Goal: Task Accomplishment & Management: Manage account settings

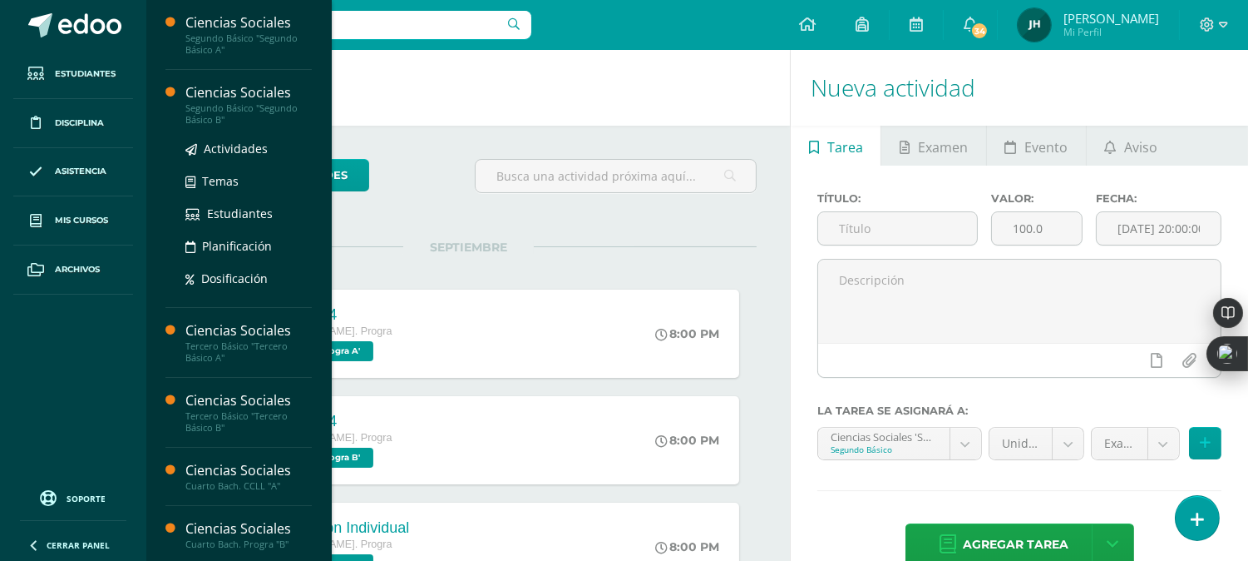
click at [210, 111] on div "Segundo Básico "Segundo Básico B"" at bounding box center [248, 113] width 126 height 23
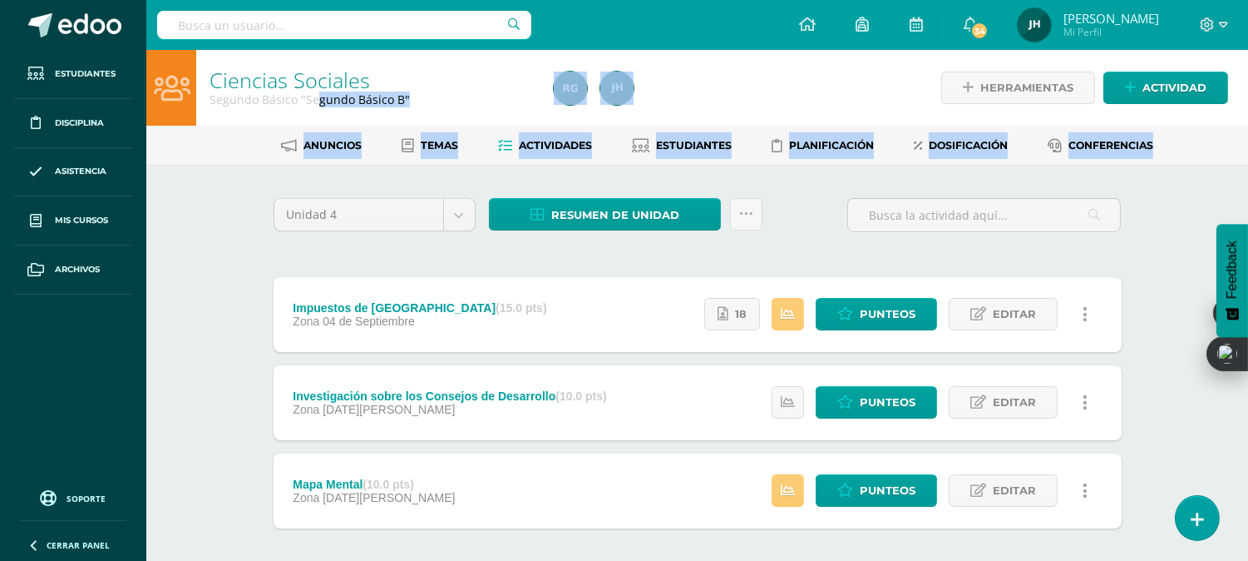
drag, startPoint x: 0, startPoint y: 0, endPoint x: 903, endPoint y: 253, distance: 938.0
click at [903, 253] on div "Ciencias Sociales Segundo Básico "Segundo Básico B" Herramientas Detalle de asi…" at bounding box center [697, 344] width 1102 height 589
click at [903, 253] on div "Unidad 4 Unidad 1 Unidad 2 Unidad 3 Unidad 4 Resumen de unidad Descargar como H…" at bounding box center [698, 402] width 862 height 408
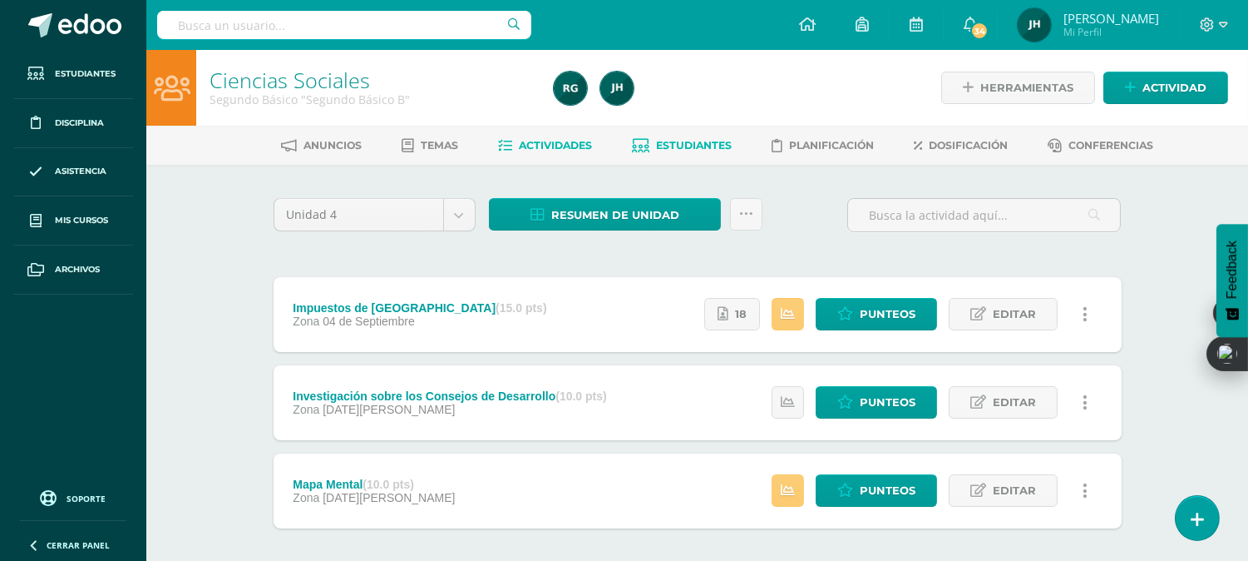
click at [687, 146] on span "Estudiantes" at bounding box center [694, 145] width 76 height 12
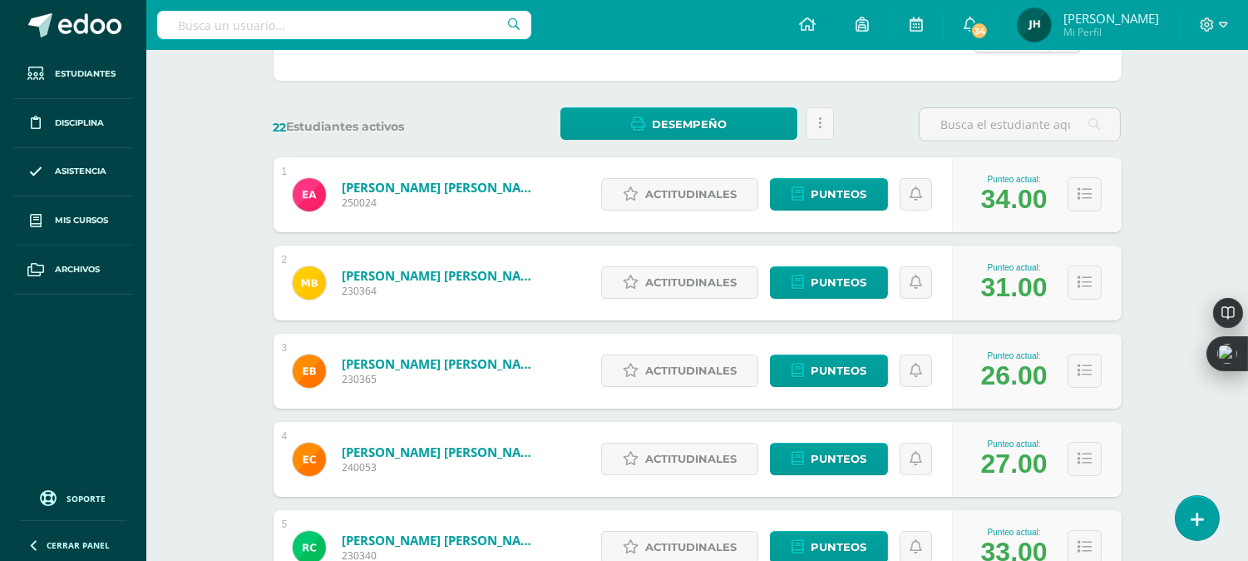
scroll to position [219, 0]
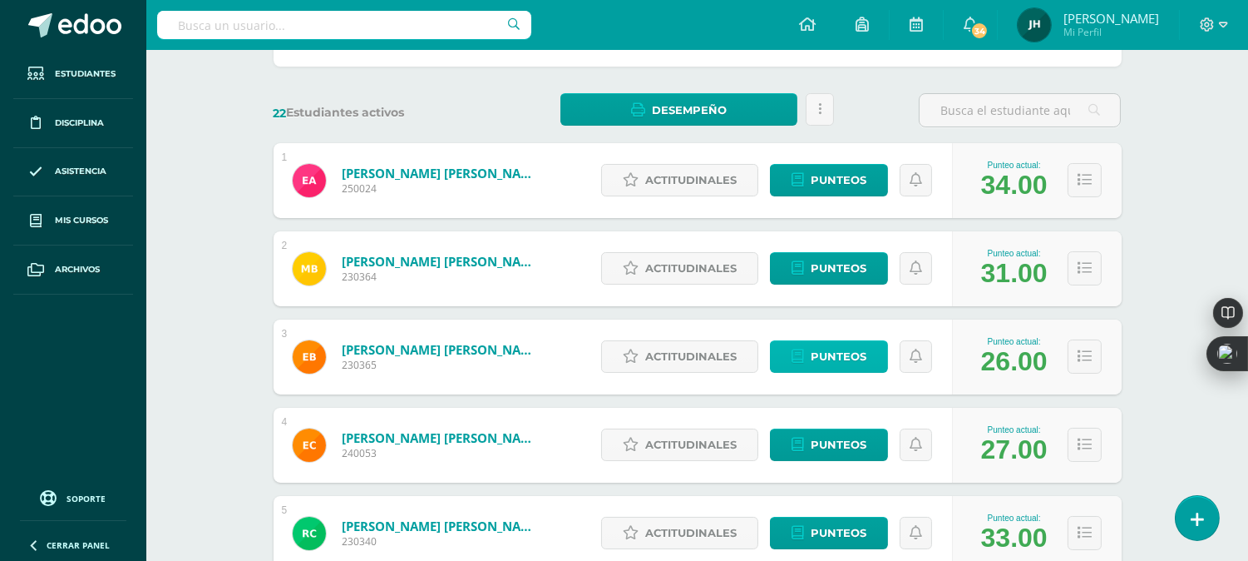
click at [828, 355] on span "Punteos" at bounding box center [839, 356] width 56 height 31
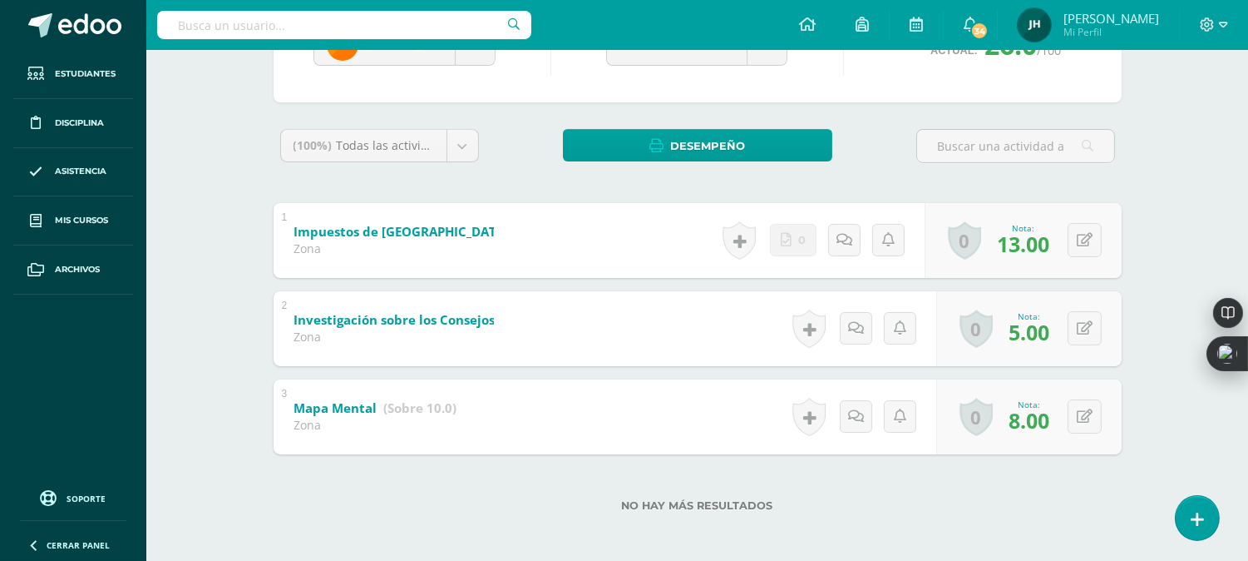
scroll to position [215, 0]
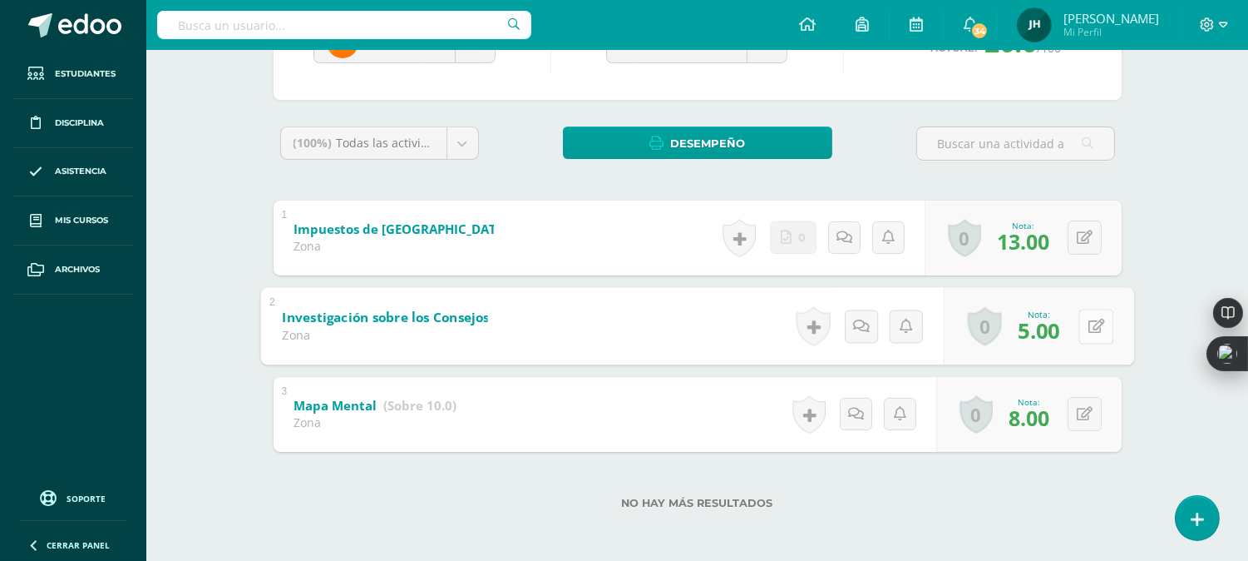
click at [1090, 330] on icon at bounding box center [1096, 326] width 17 height 14
type input "8"
click at [679, 350] on div "2 Investigación sobre los Consejos de Desarrollo (Sobre 10.0) Zona Nota 8 0 Log…" at bounding box center [698, 326] width 848 height 75
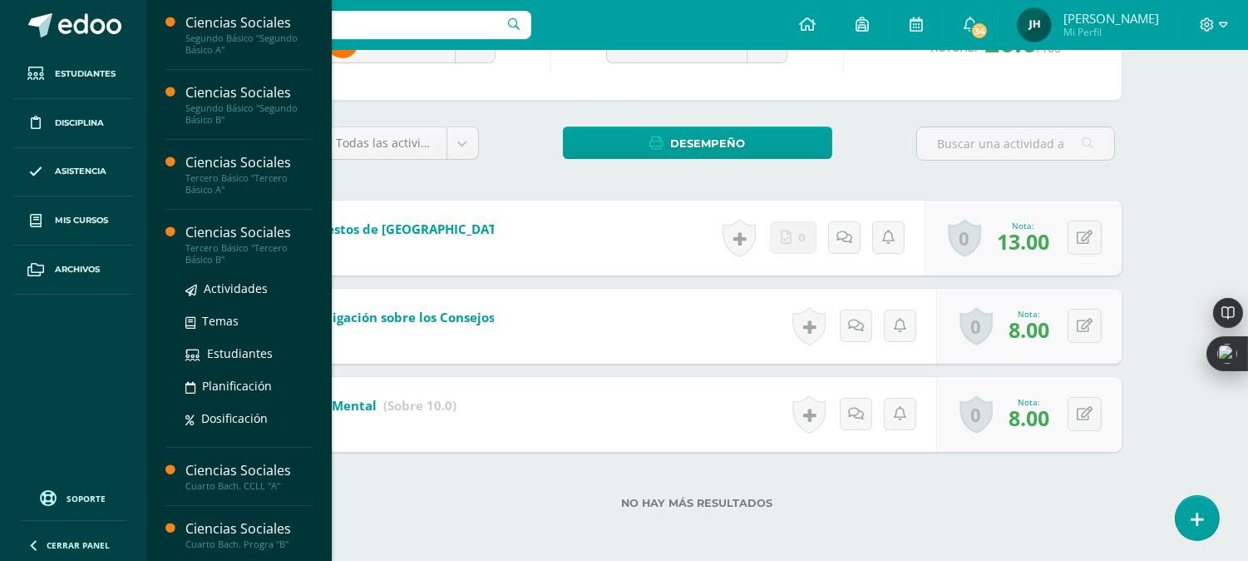
click at [200, 254] on div "Tercero Básico "Tercero Básico B"" at bounding box center [248, 253] width 126 height 23
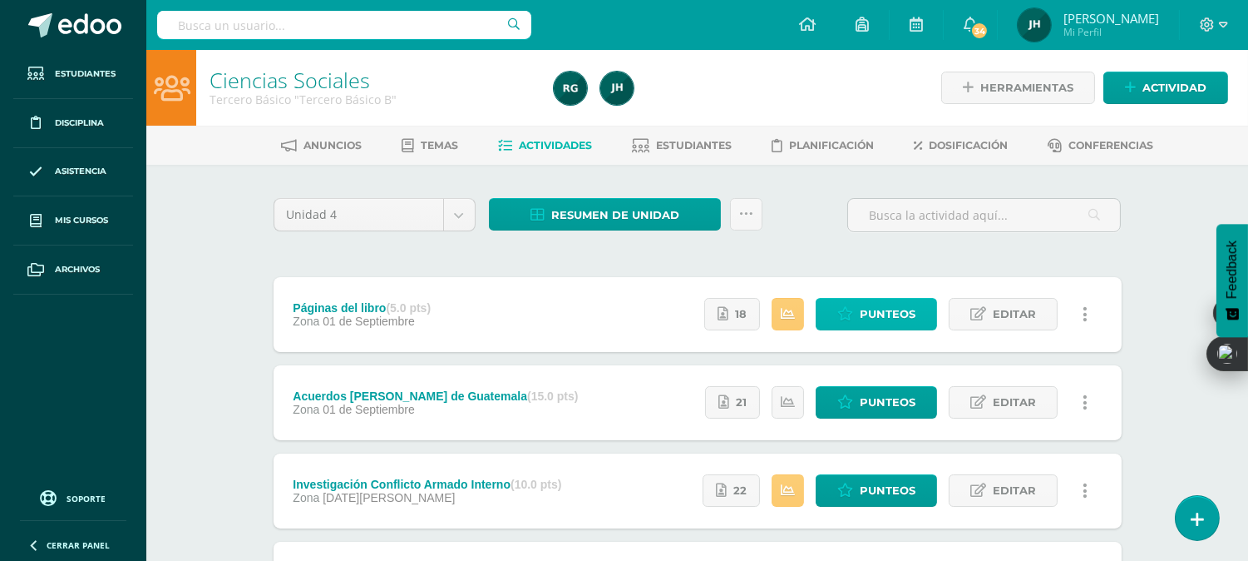
click at [868, 319] on span "Punteos" at bounding box center [888, 314] width 56 height 31
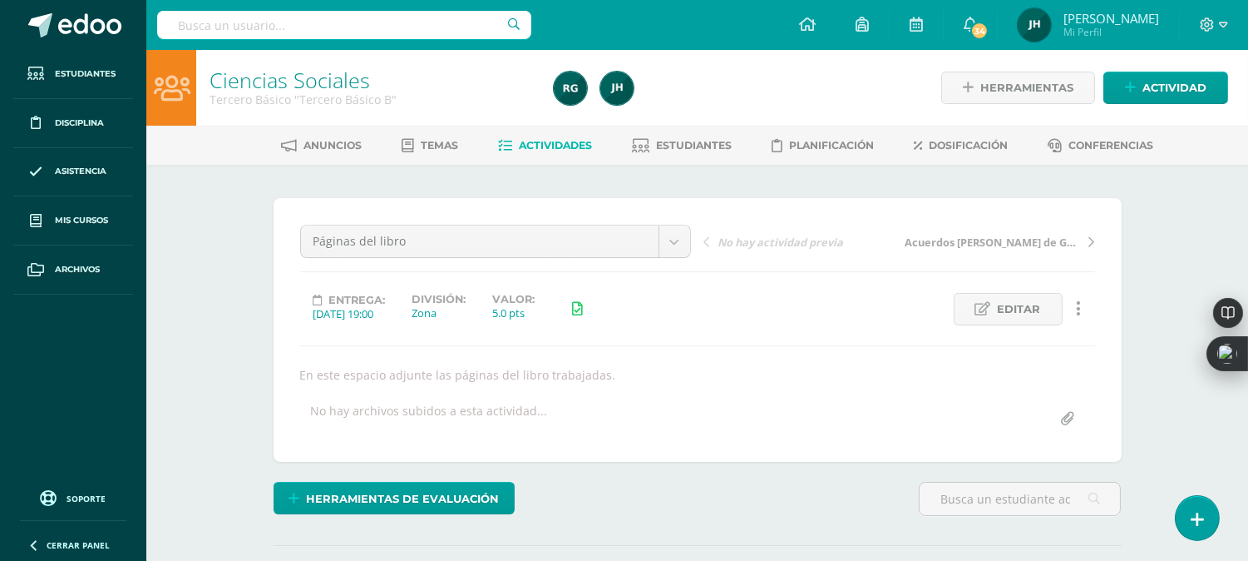
click at [868, 319] on div "Entrega: [DATE] 19:00 División: Zona Valor: 5.0 pts Editar Historial de activid…" at bounding box center [698, 309] width 808 height 32
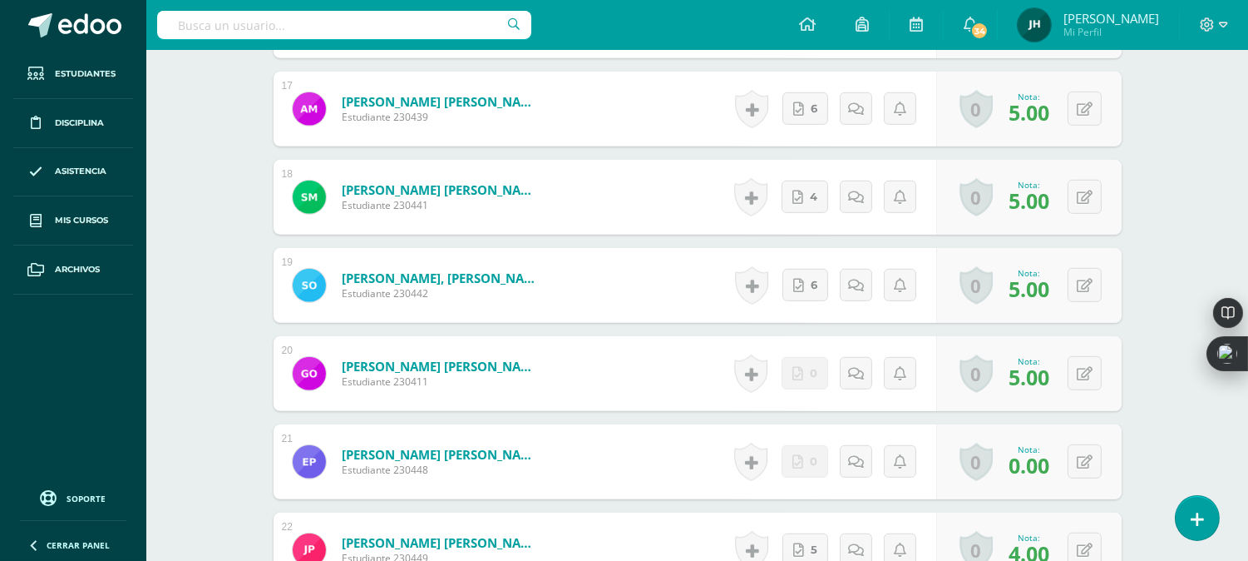
scroll to position [2026, 0]
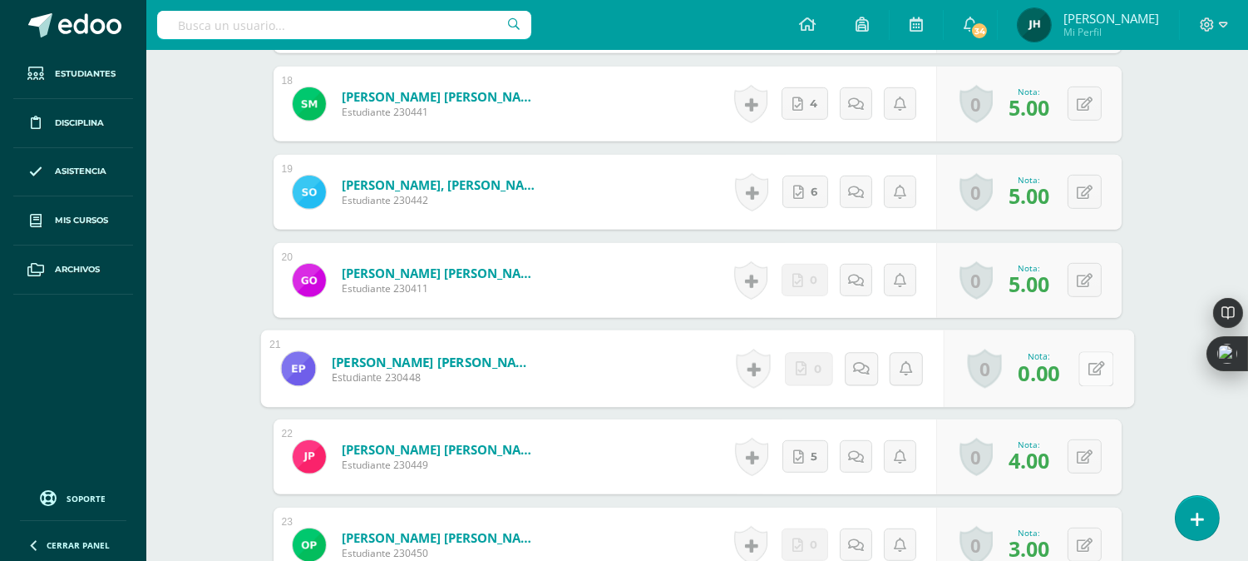
click at [1086, 371] on button at bounding box center [1096, 368] width 35 height 35
type input "3"
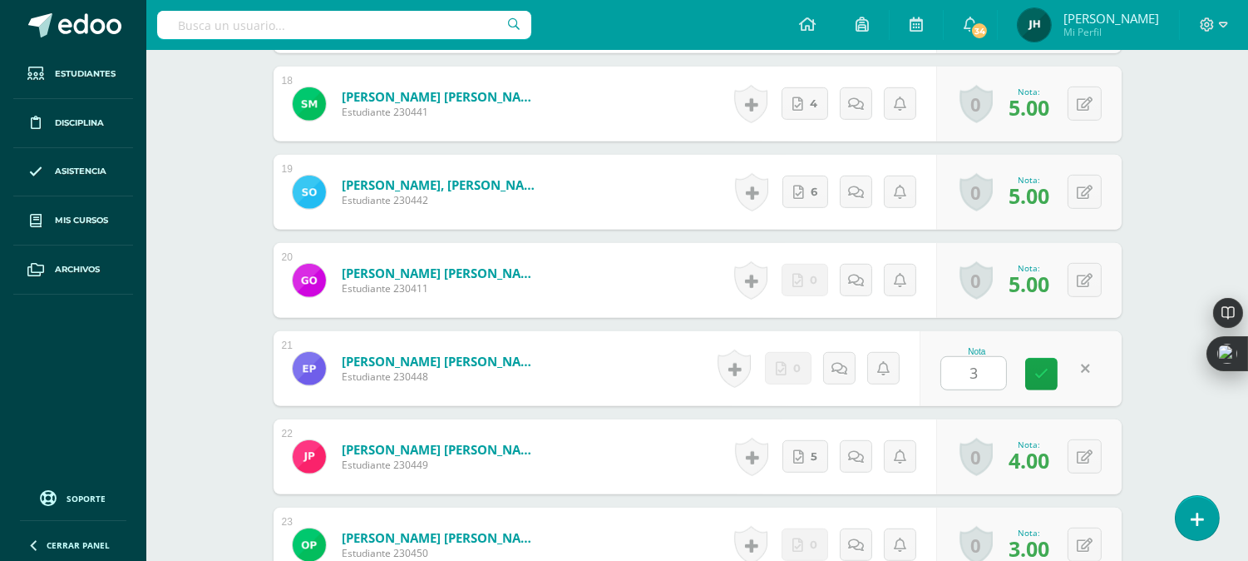
click at [642, 368] on form "Pérez Juárez, Erick Ricardo Estudiante 230448 Nota 3 0 Logros Logros obtenidos …" at bounding box center [698, 368] width 848 height 75
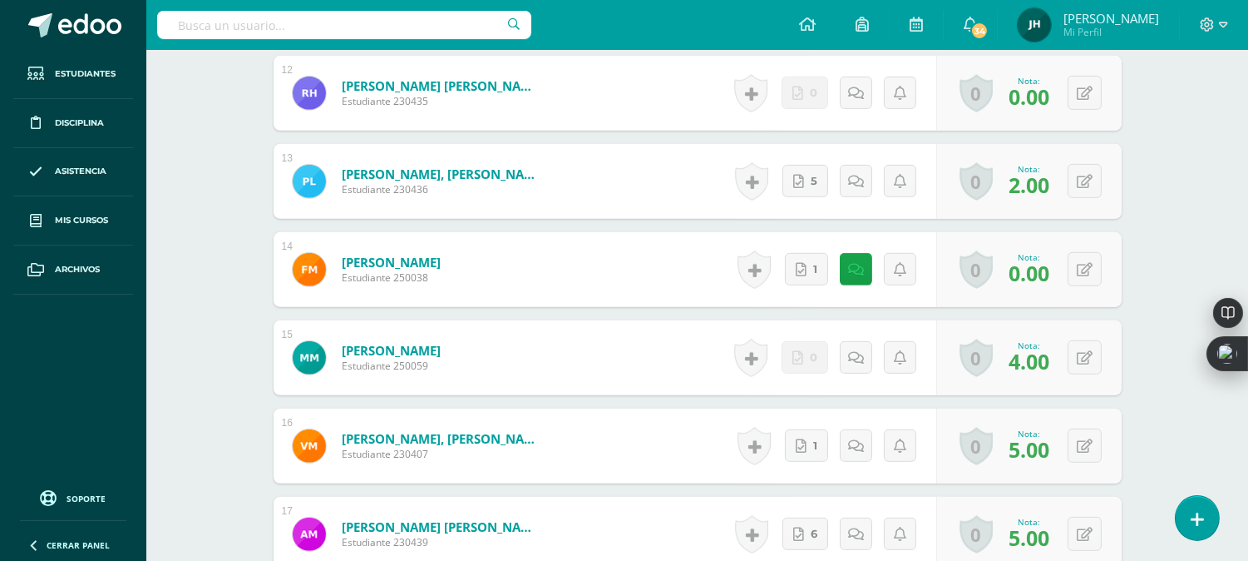
scroll to position [1491, 0]
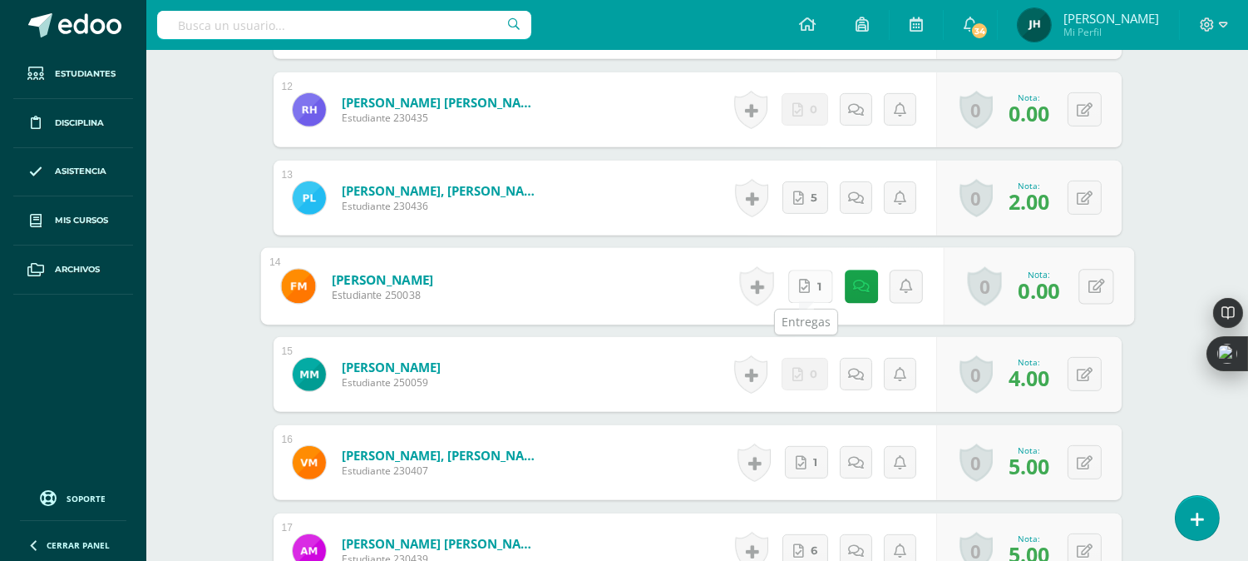
click at [817, 287] on span "1" at bounding box center [819, 286] width 4 height 32
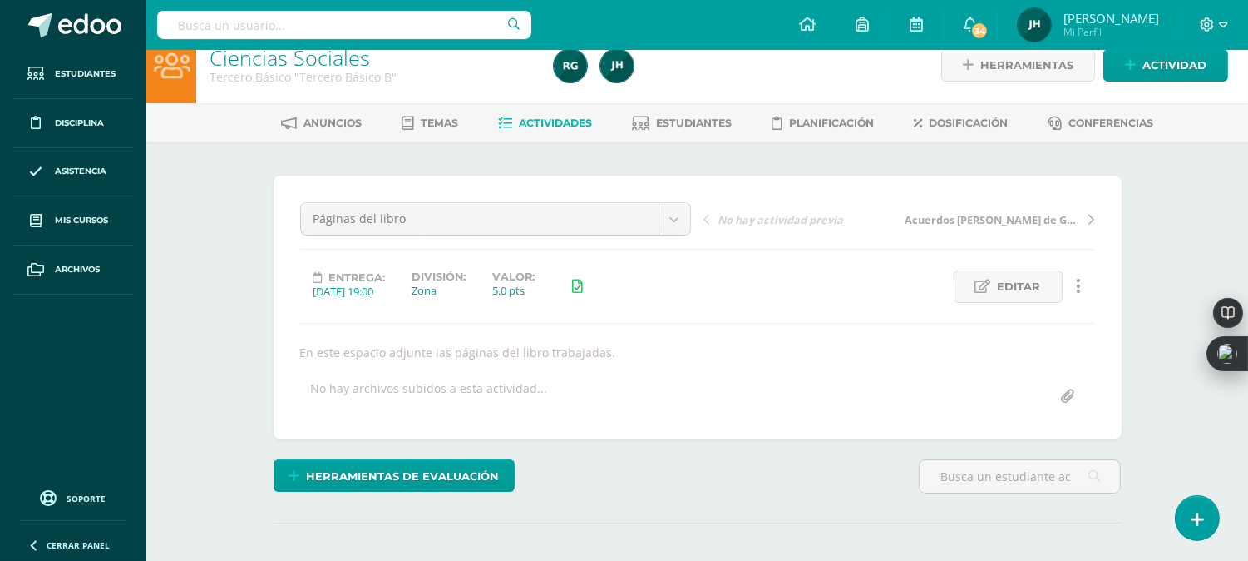
scroll to position [0, 0]
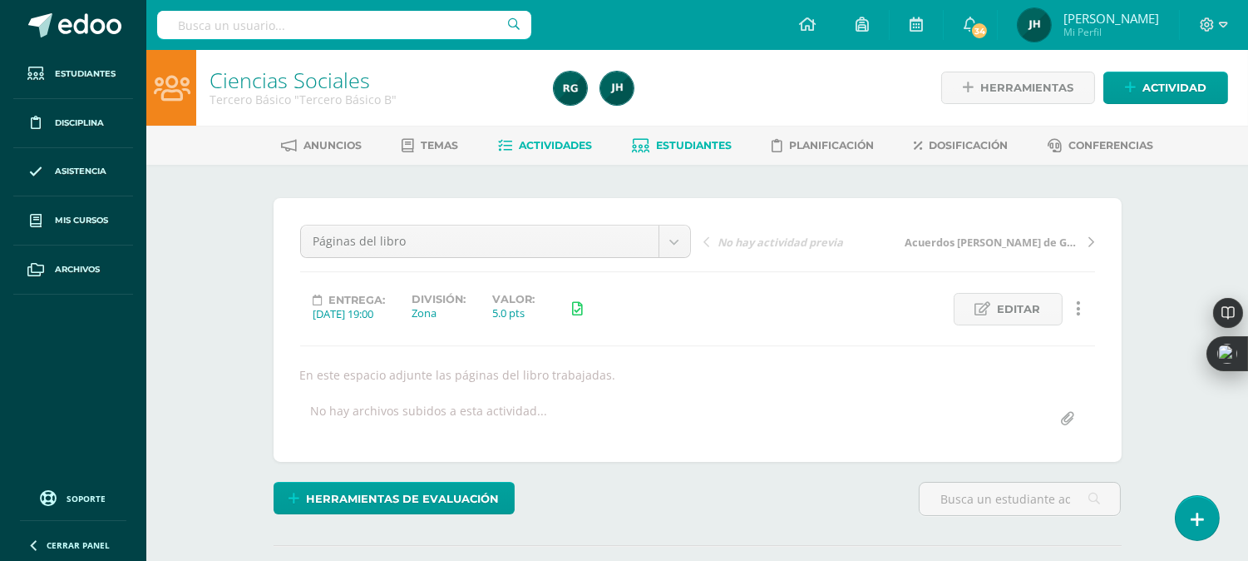
click at [708, 147] on span "Estudiantes" at bounding box center [694, 145] width 76 height 12
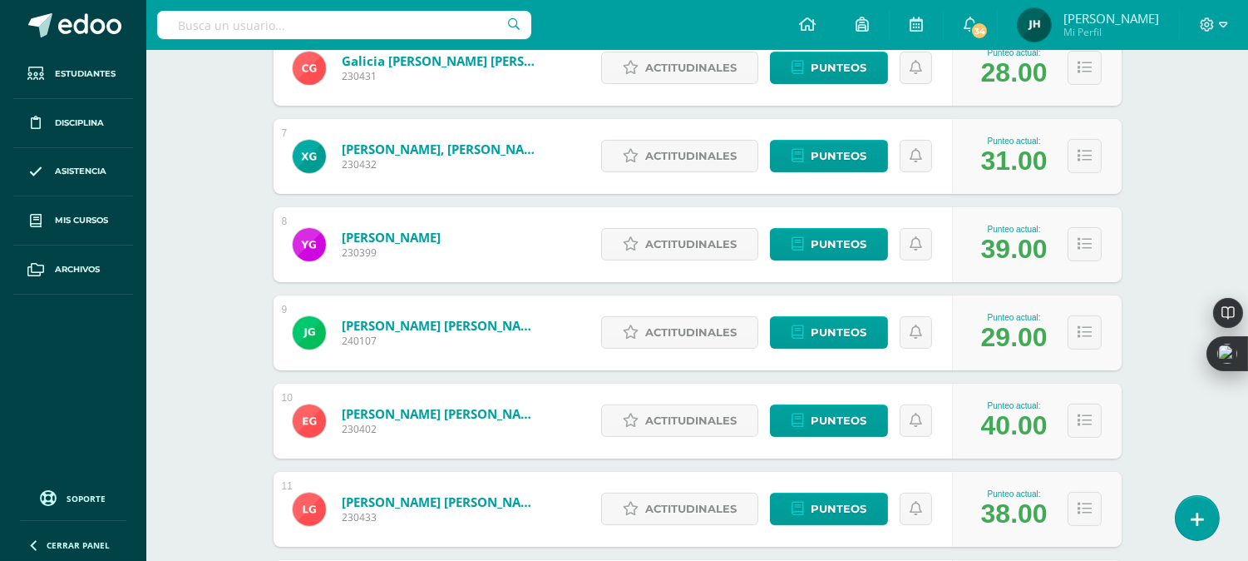
scroll to position [438, 0]
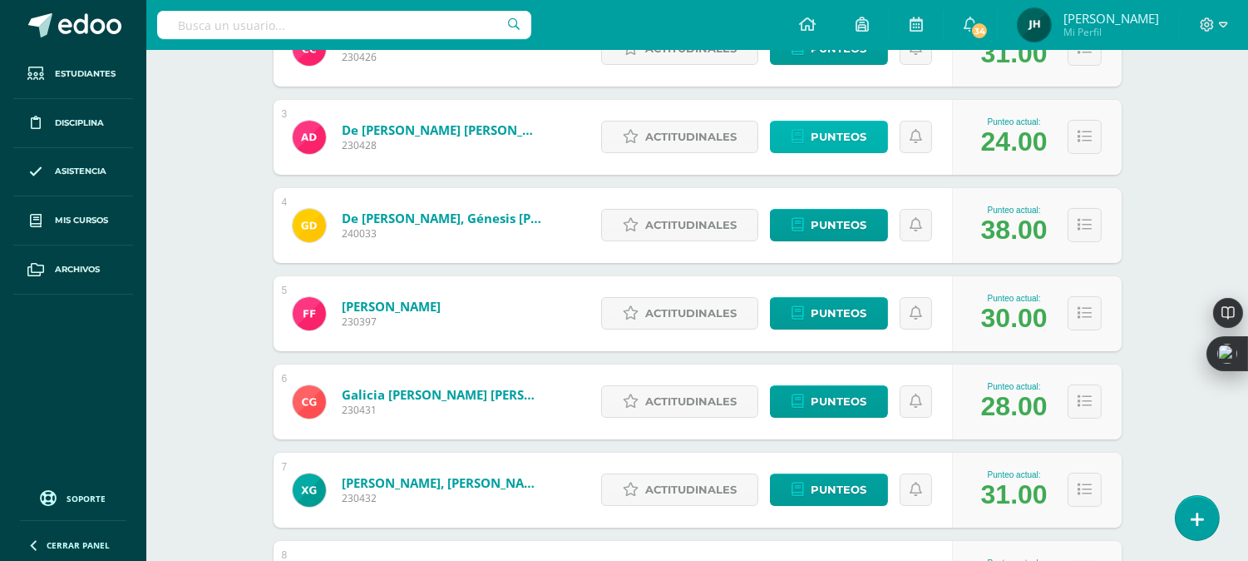
click at [849, 139] on span "Punteos" at bounding box center [839, 136] width 56 height 31
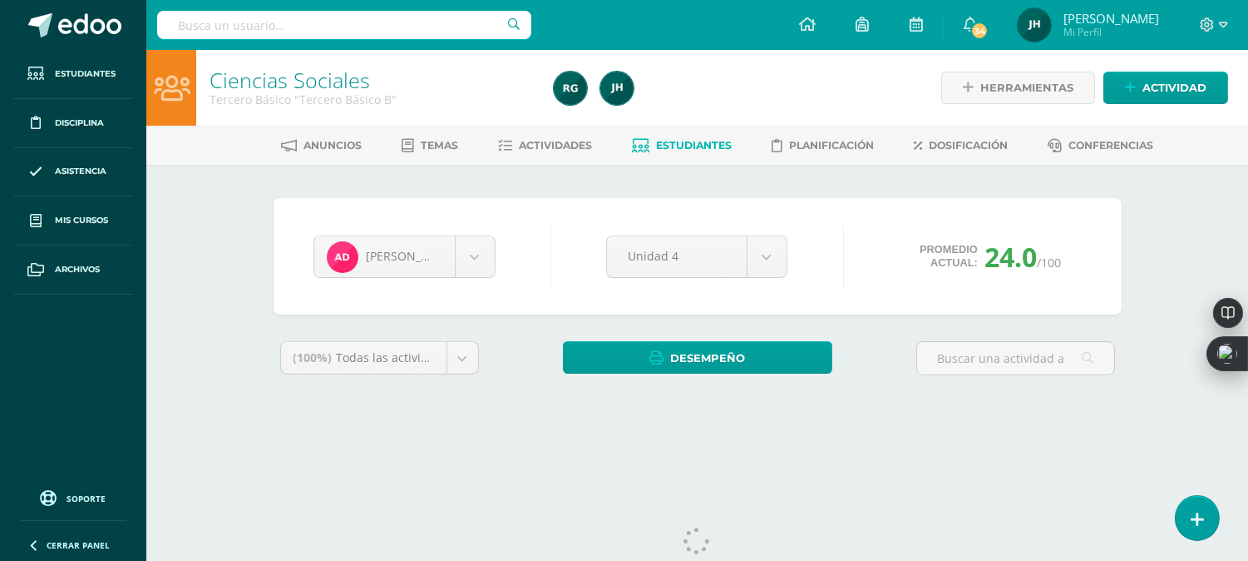
scroll to position [40, 0]
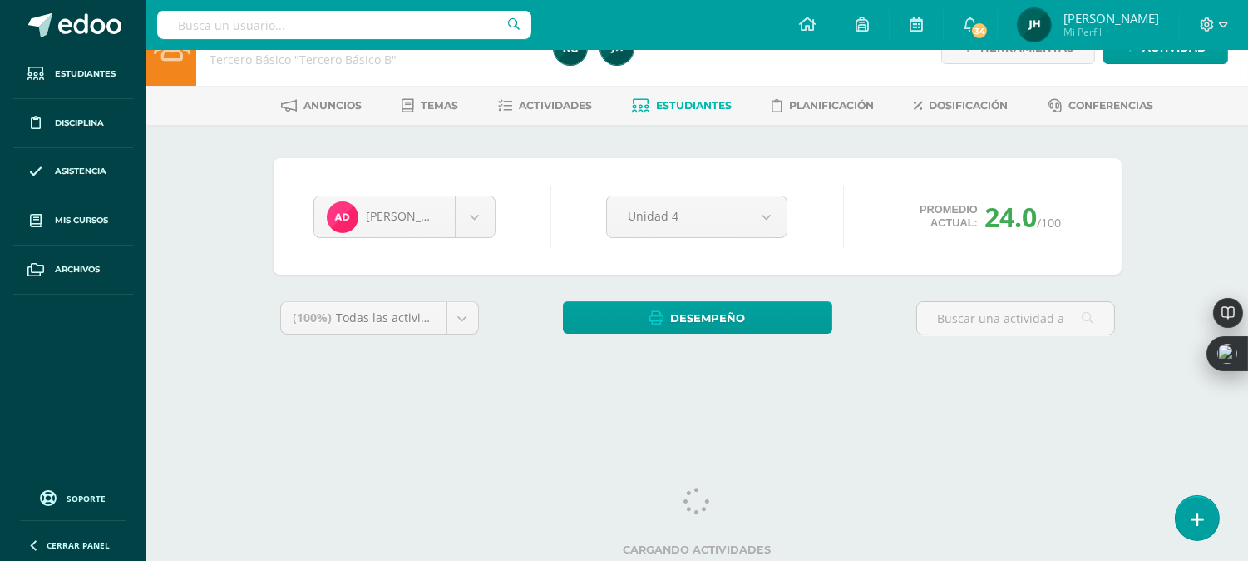
drag, startPoint x: 1257, startPoint y: 93, endPoint x: 1251, endPoint y: 245, distance: 151.5
click at [1248, 245] on html "Estudiantes Disciplina Asistencia Mis cursos Archivos Soporte Centro de ayuda Ú…" at bounding box center [624, 184] width 1248 height 448
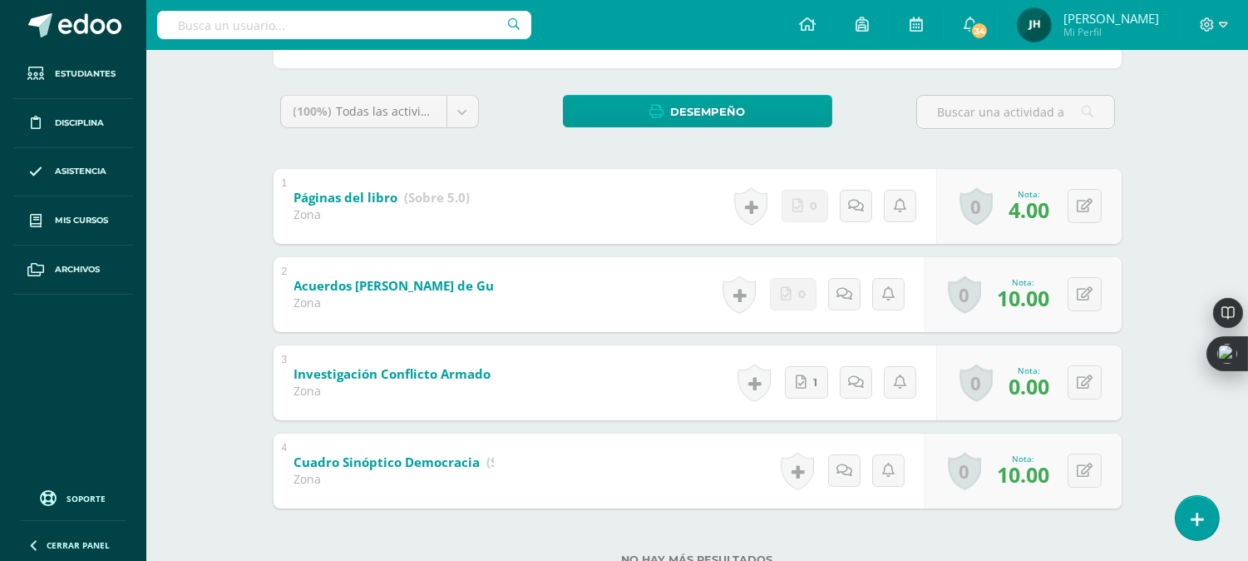
scroll to position [248, 0]
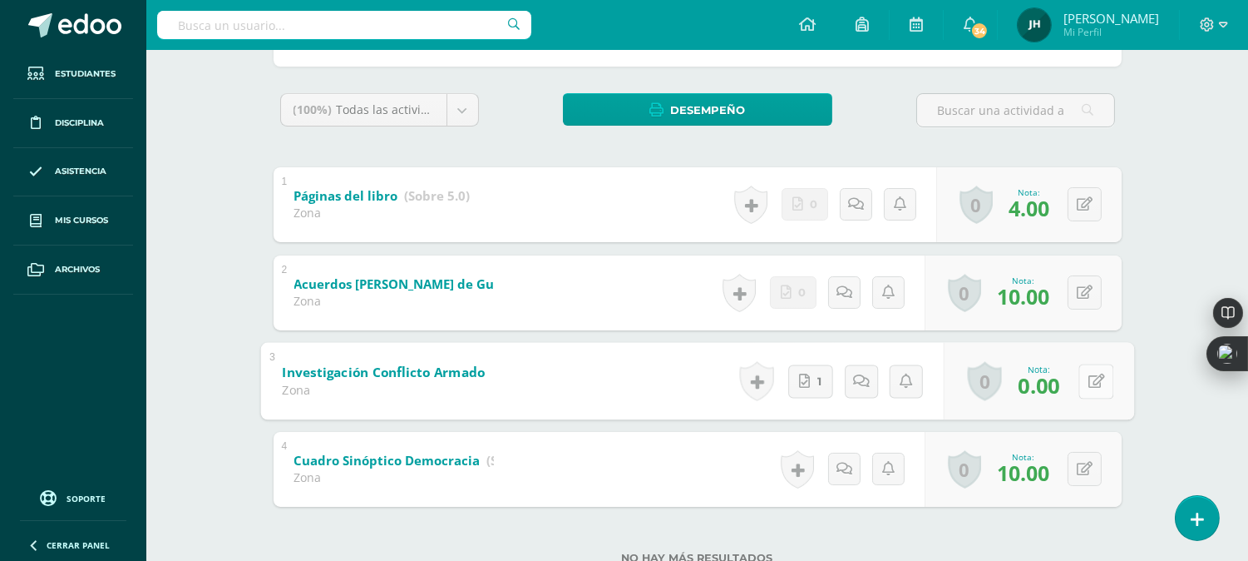
click at [1076, 384] on div "0 Logros Logros obtenidos Aún no hay logros agregados Nota: 0.00" at bounding box center [1038, 380] width 190 height 77
click at [1103, 380] on button at bounding box center [1096, 380] width 35 height 35
drag, startPoint x: 1103, startPoint y: 380, endPoint x: 1081, endPoint y: 381, distance: 21.6
click at [1081, 344] on form "Investigación Conflicto Armado Interno (Sobre 10.0) Zona Nota 0.00 0 Logros Log…" at bounding box center [698, 344] width 848 height 0
click at [1086, 379] on button at bounding box center [1096, 380] width 35 height 35
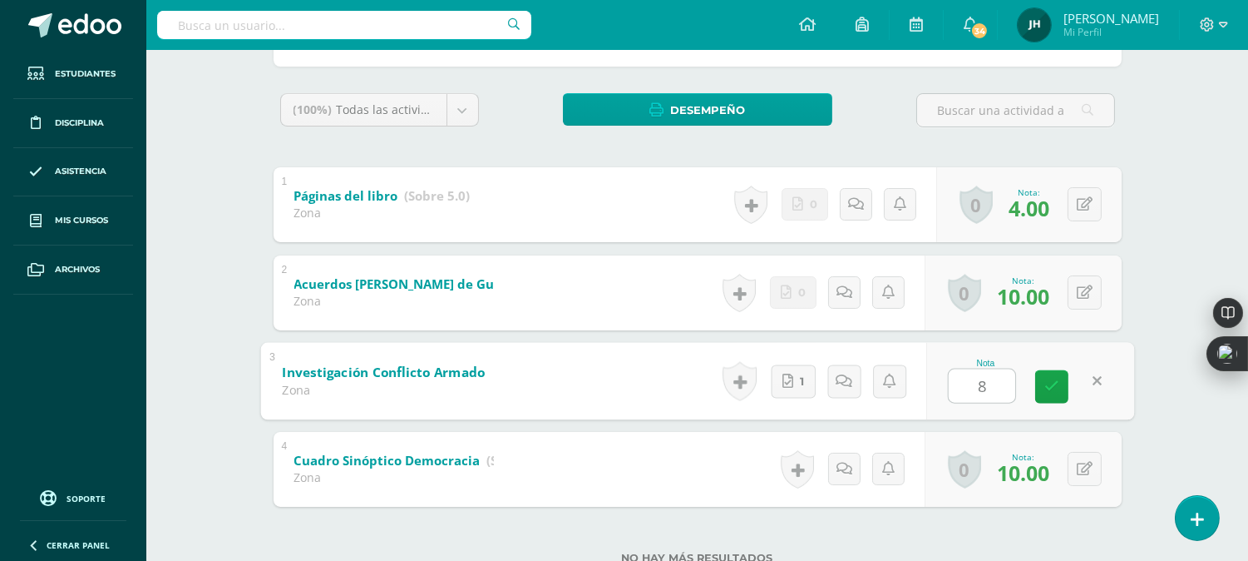
type input "8"
click at [583, 378] on div "3 Investigación Conflicto Armado Interno (Sobre 10.0) Zona Nota 8 0 Logros Logr…" at bounding box center [698, 381] width 848 height 75
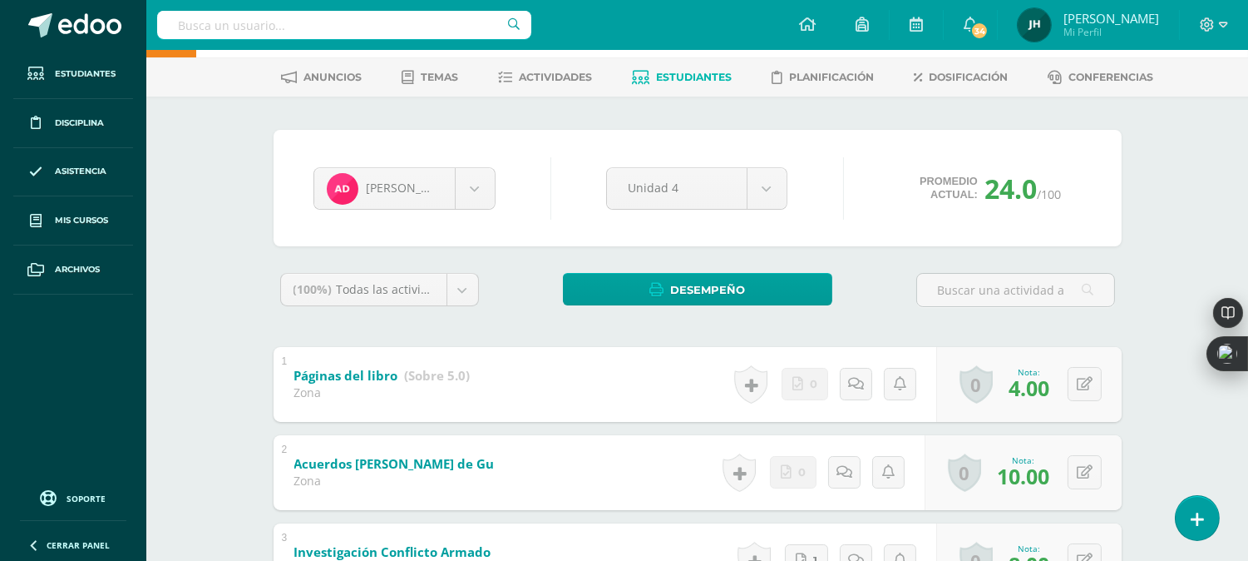
scroll to position [56, 0]
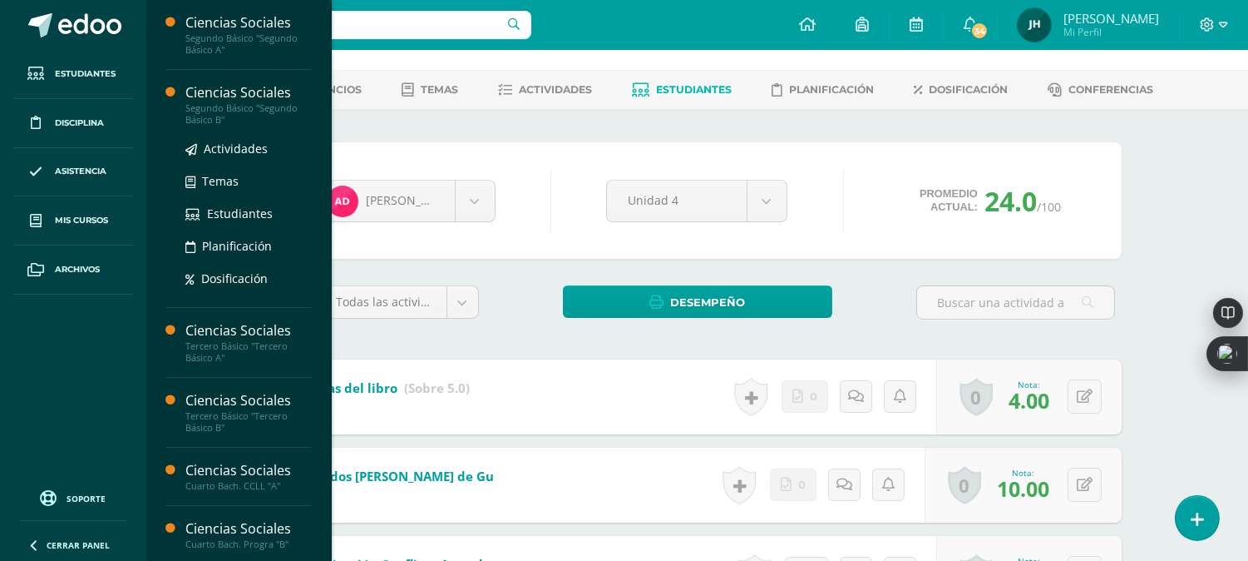
click at [211, 116] on div "Segundo Básico "Segundo Básico B"" at bounding box center [248, 113] width 126 height 23
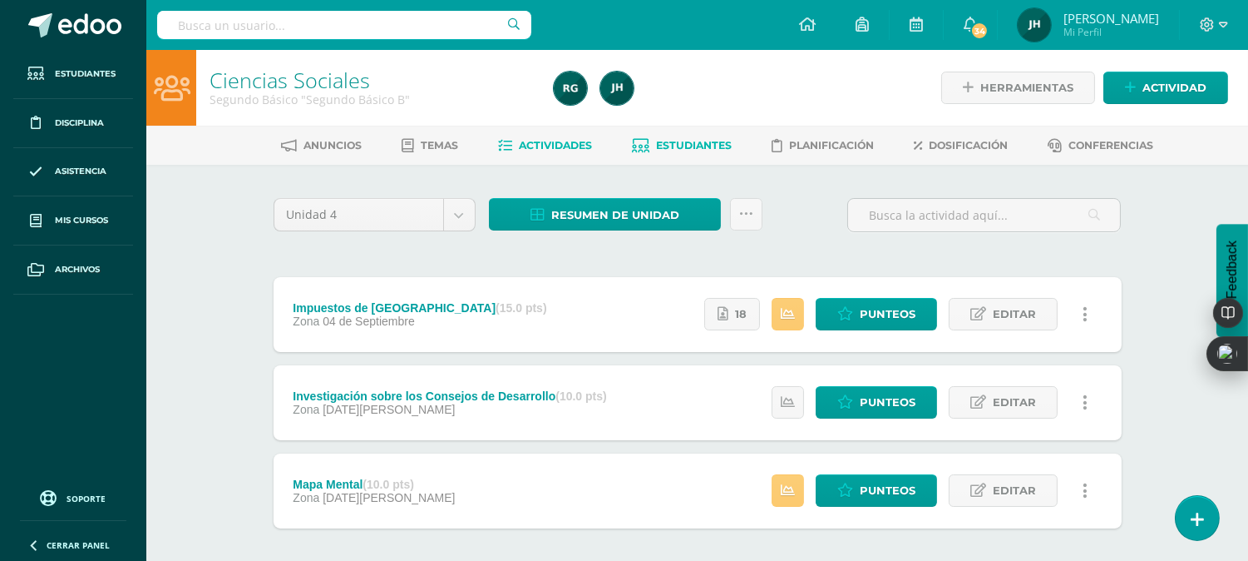
click at [685, 147] on span "Estudiantes" at bounding box center [694, 145] width 76 height 12
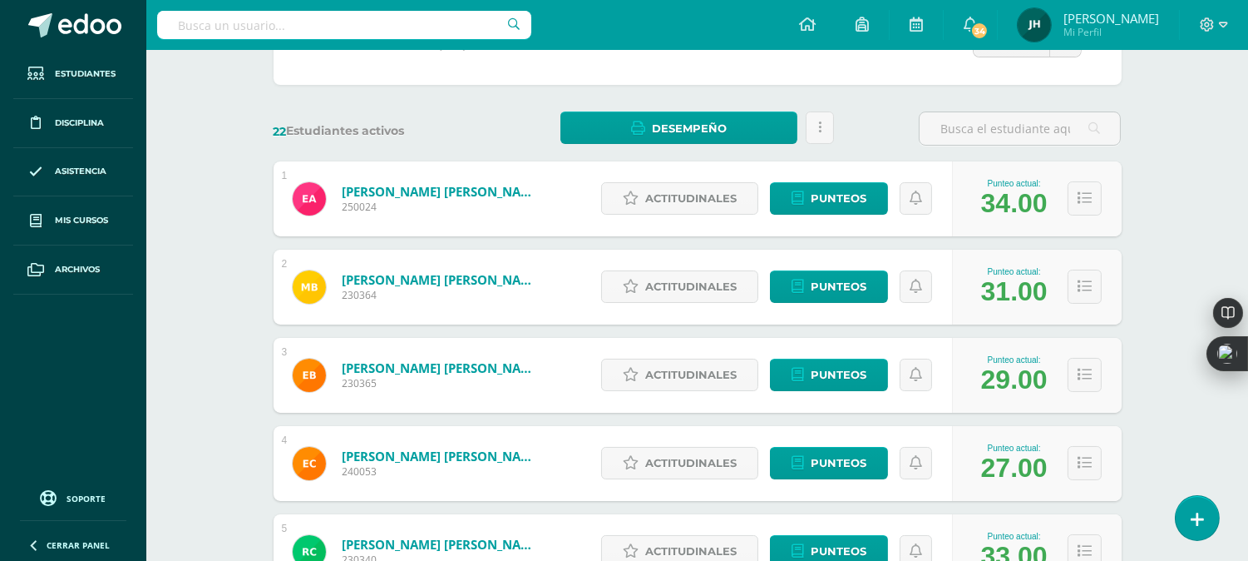
scroll to position [203, 0]
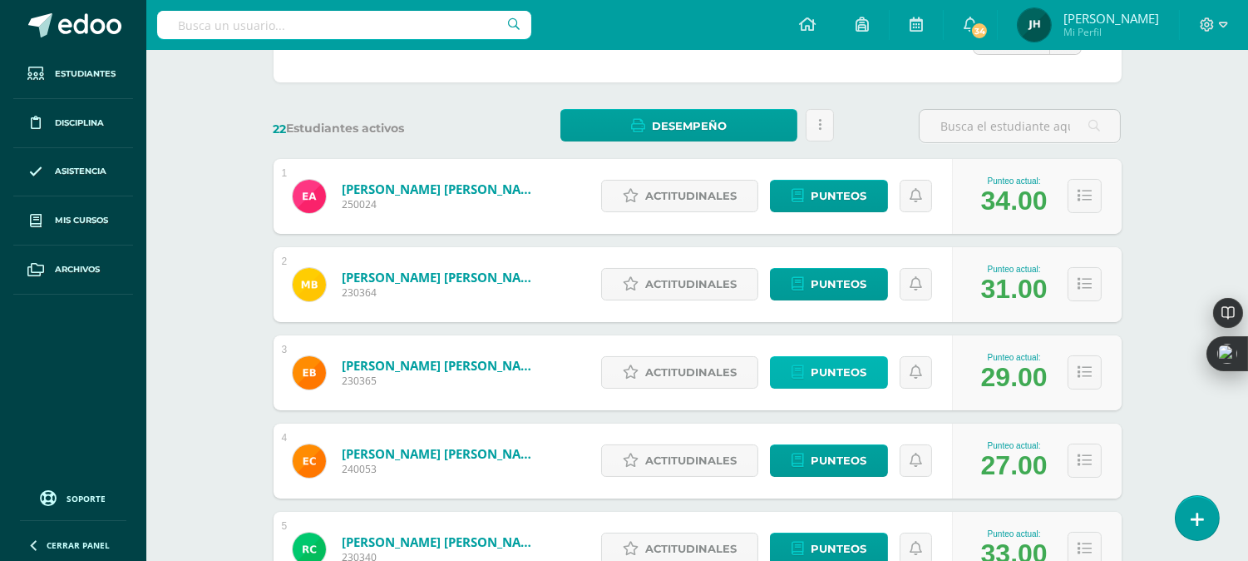
click at [843, 368] on span "Punteos" at bounding box center [839, 372] width 56 height 31
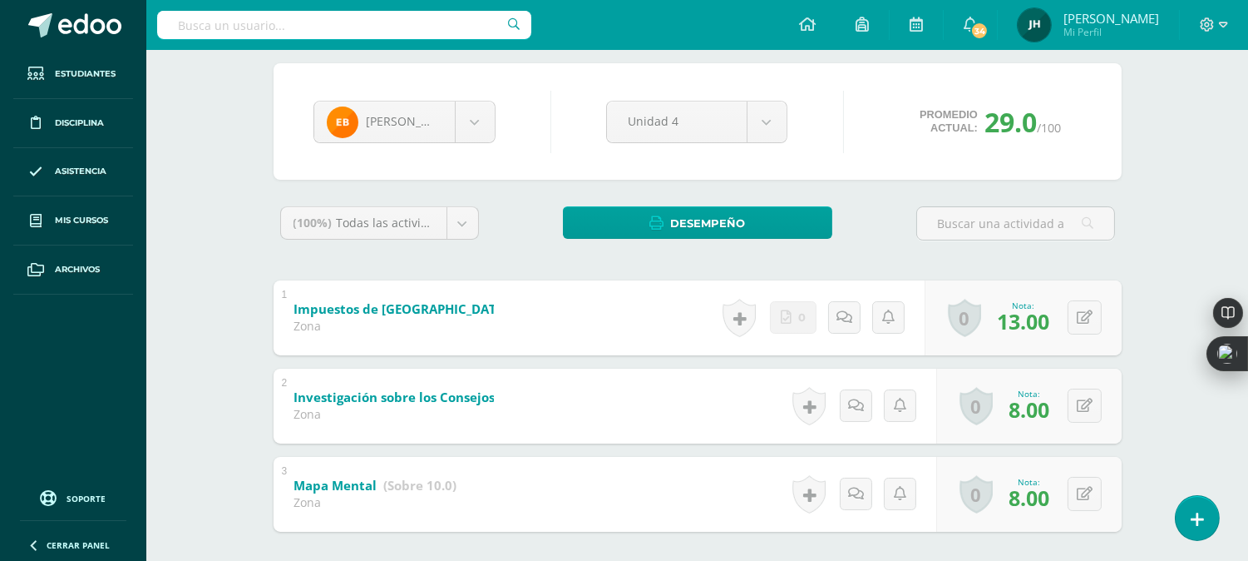
scroll to position [136, 0]
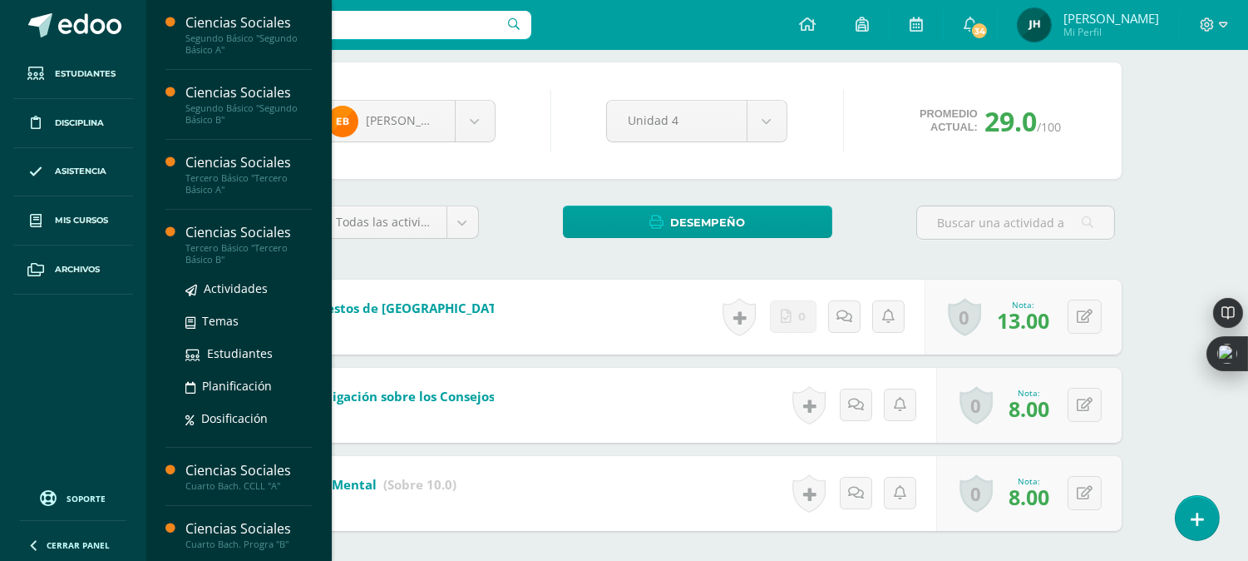
click at [209, 248] on div "Tercero Básico "Tercero Básico B"" at bounding box center [248, 253] width 126 height 23
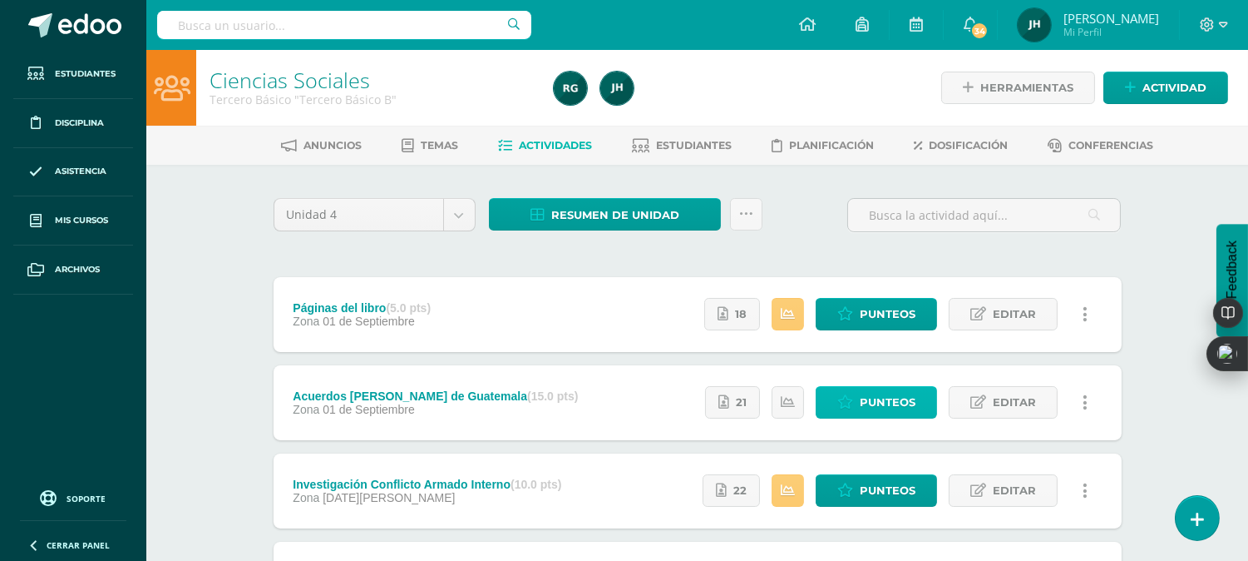
click at [892, 405] on span "Punteos" at bounding box center [888, 402] width 56 height 31
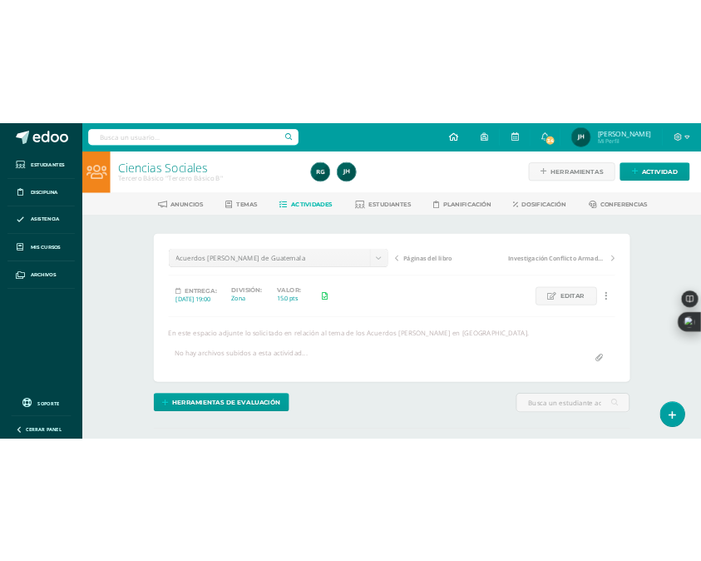
scroll to position [2, 0]
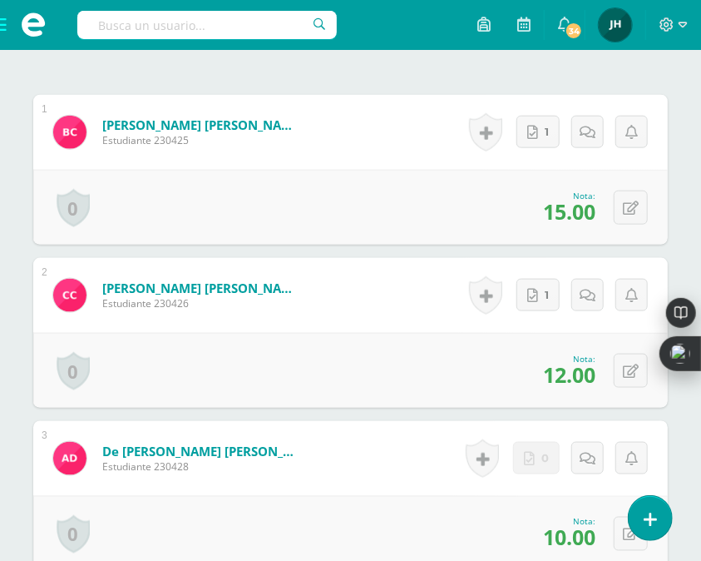
scroll to position [594, 0]
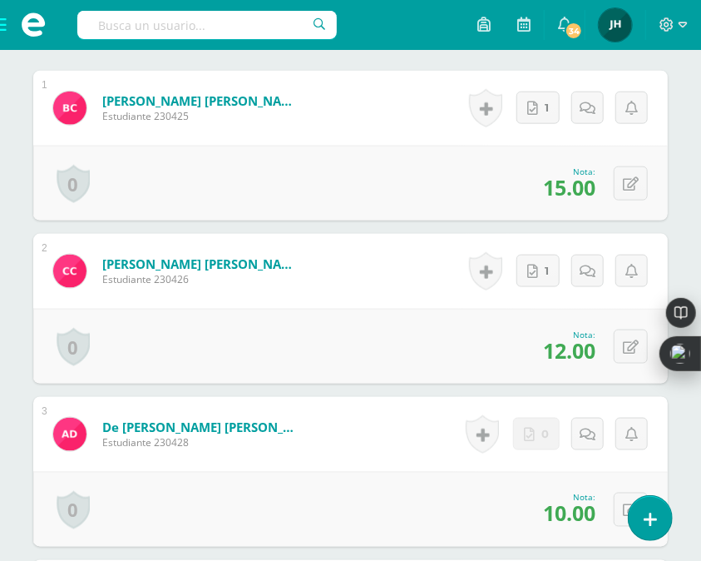
click at [423, 331] on div "0 Logros Logros obtenidos Aún no hay logros agregados Nota: 12.00" at bounding box center [350, 346] width 635 height 75
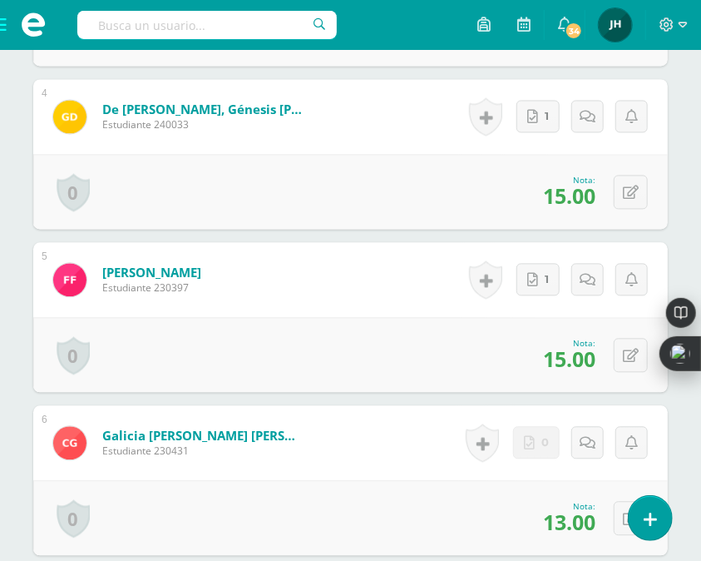
scroll to position [1111, 0]
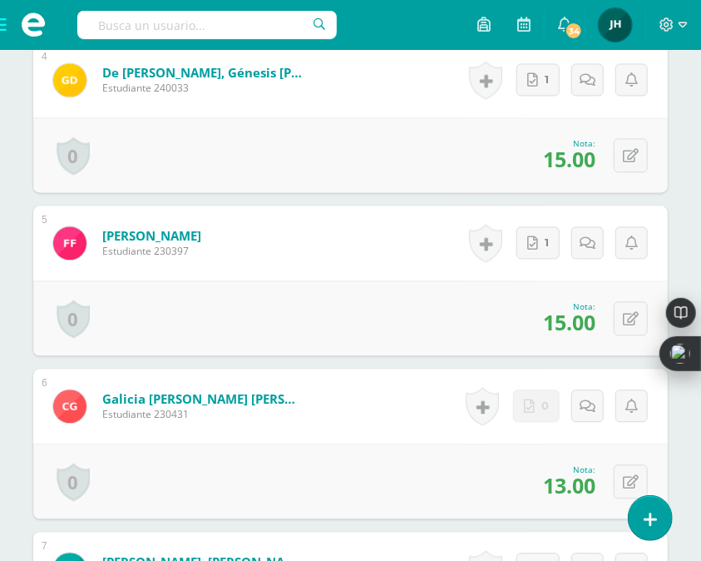
click at [391, 292] on div "0 Logros Logros obtenidos Aún no hay logros agregados Nota: 15.00" at bounding box center [350, 317] width 635 height 75
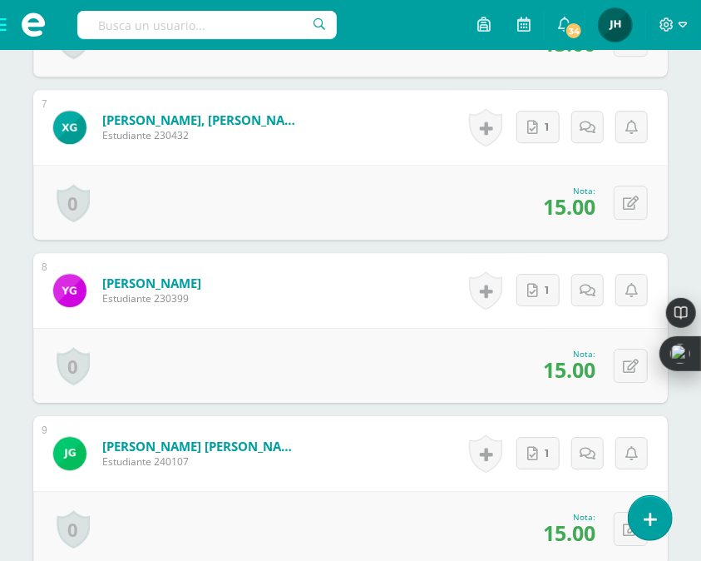
scroll to position [1555, 0]
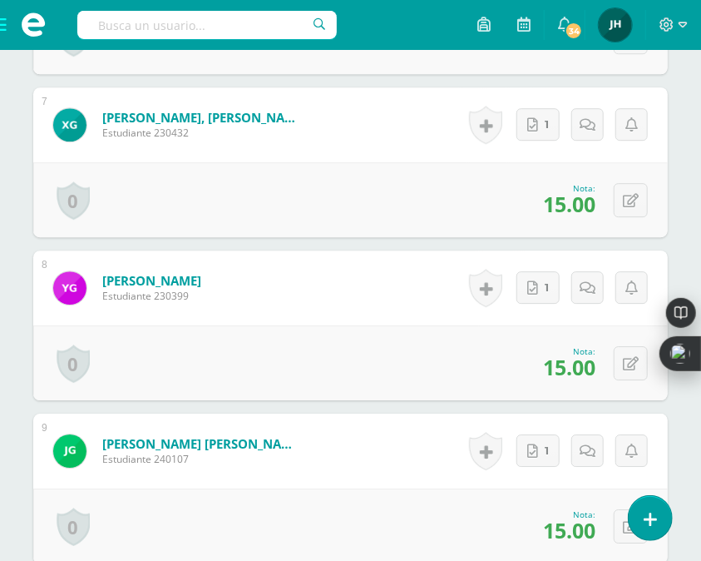
click at [369, 413] on form "González Barrera, Jessica Jimena Estudiante 240107 Nota 15.00 0 Logros Logros o…" at bounding box center [350, 450] width 635 height 75
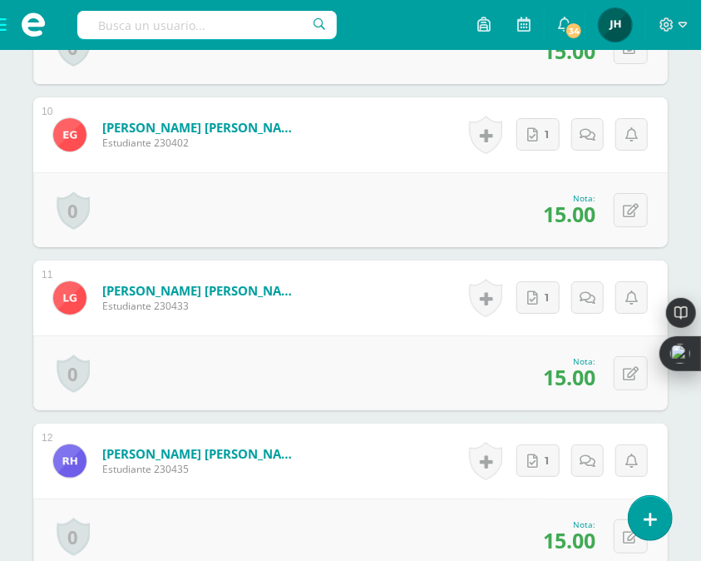
scroll to position [2035, 0]
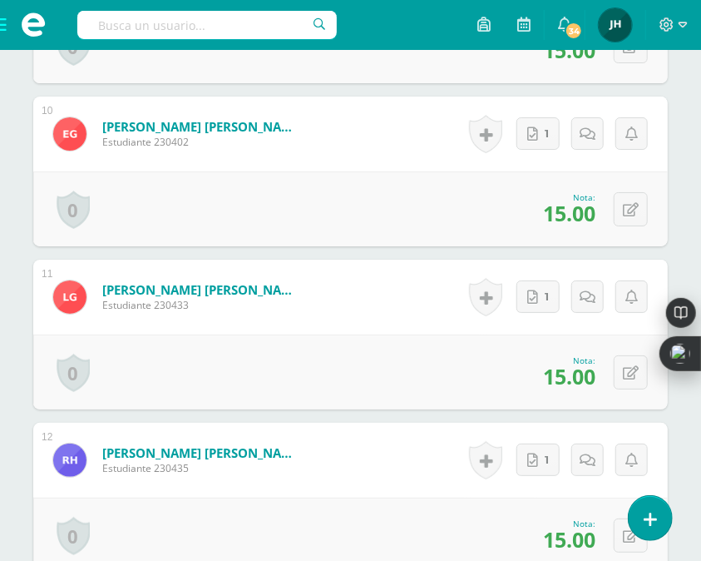
click at [434, 362] on div "0 [GEOGRAPHIC_DATA] Logros obtenidos Aún no hay logros agregados Nota: 15.00" at bounding box center [350, 371] width 635 height 75
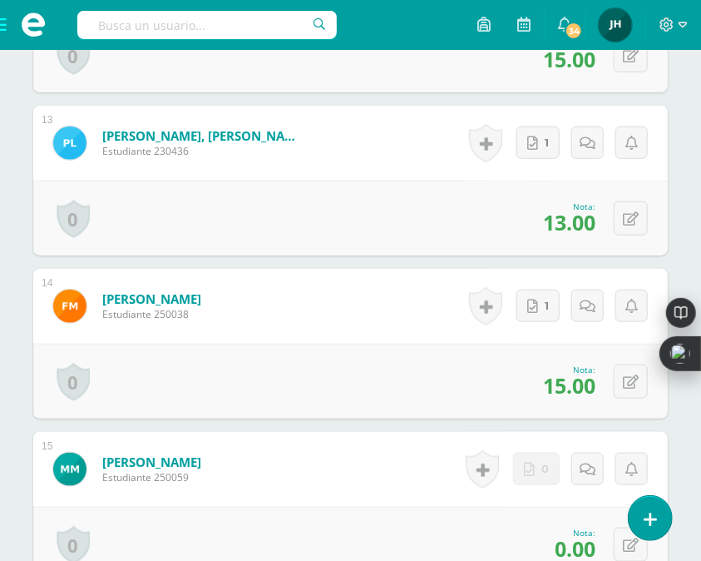
scroll to position [2516, 0]
click at [401, 344] on div "0 [GEOGRAPHIC_DATA] Logros obtenidos Aún no hay logros agregados Nota: 15.00" at bounding box center [350, 380] width 635 height 75
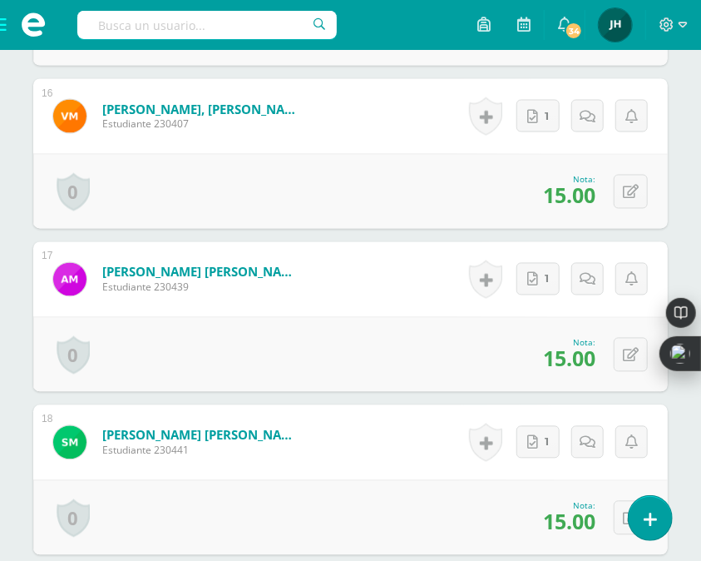
scroll to position [3033, 0]
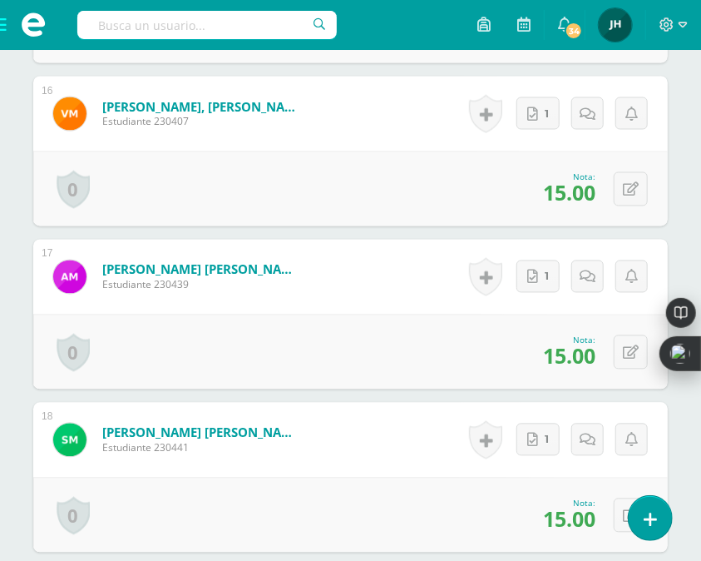
click at [470, 353] on div "0 [GEOGRAPHIC_DATA] Logros obtenidos Aún no hay logros agregados Nota: 15.00" at bounding box center [350, 351] width 635 height 75
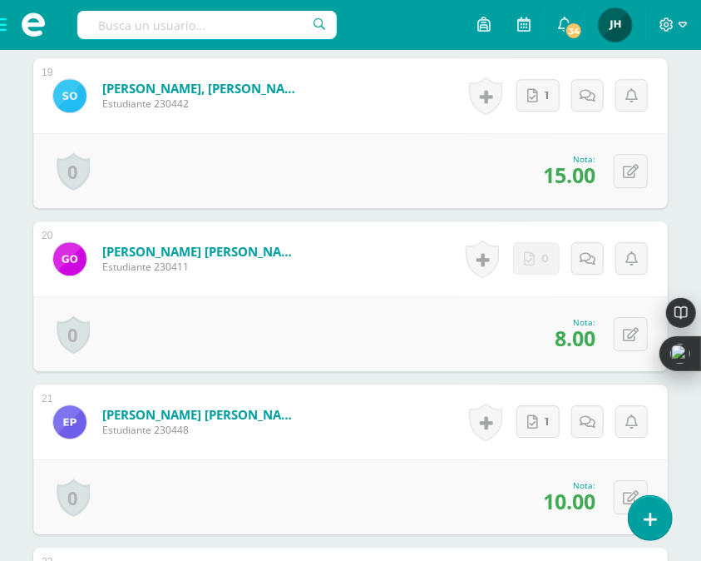
scroll to position [3552, 0]
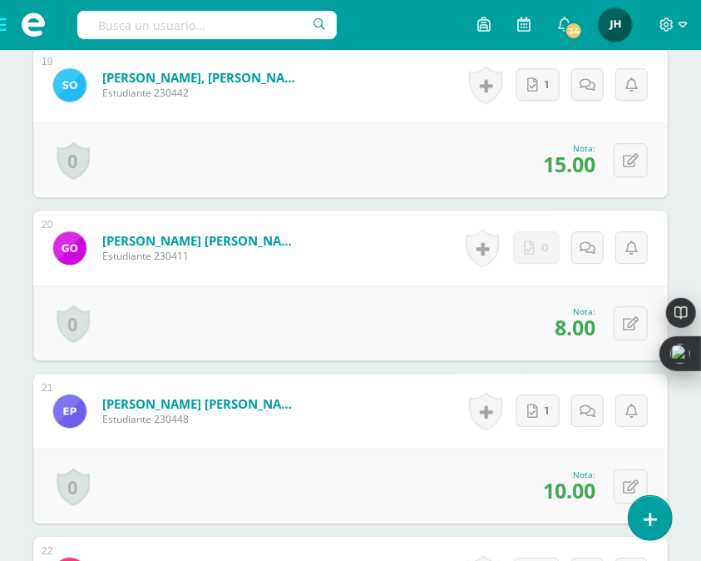
click at [472, 314] on div "0 Logros Logros obtenidos Aún no hay logros agregados Nota: 8.00" at bounding box center [350, 322] width 635 height 75
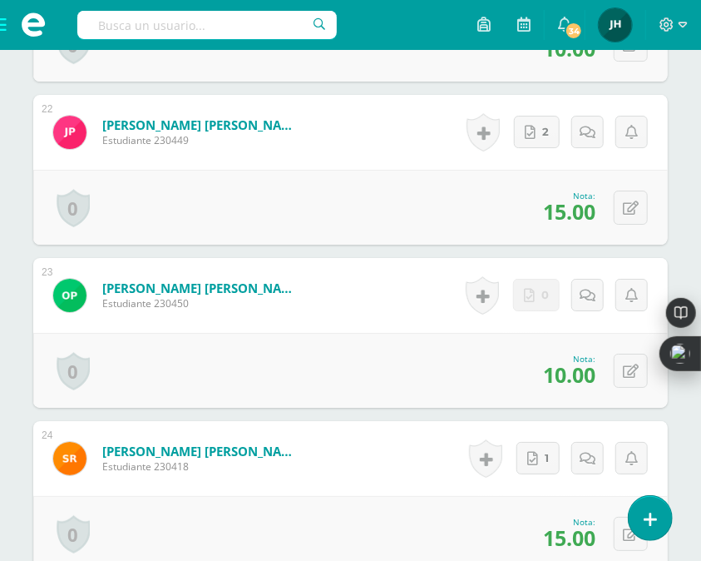
scroll to position [3995, 0]
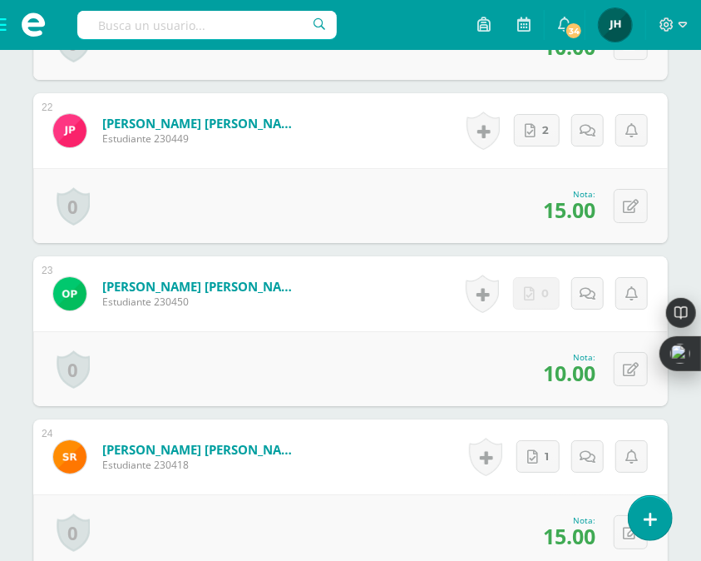
click at [442, 363] on div "0 Logros Logros obtenidos Aún no hay logros agregados Nota: 10.00" at bounding box center [350, 368] width 635 height 75
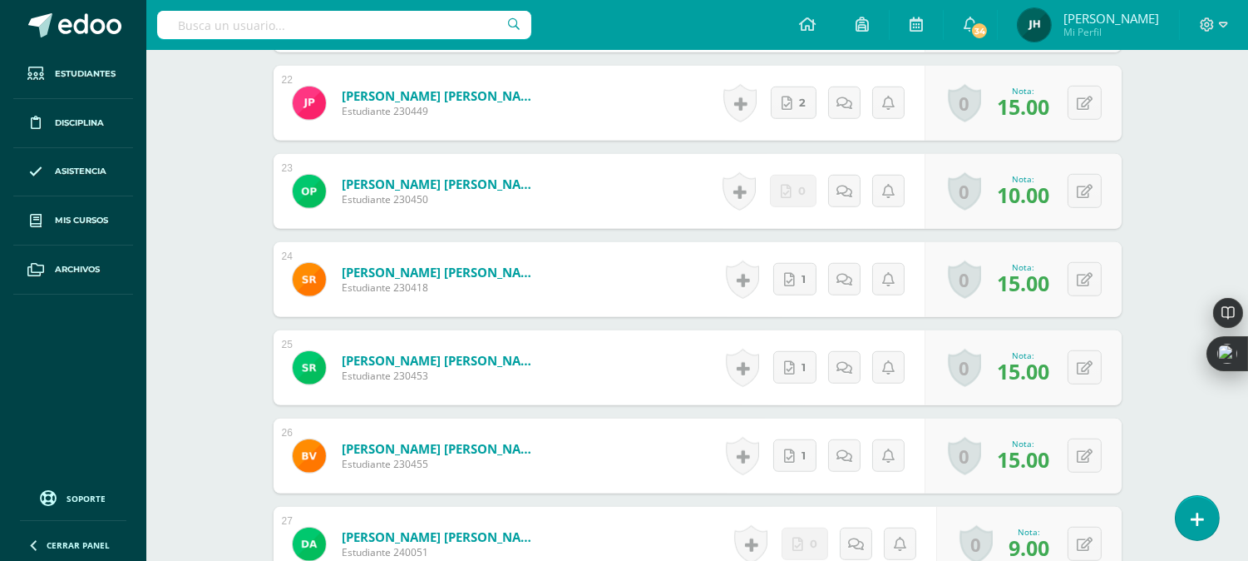
scroll to position [2589, 0]
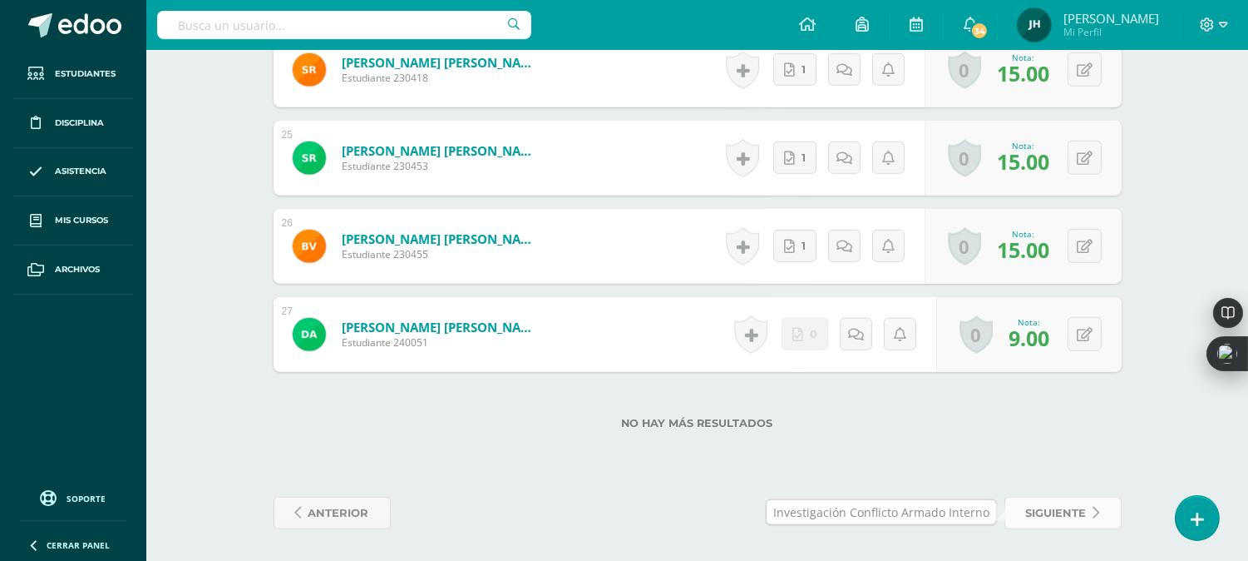
click at [1070, 513] on span "siguiente" at bounding box center [1056, 512] width 61 height 31
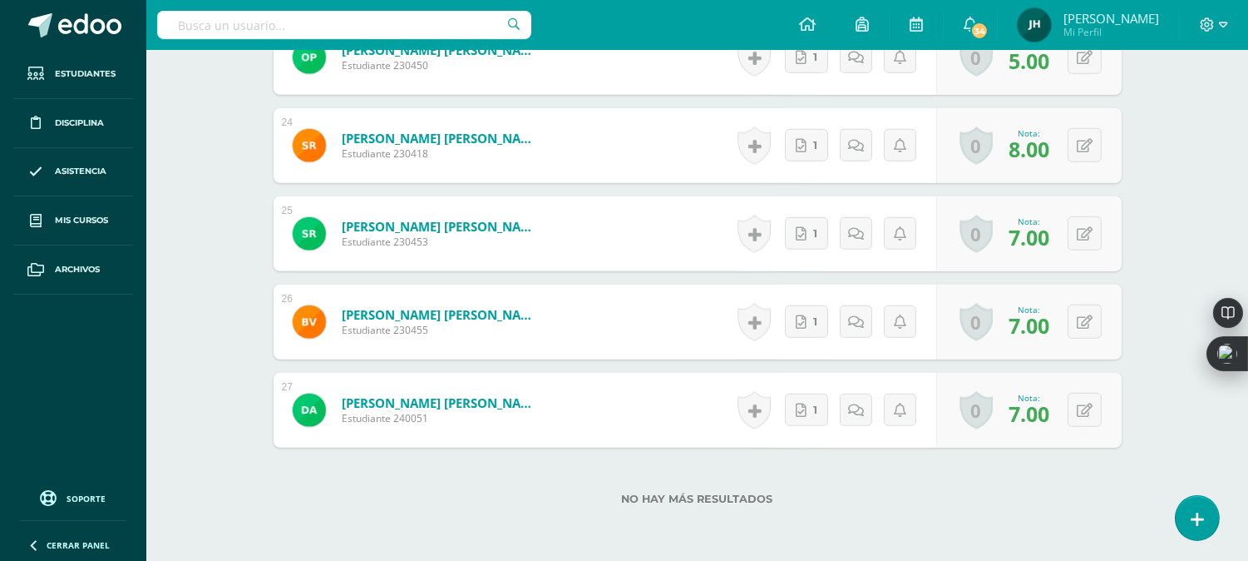
scroll to position [2589, 0]
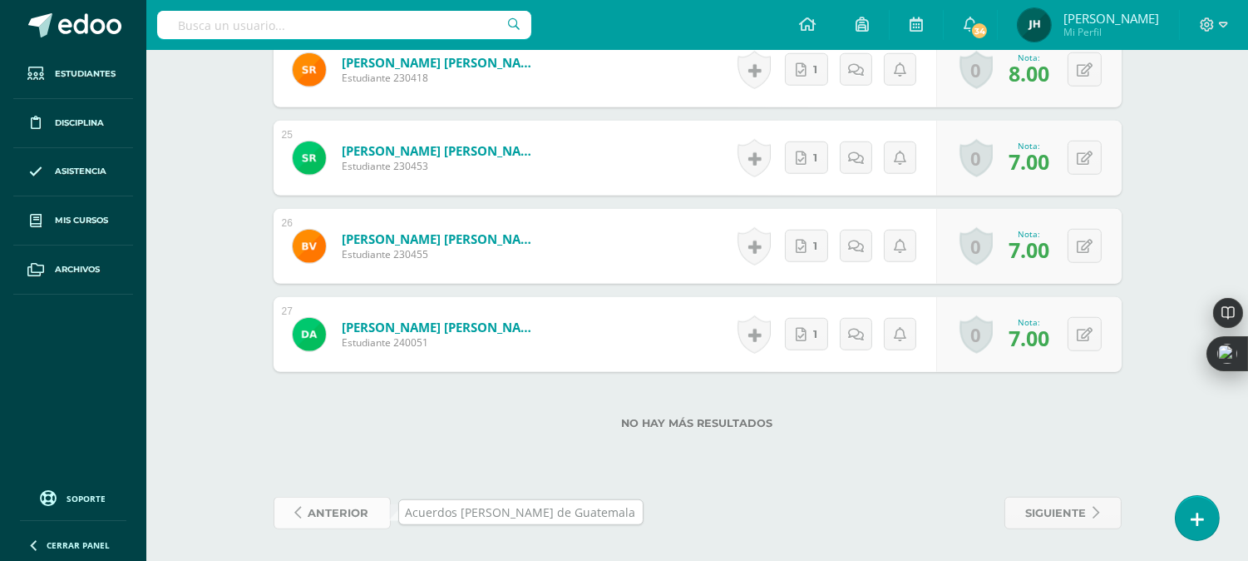
click at [328, 516] on span "anterior" at bounding box center [339, 512] width 61 height 31
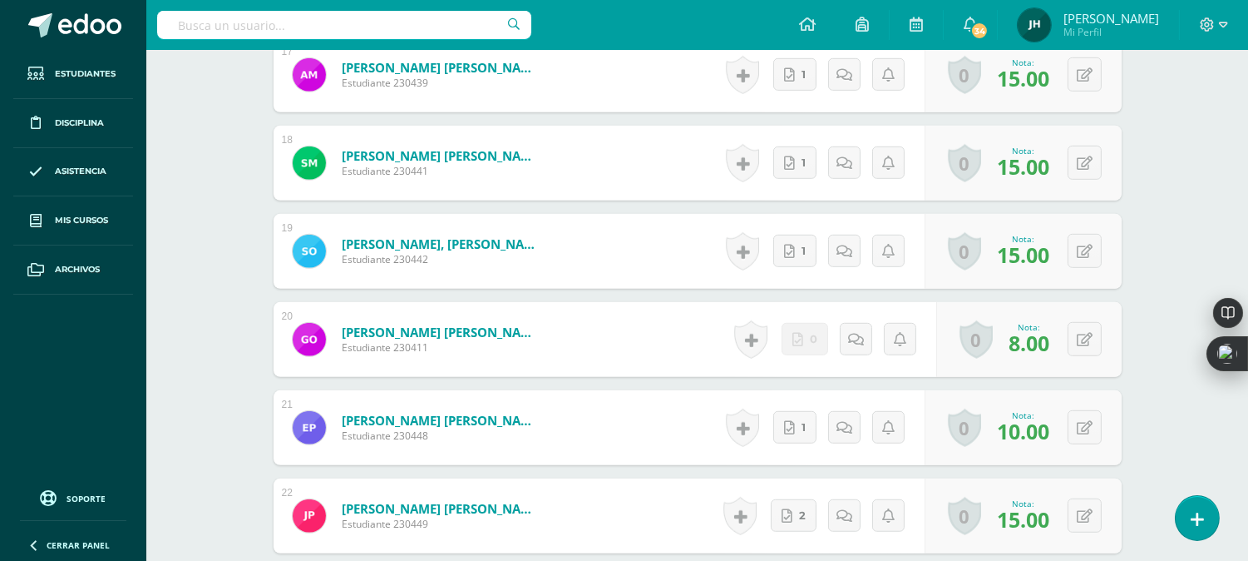
scroll to position [2589, 0]
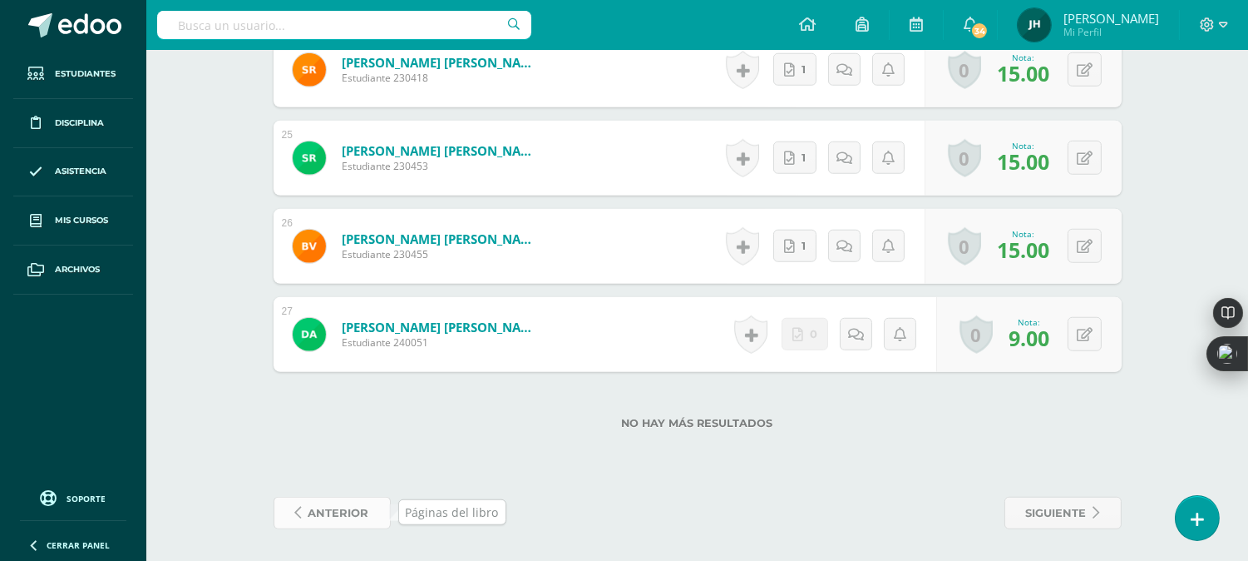
click at [351, 518] on span "anterior" at bounding box center [339, 512] width 61 height 31
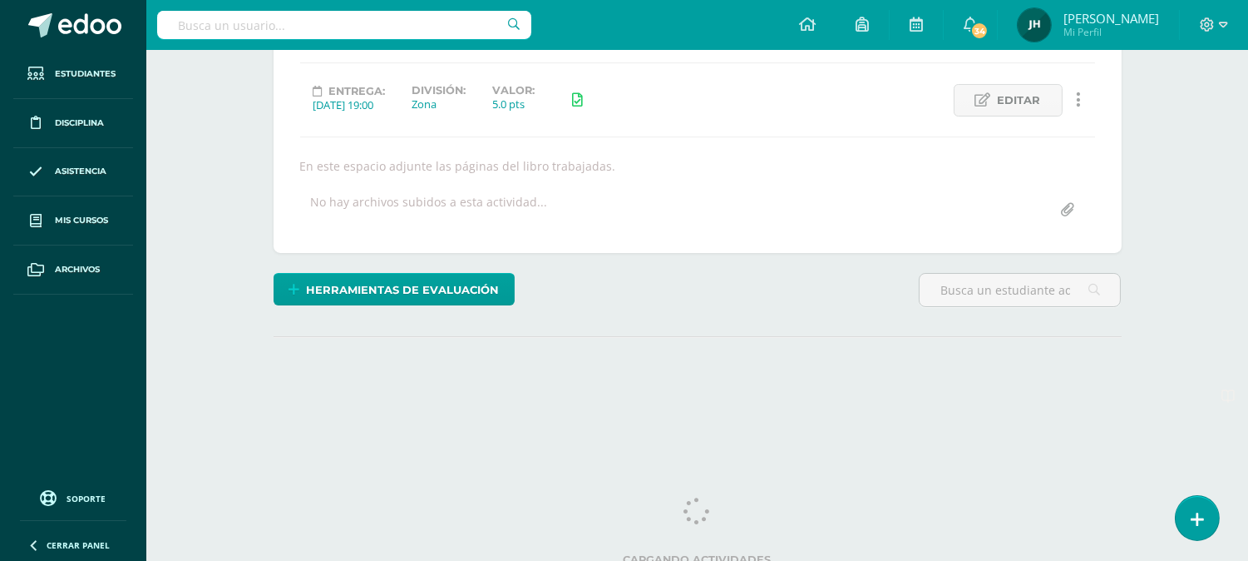
scroll to position [220, 0]
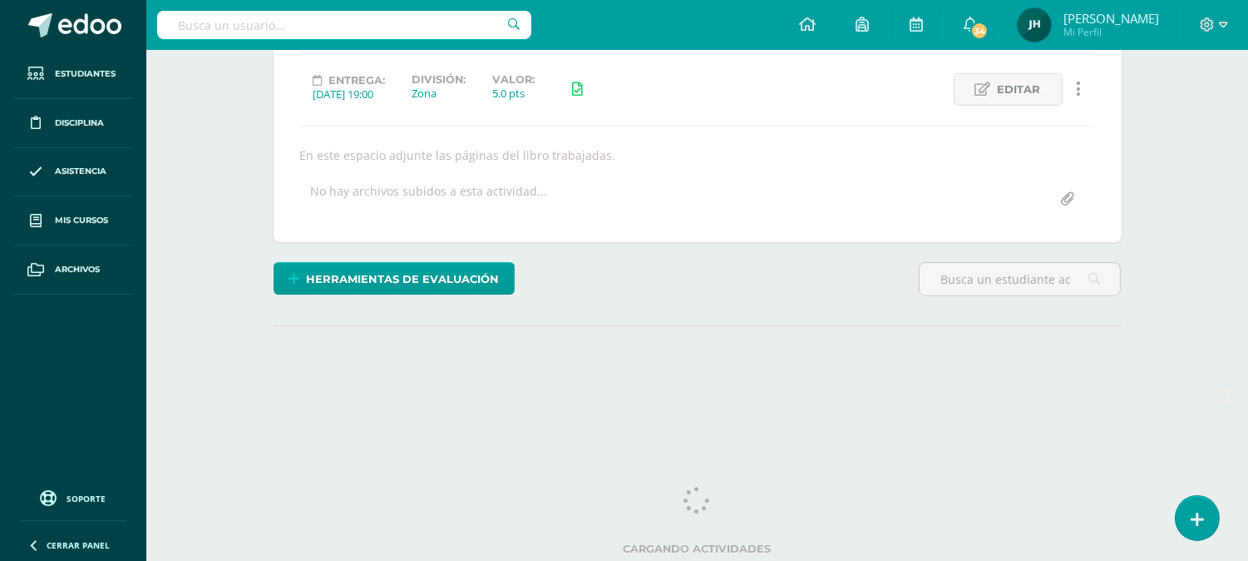
click at [1248, 293] on html "Estudiantes Disciplina Asistencia Mis cursos Archivos Soporte Centro de ayuda Ú…" at bounding box center [624, 117] width 1248 height 675
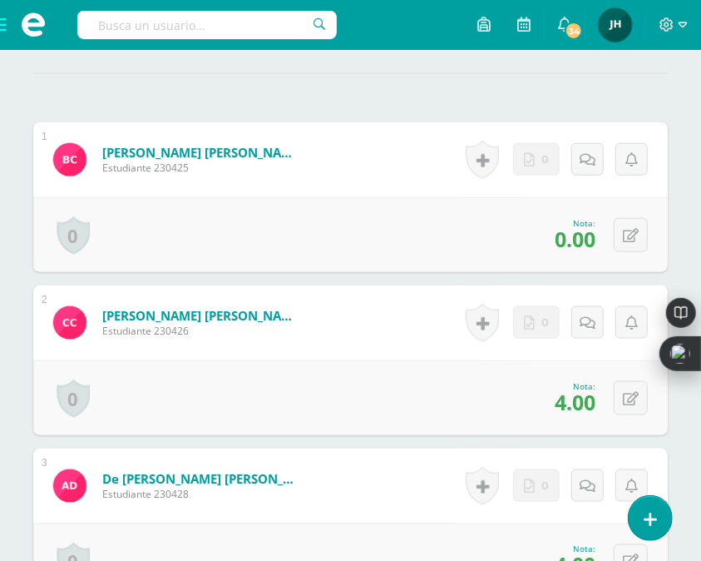
scroll to position [527, 0]
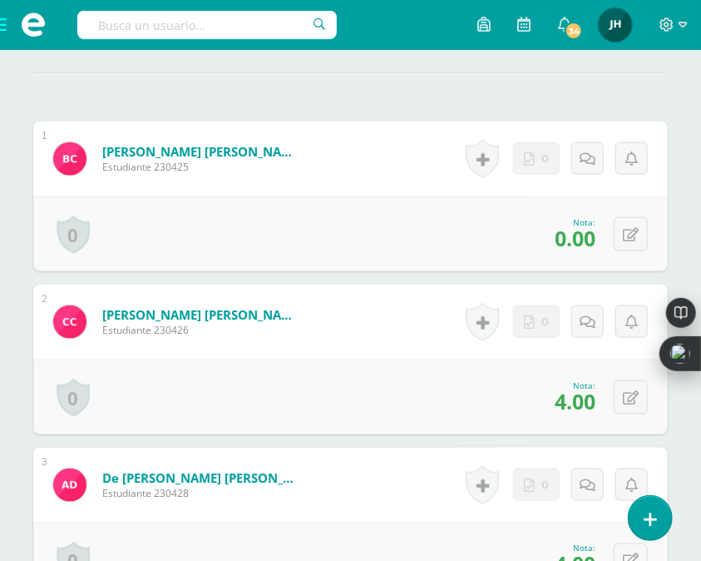
drag, startPoint x: 402, startPoint y: 350, endPoint x: 406, endPoint y: 298, distance: 52.6
click at [406, 298] on form "[PERSON_NAME] [PERSON_NAME] Estudiante 230426 Nota 4.00 0 [GEOGRAPHIC_DATA] Log…" at bounding box center [350, 321] width 635 height 75
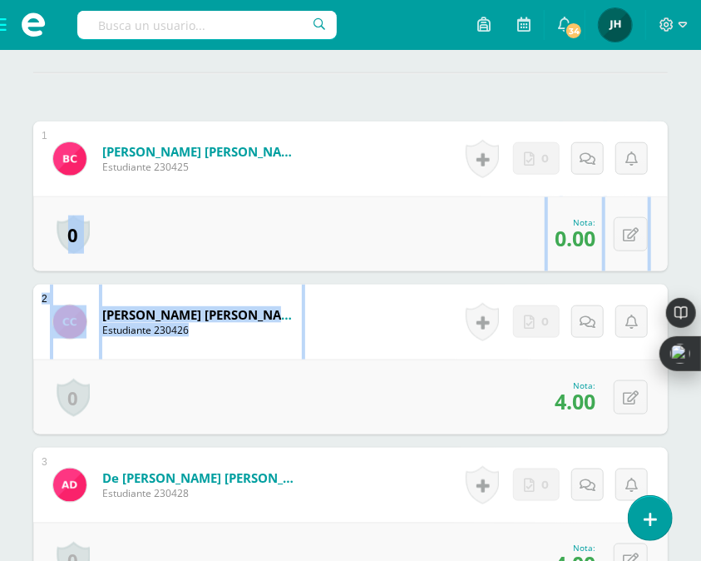
drag, startPoint x: 400, startPoint y: 339, endPoint x: 397, endPoint y: 267, distance: 72.4
click at [389, 327] on form "[PERSON_NAME] [PERSON_NAME] Estudiante 230426 Nota 4.00 0 [GEOGRAPHIC_DATA] Log…" at bounding box center [350, 321] width 635 height 75
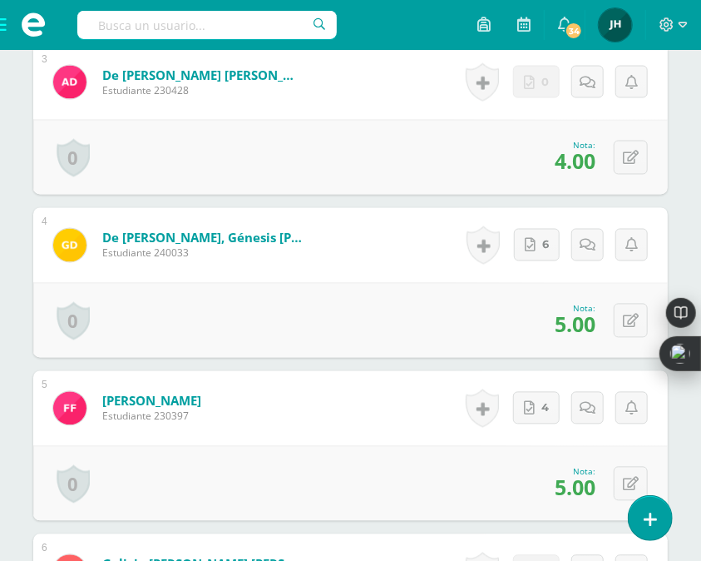
scroll to position [934, 0]
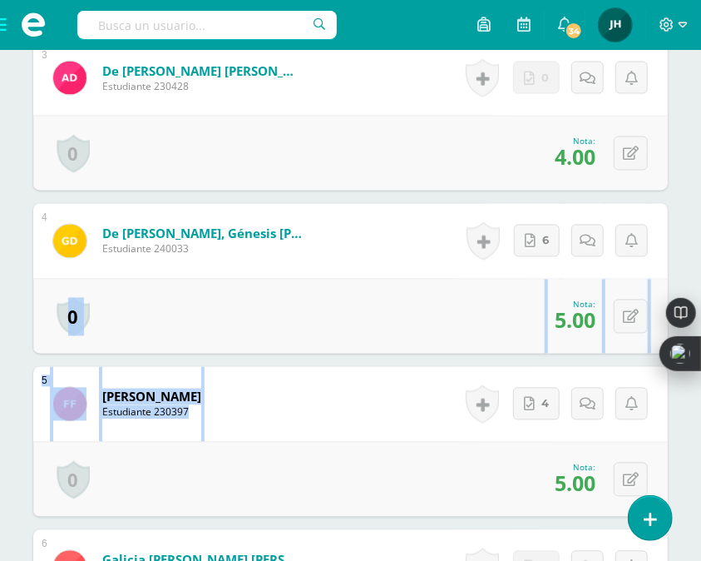
drag, startPoint x: 405, startPoint y: 392, endPoint x: 396, endPoint y: 283, distance: 109.3
click at [380, 338] on div "0 [GEOGRAPHIC_DATA] Logros obtenidos Aún no hay logros agregados Nota: 5.00" at bounding box center [350, 316] width 635 height 75
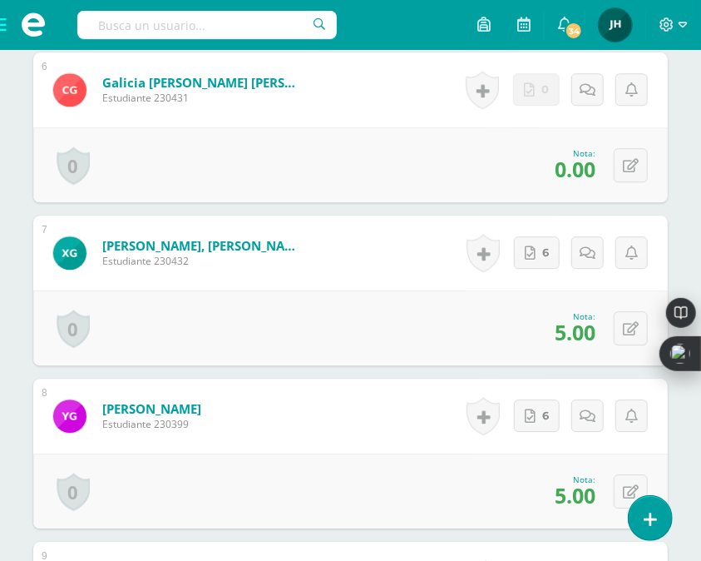
scroll to position [1415, 0]
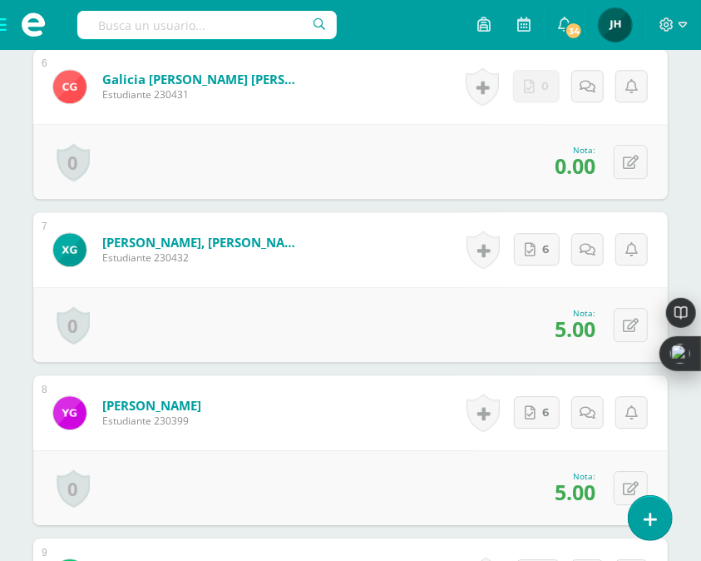
click at [393, 325] on div "0 [GEOGRAPHIC_DATA] Logros obtenidos Aún no hay logros agregados Nota: 5.00" at bounding box center [350, 324] width 635 height 75
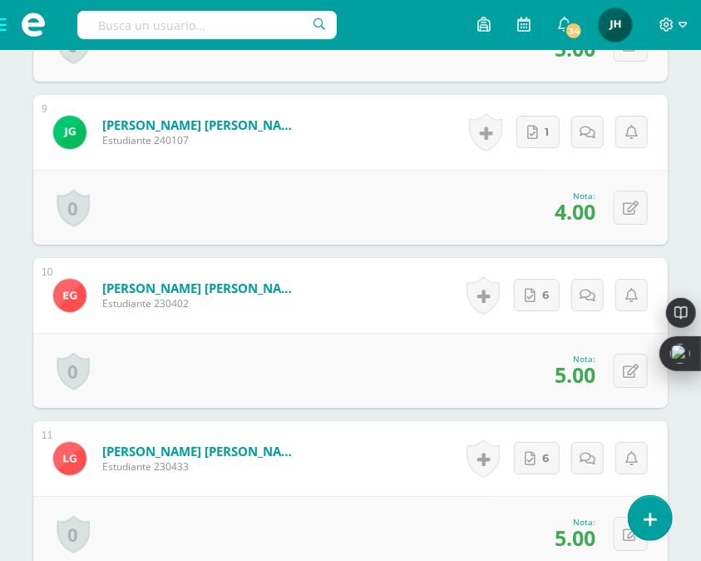
scroll to position [1895, 0]
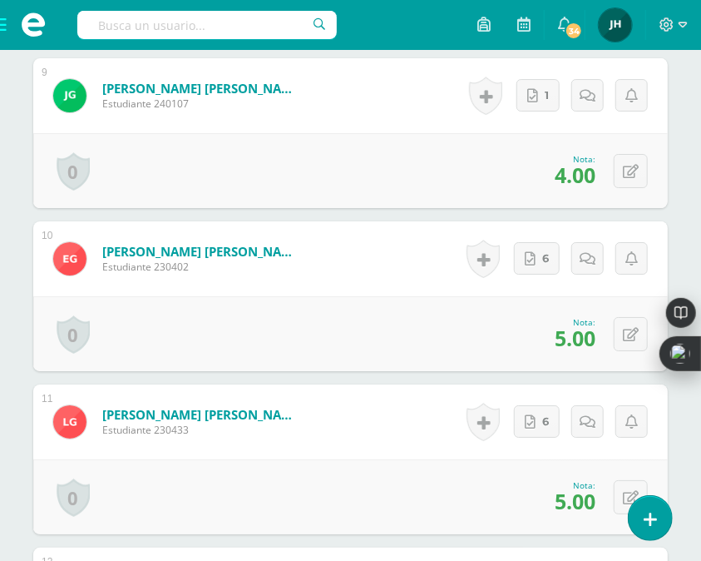
click at [414, 319] on div "0 [GEOGRAPHIC_DATA] Logros obtenidos Aún no hay logros agregados Nota: 5.00" at bounding box center [350, 333] width 635 height 75
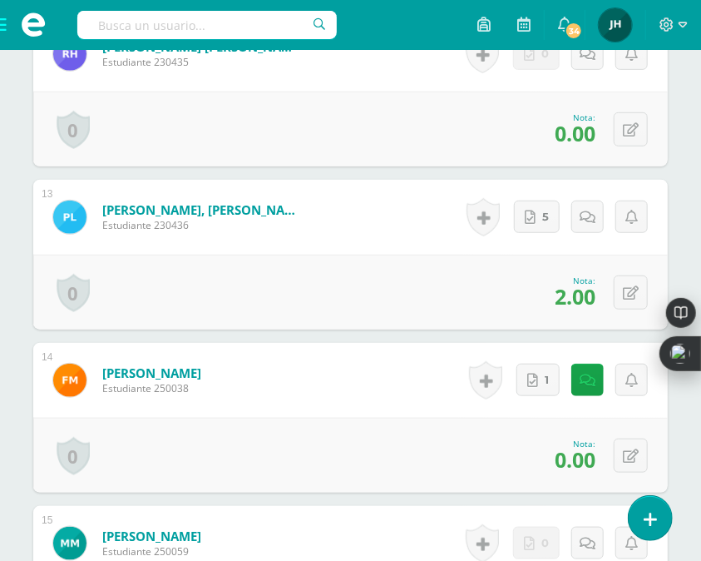
scroll to position [2450, 0]
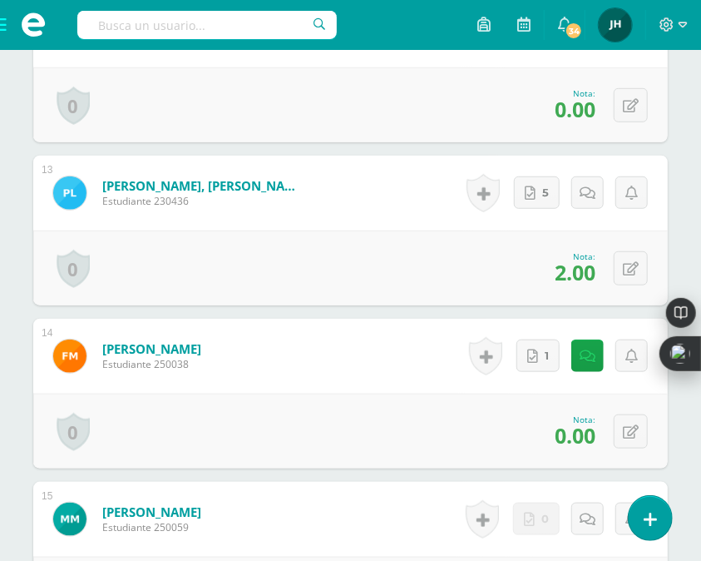
click at [426, 388] on form "[PERSON_NAME] Estudiante 250038 Nota 0.00 0 [GEOGRAPHIC_DATA] Logros obtenidos" at bounding box center [350, 356] width 635 height 75
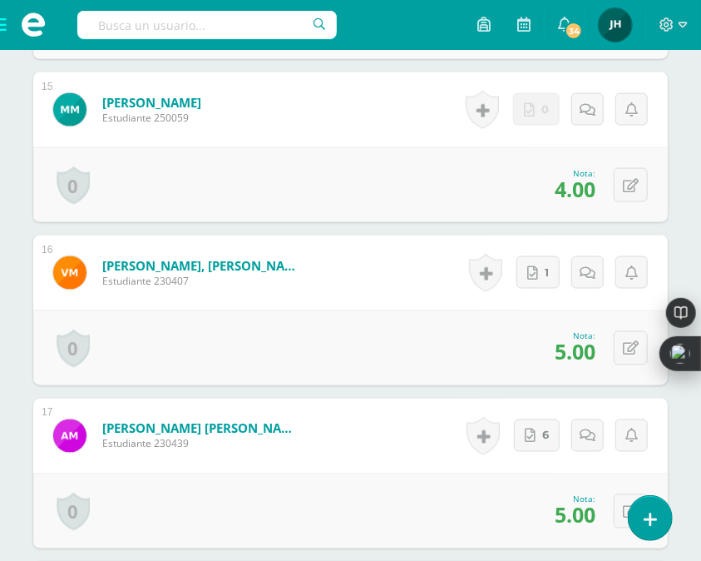
scroll to position [2893, 0]
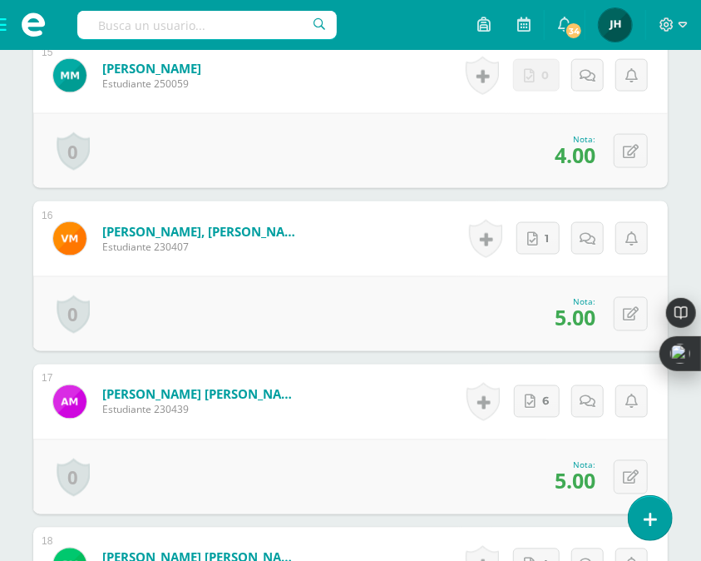
click at [462, 335] on div "0 [GEOGRAPHIC_DATA] Logros obtenidos Aún no hay logros agregados Nota: 5.00" at bounding box center [350, 313] width 635 height 75
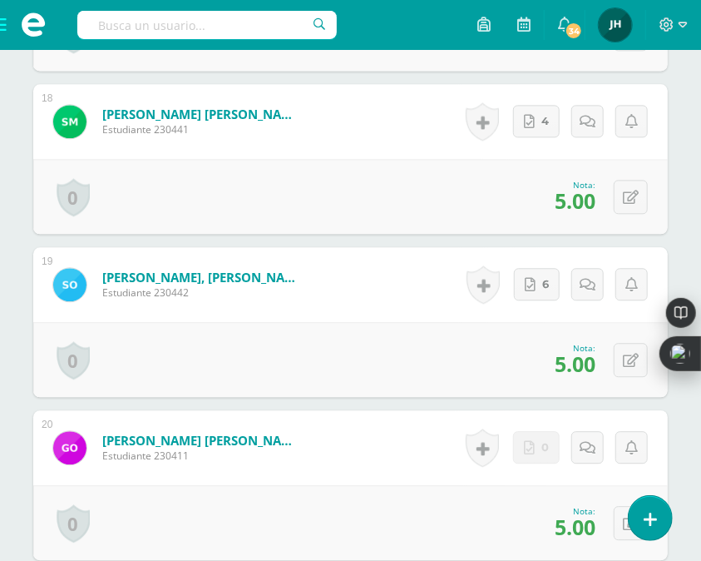
scroll to position [3374, 0]
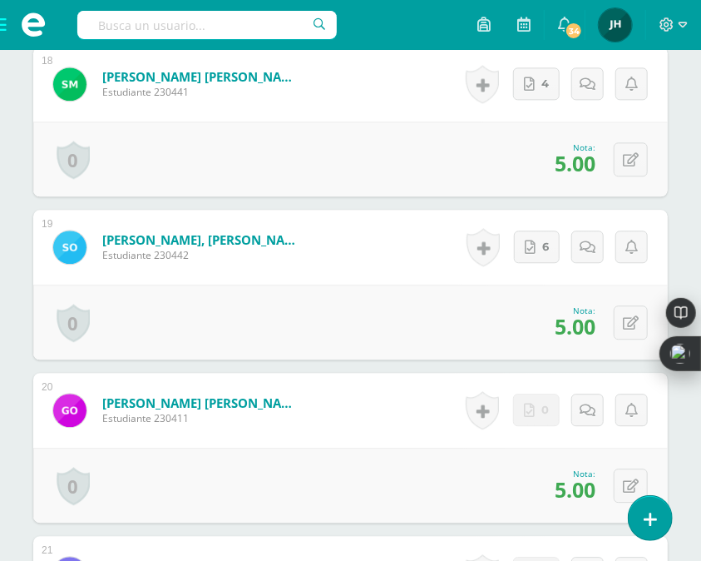
click at [447, 417] on div "Historial de actividad No hay historial para esta actividad 0 Agregar Comentari…" at bounding box center [555, 410] width 225 height 75
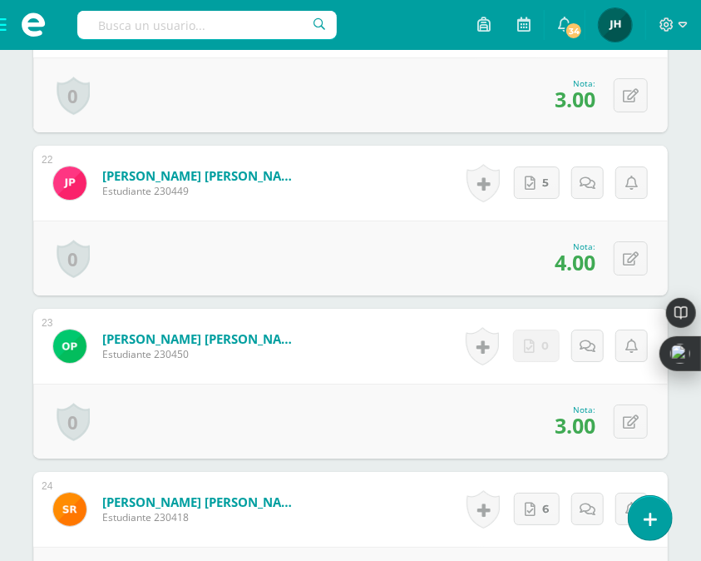
scroll to position [3928, 0]
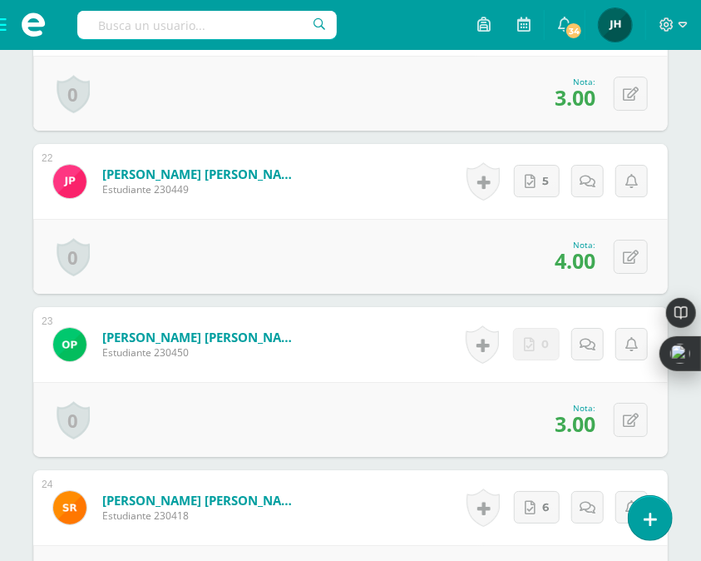
click at [409, 392] on div "0 [GEOGRAPHIC_DATA] Logros obtenidos Aún no hay logros agregados Nota: 3.00" at bounding box center [350, 419] width 635 height 75
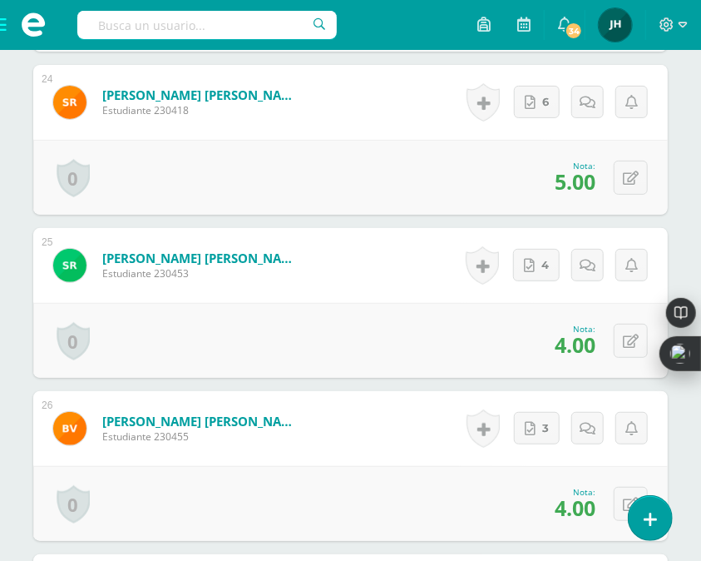
scroll to position [4335, 0]
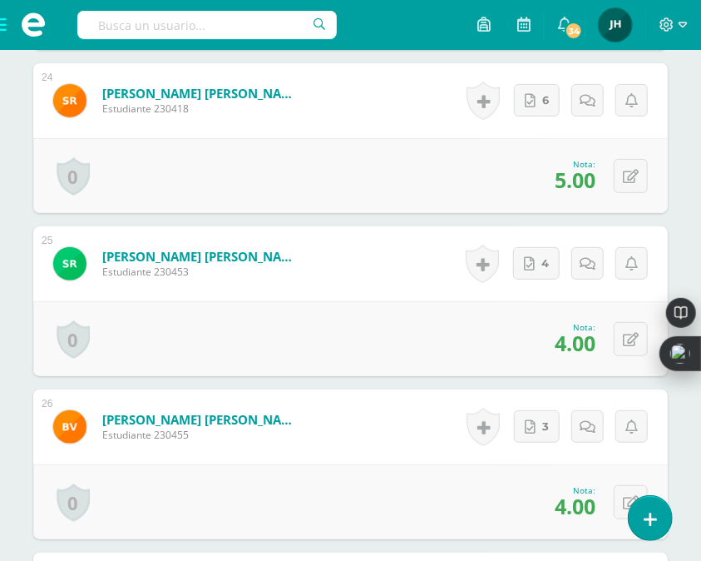
click at [412, 431] on form "[PERSON_NAME] [PERSON_NAME] Estudiante 230455 Nota 4.00 0 [GEOGRAPHIC_DATA] Log…" at bounding box center [350, 426] width 635 height 75
click at [393, 477] on div "0 [GEOGRAPHIC_DATA] Logros obtenidos Aún no hay logros agregados Nota: 4.00" at bounding box center [350, 501] width 635 height 75
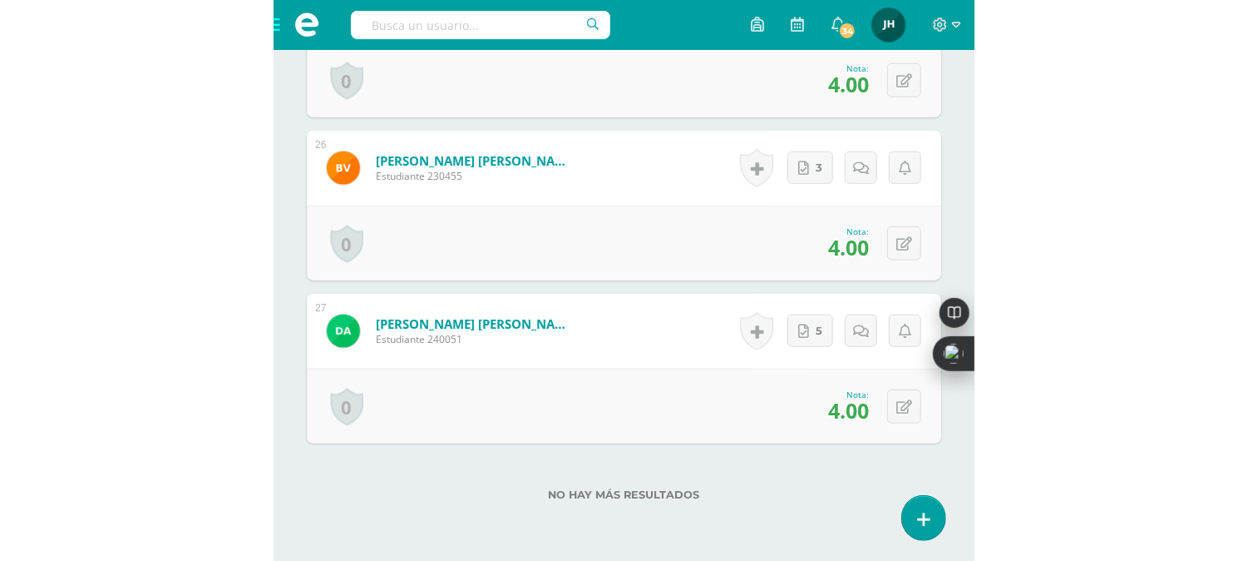
scroll to position [2589, 0]
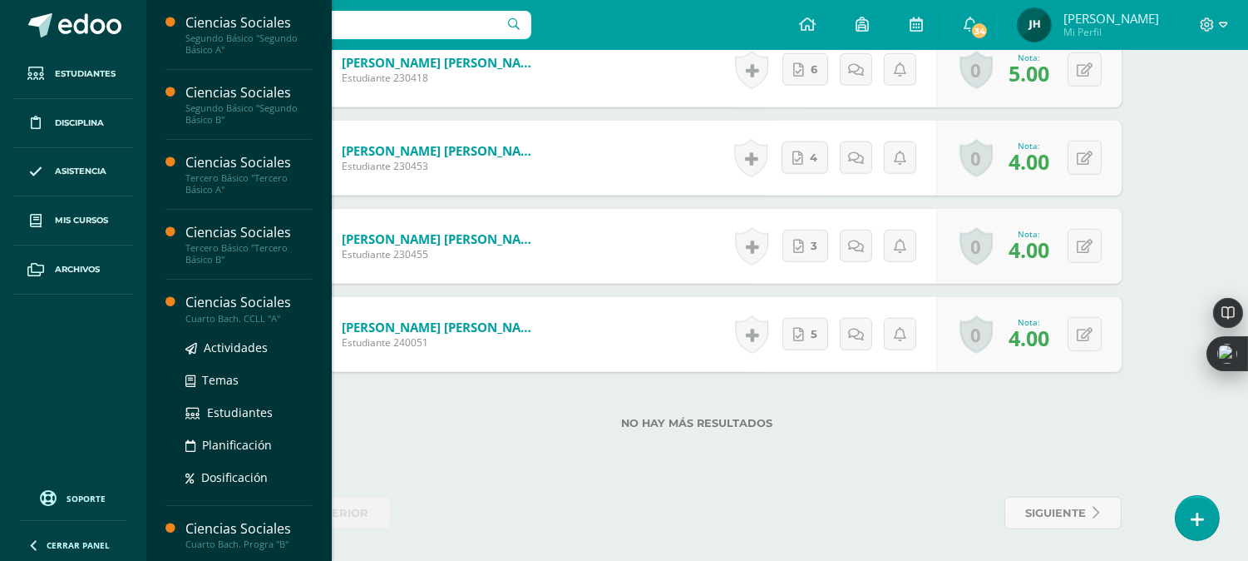
click at [239, 313] on div "Cuarto Bach. CCLL "A"" at bounding box center [248, 319] width 126 height 12
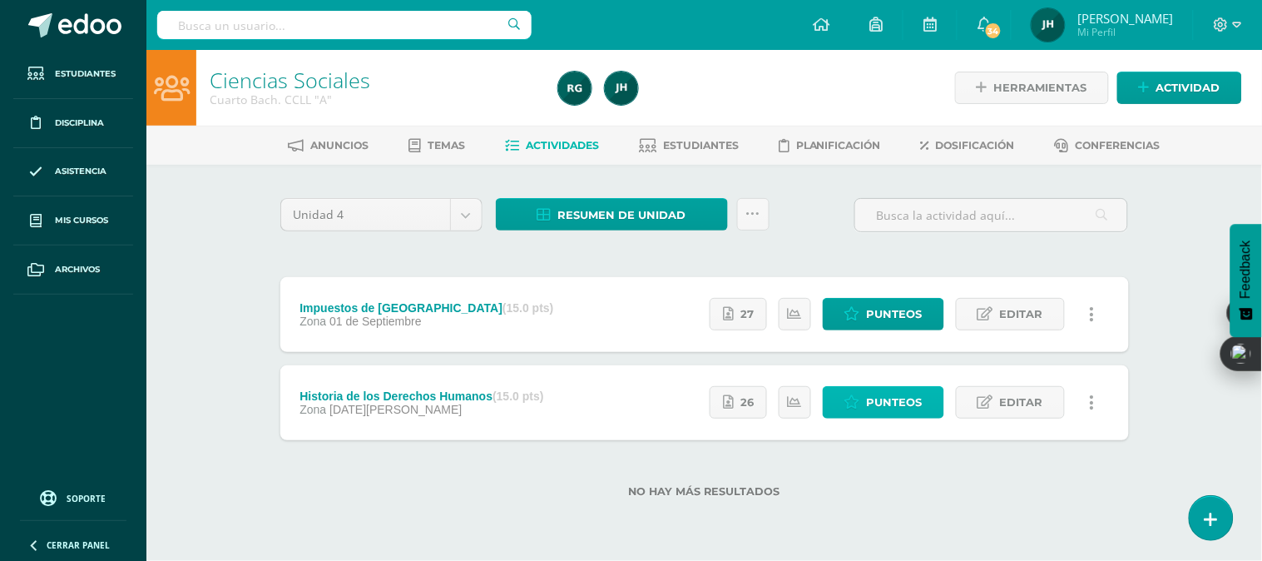
click at [897, 405] on span "Punteos" at bounding box center [895, 402] width 56 height 31
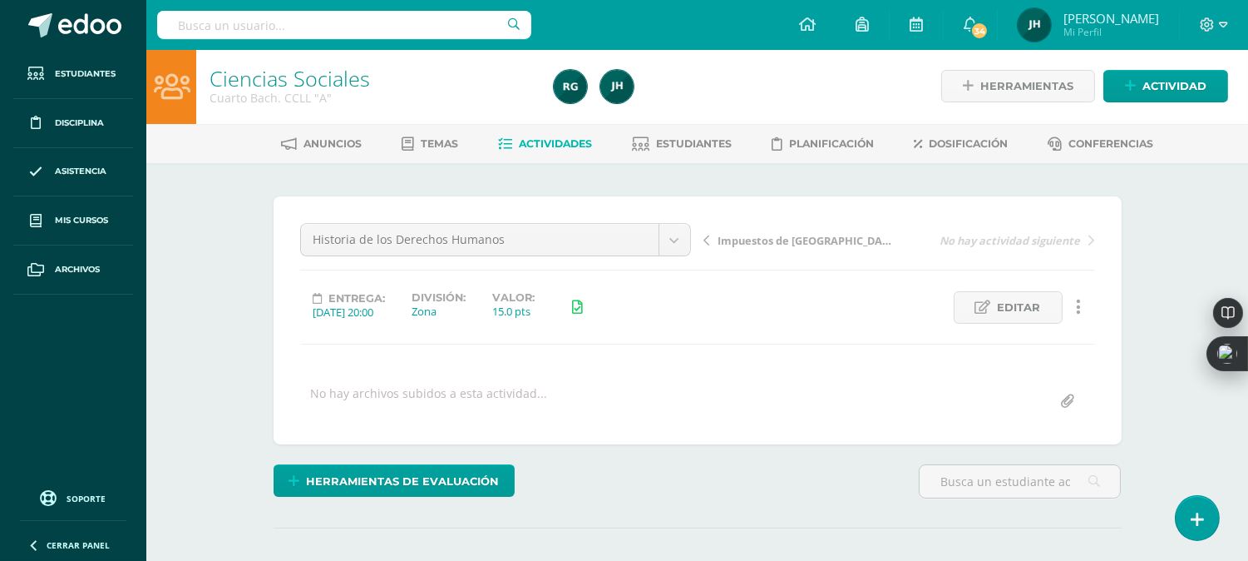
scroll to position [2, 0]
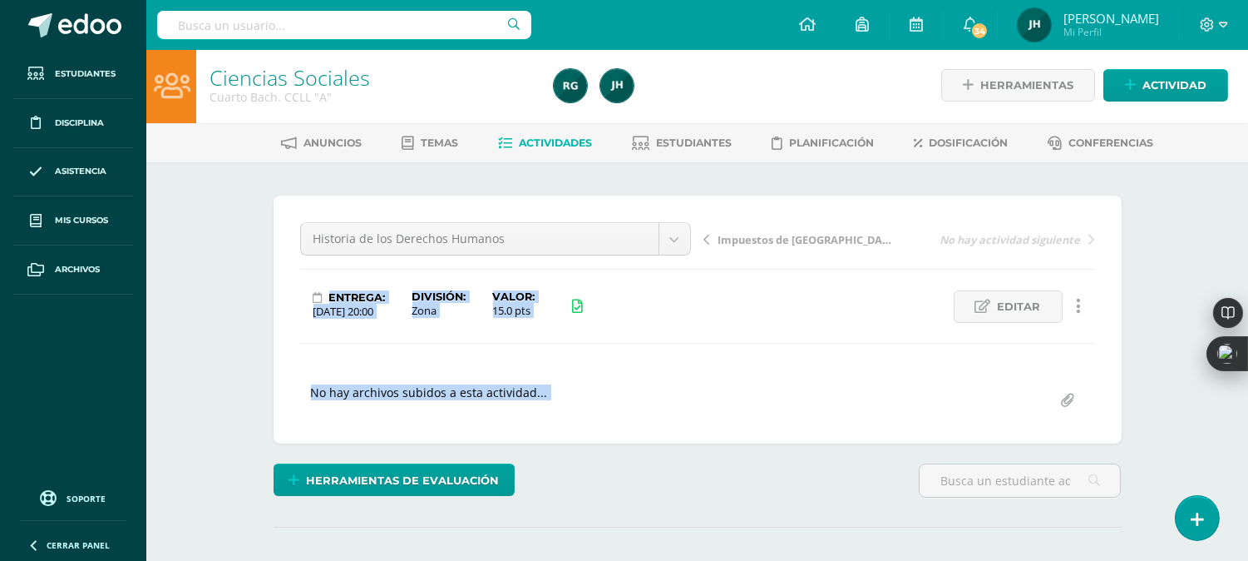
drag, startPoint x: 0, startPoint y: 0, endPoint x: 1159, endPoint y: 241, distance: 1183.5
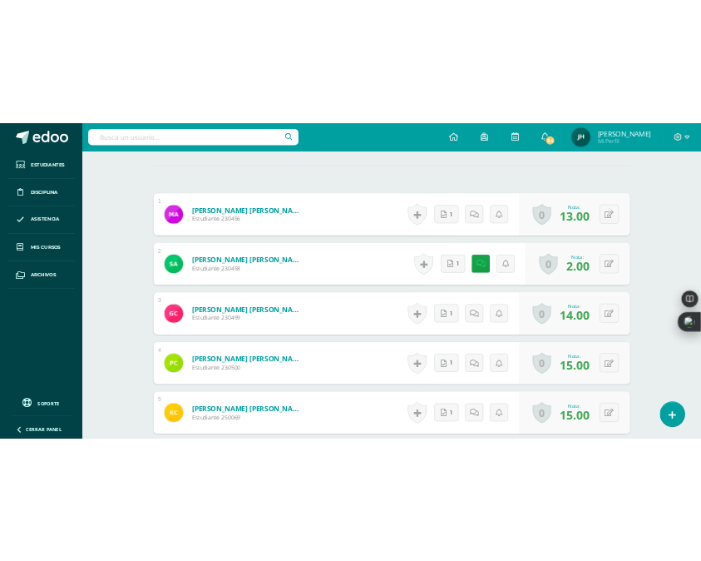
scroll to position [534, 0]
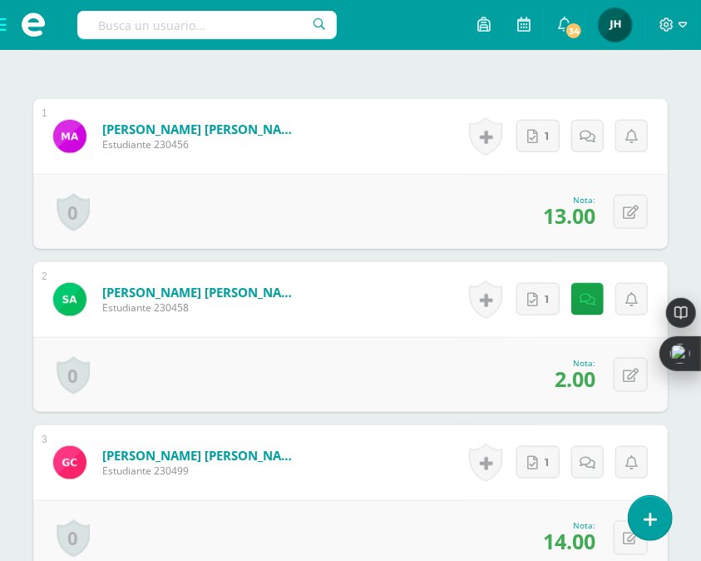
click at [447, 455] on div "Historial de actividad No hay historial para esta actividad 1 Agregar Comentari…" at bounding box center [557, 462] width 221 height 75
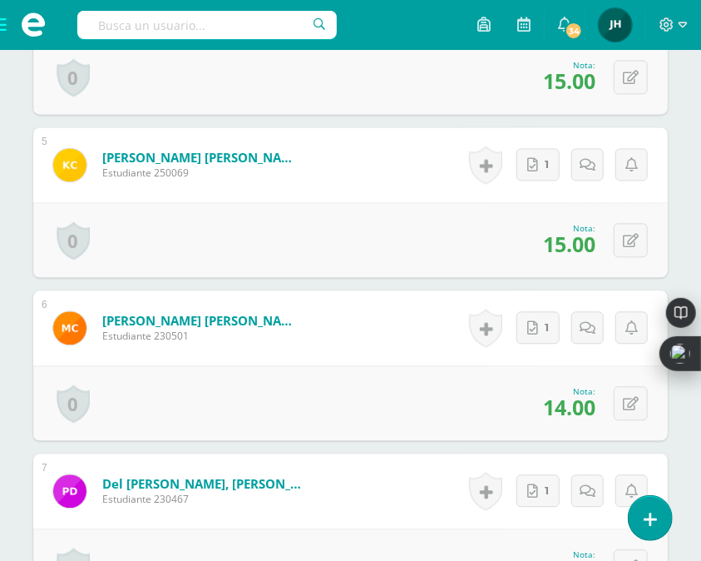
scroll to position [1125, 0]
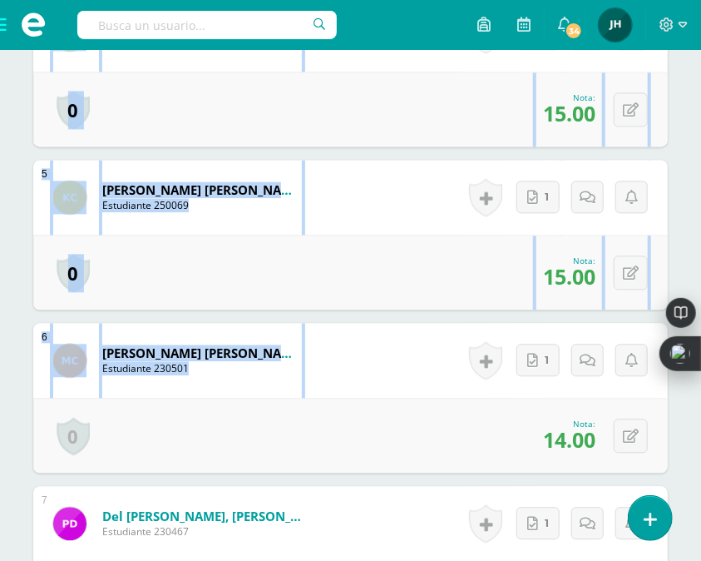
drag, startPoint x: 447, startPoint y: 455, endPoint x: 971, endPoint y: 337, distance: 537.2
click at [444, 412] on div "0 [GEOGRAPHIC_DATA] Logros obtenidos Aún no hay logros agregados Nota: 14.00" at bounding box center [350, 435] width 635 height 75
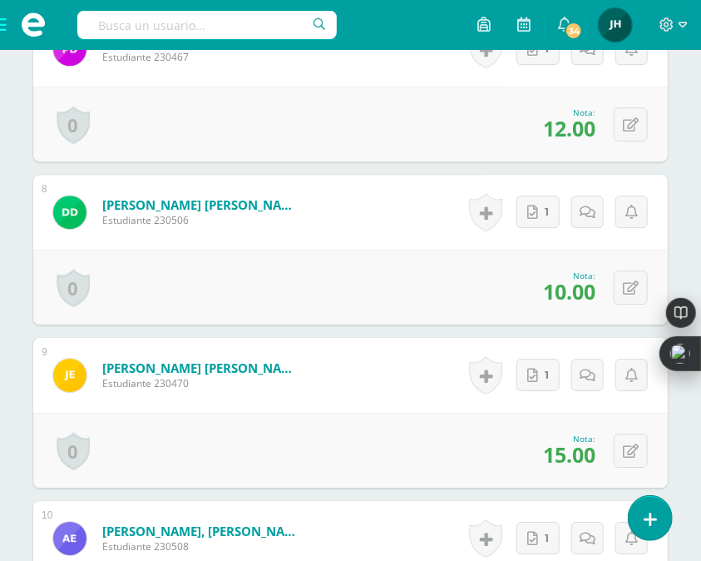
scroll to position [1609, 0]
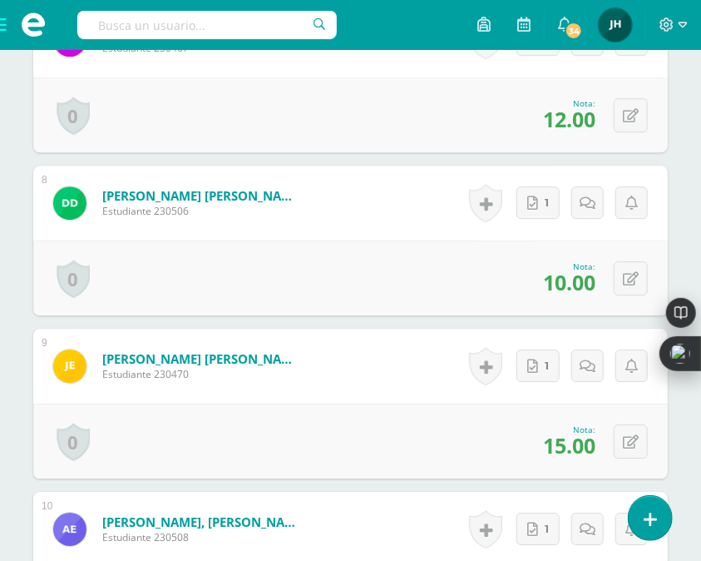
click at [418, 408] on div "0 [GEOGRAPHIC_DATA] Logros obtenidos Aún no hay logros agregados Nota: 15.00" at bounding box center [350, 440] width 635 height 75
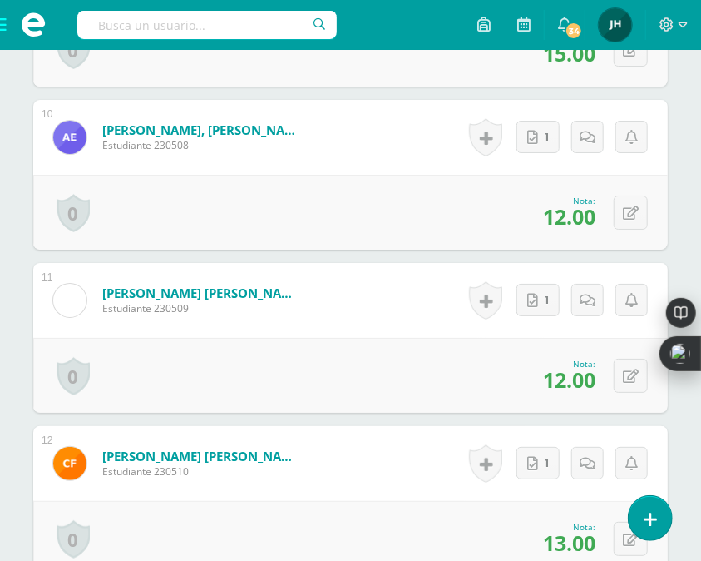
scroll to position [2019, 0]
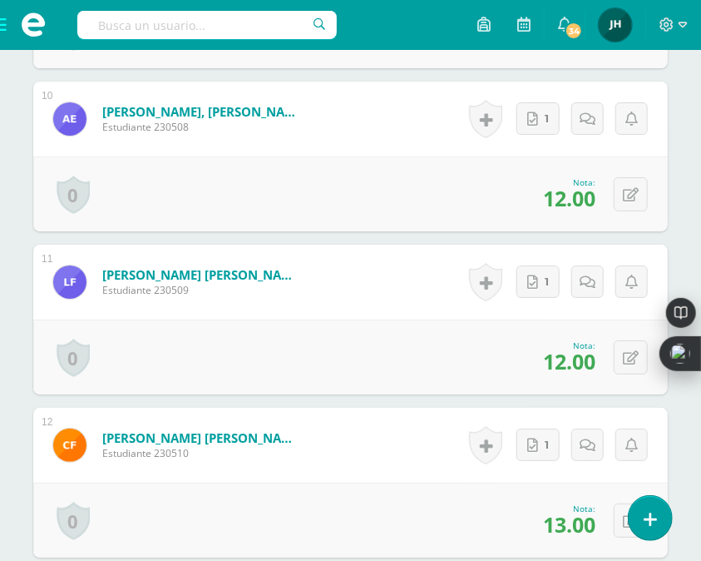
click at [445, 359] on div "0 [GEOGRAPHIC_DATA] Logros obtenidos Aún no hay logros agregados Nota: 12.00" at bounding box center [350, 356] width 635 height 75
drag, startPoint x: 445, startPoint y: 359, endPoint x: 711, endPoint y: 304, distance: 271.8
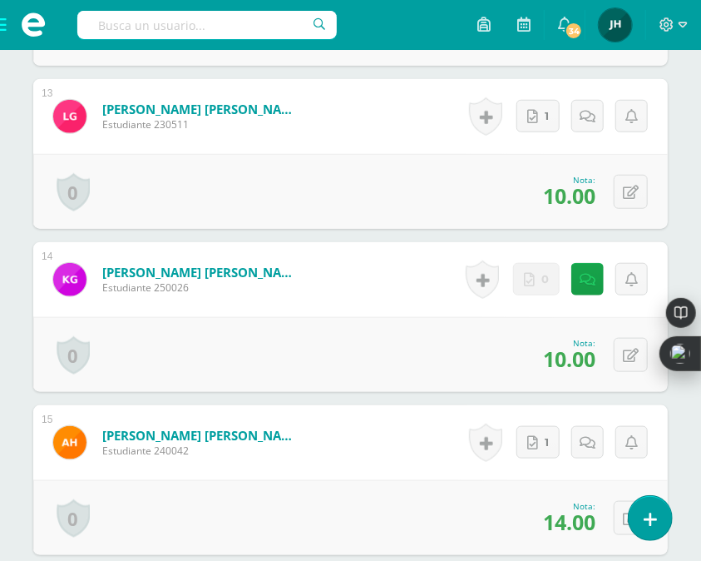
scroll to position [2520, 0]
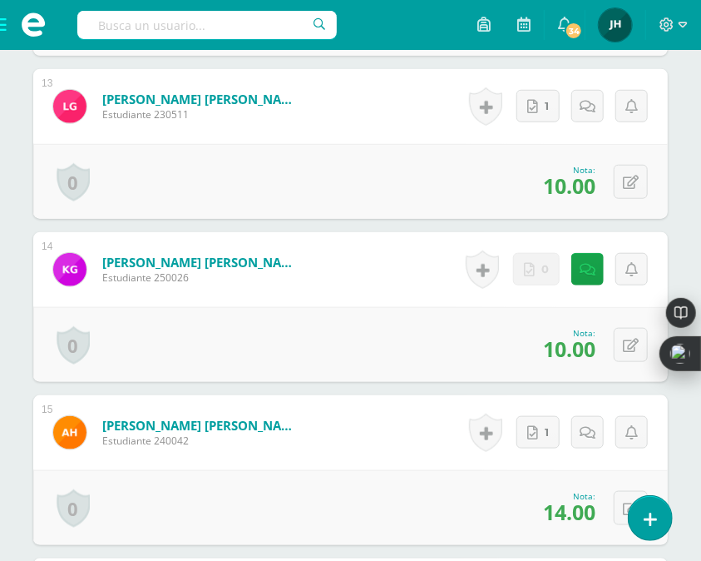
click at [391, 354] on div "0 [GEOGRAPHIC_DATA] Logros obtenidos Aún no hay logros agregados Nota: 10.00" at bounding box center [350, 344] width 635 height 75
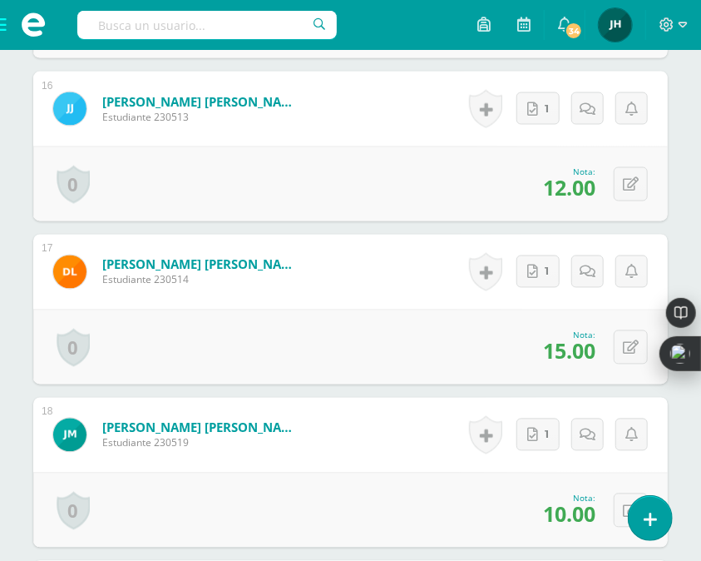
scroll to position [3038, 0]
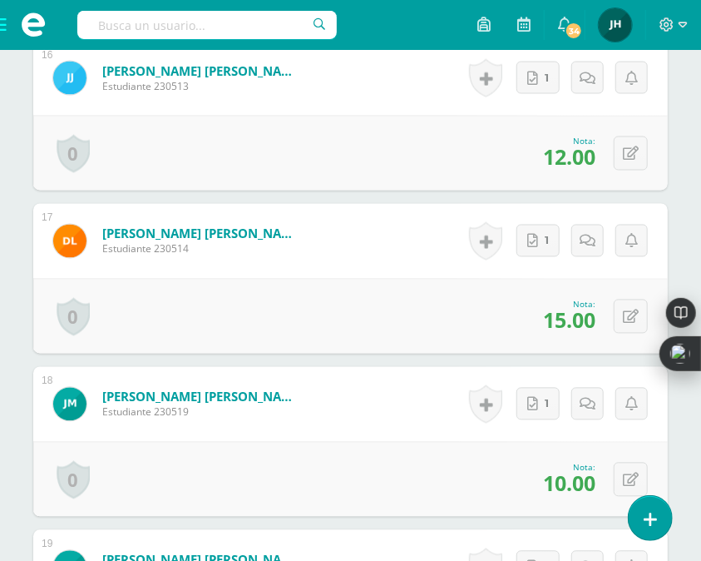
click at [497, 318] on div "0 [GEOGRAPHIC_DATA] Logros obtenidos Aún no hay logros agregados Nota: 15.00" at bounding box center [350, 316] width 635 height 75
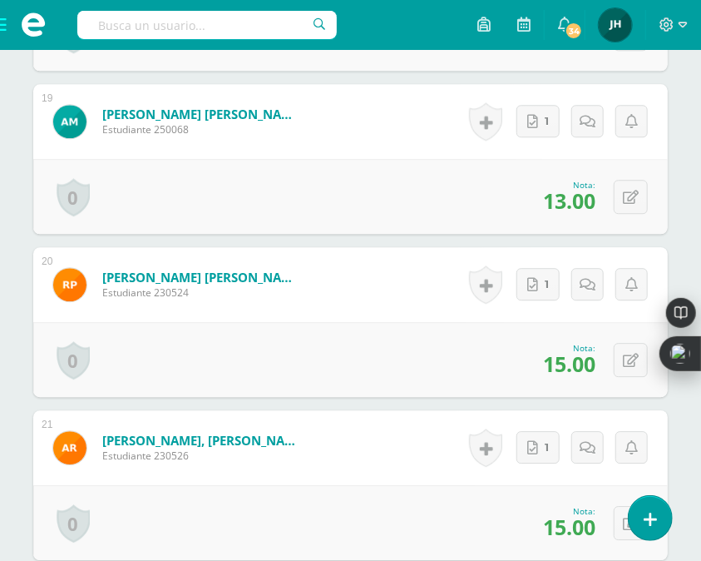
scroll to position [3493, 0]
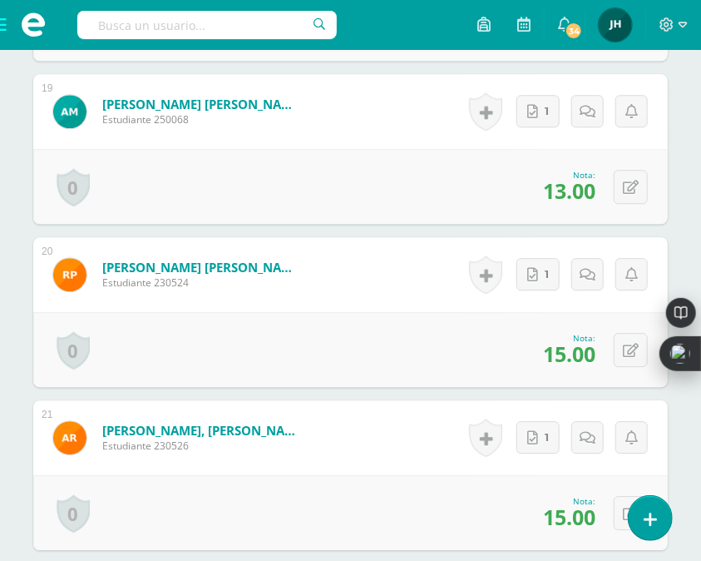
click at [378, 455] on form "Reyes Cordova, Alison Jazmin Estudiante 230526 Nota 15.00 0 Logros Logros obten…" at bounding box center [350, 437] width 635 height 75
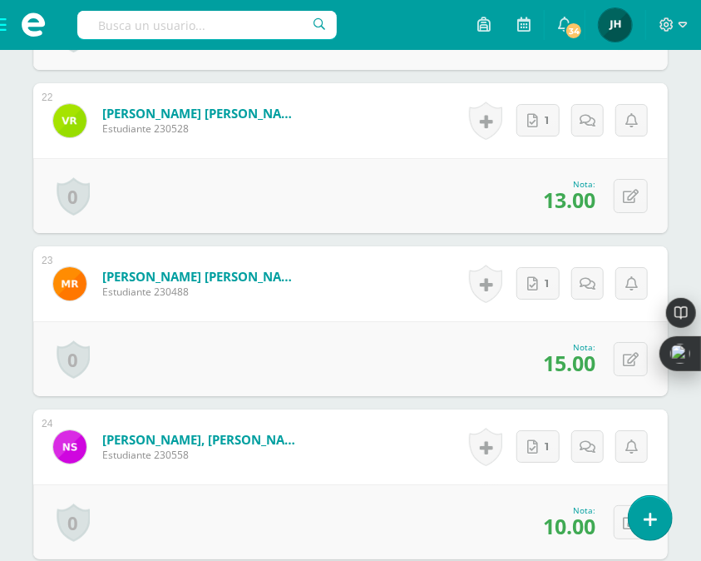
scroll to position [4011, 0]
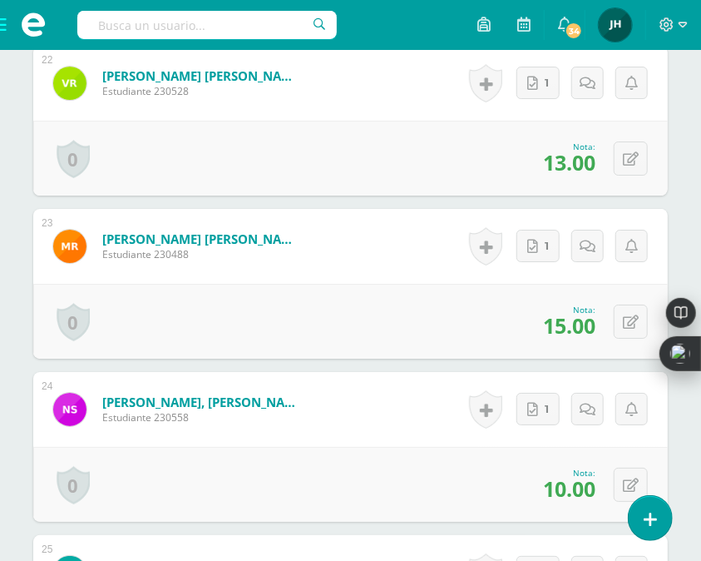
click at [431, 475] on div "0 [GEOGRAPHIC_DATA] Logros obtenidos Aún no hay logros agregados Nota: 10.00" at bounding box center [350, 484] width 635 height 75
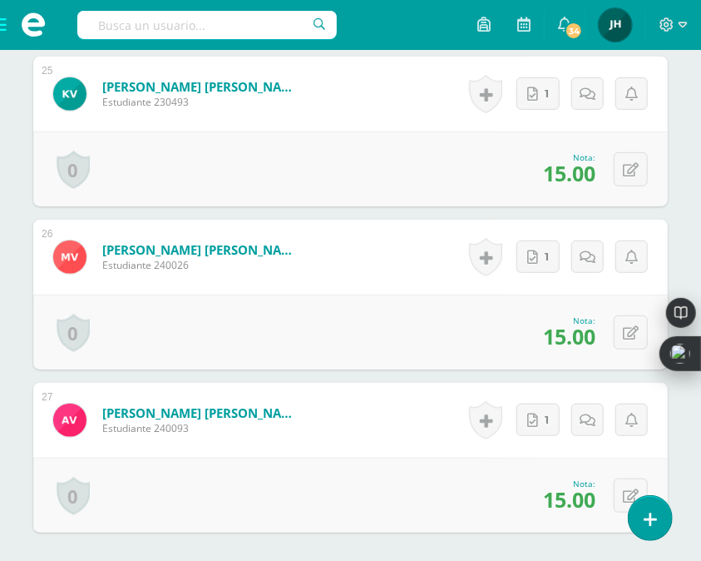
scroll to position [4491, 0]
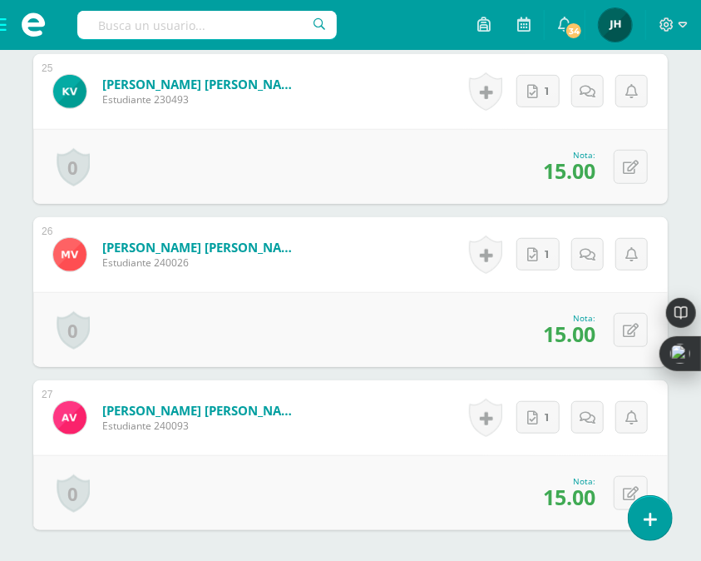
click at [446, 469] on div "0 [GEOGRAPHIC_DATA] Logros obtenidos Aún no hay logros agregados Nota: 15.00" at bounding box center [350, 492] width 635 height 75
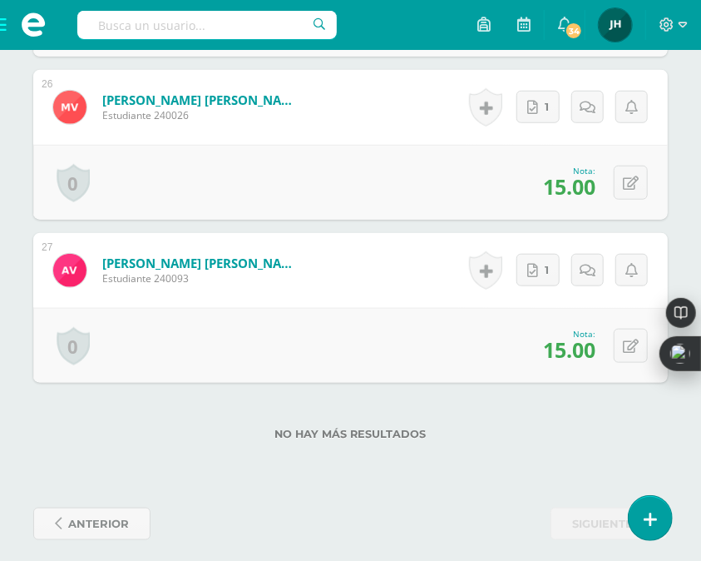
scroll to position [4650, 0]
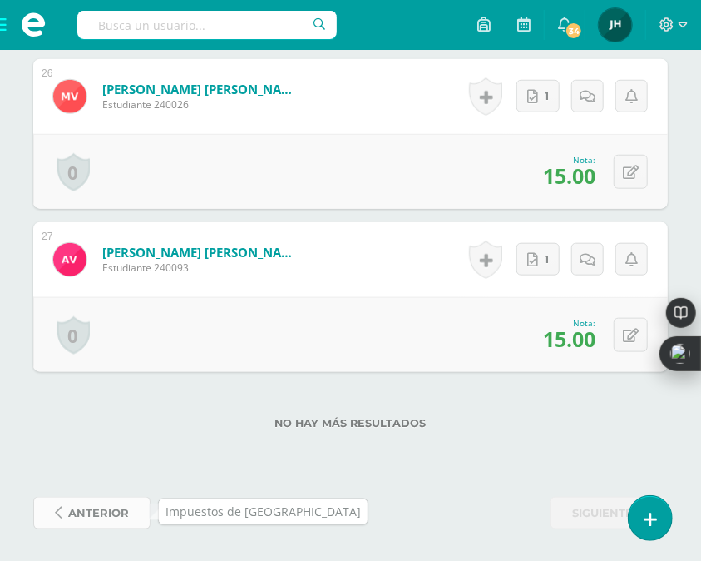
click at [82, 514] on span "anterior" at bounding box center [98, 512] width 61 height 31
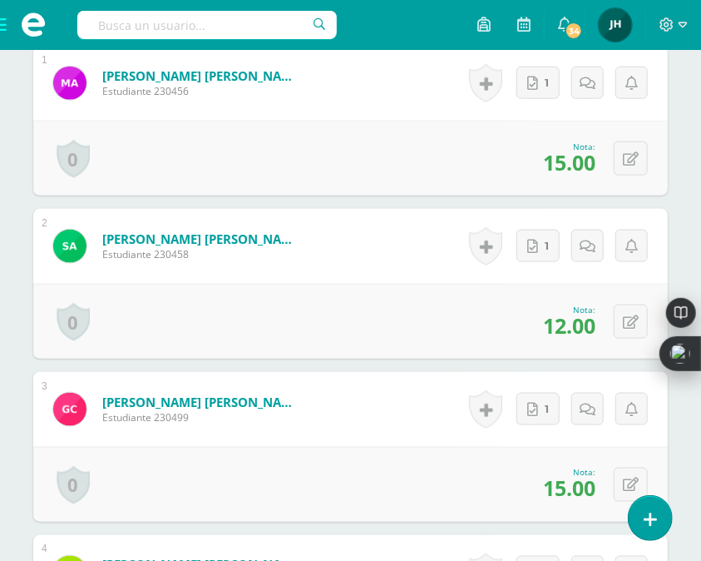
scroll to position [604, 0]
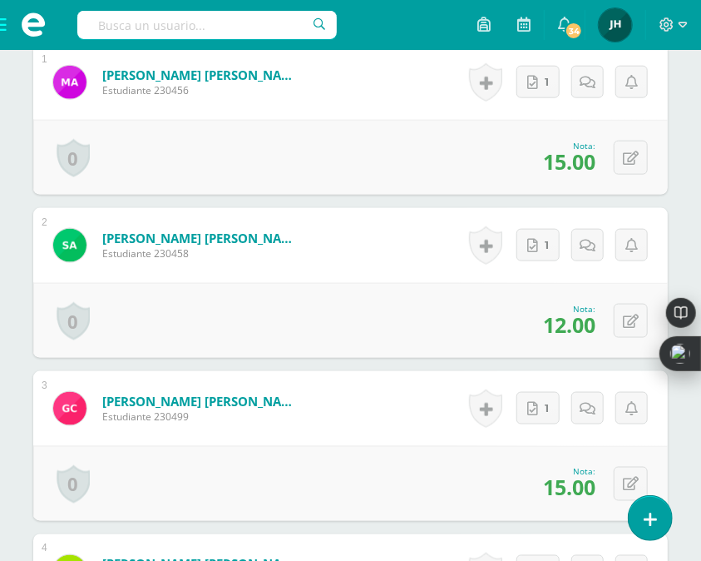
click at [481, 291] on div "0 [GEOGRAPHIC_DATA] Logros obtenidos Aún no hay logros agregados Nota: 12.00" at bounding box center [350, 320] width 635 height 75
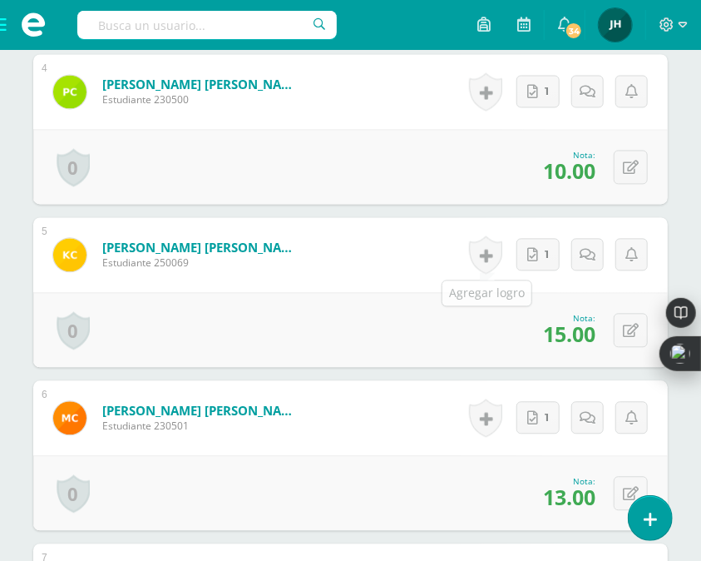
scroll to position [1085, 0]
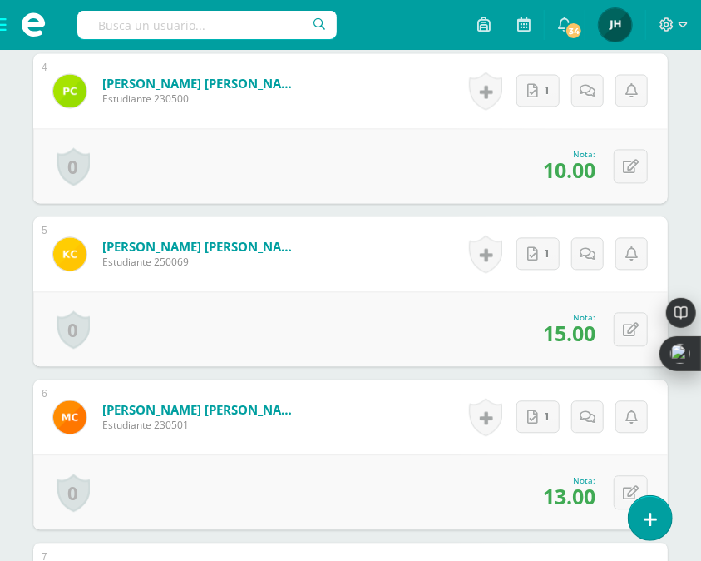
click at [442, 335] on div "0 [GEOGRAPHIC_DATA] Logros obtenidos Aún no hay logros agregados Nota: 15.00" at bounding box center [350, 328] width 635 height 75
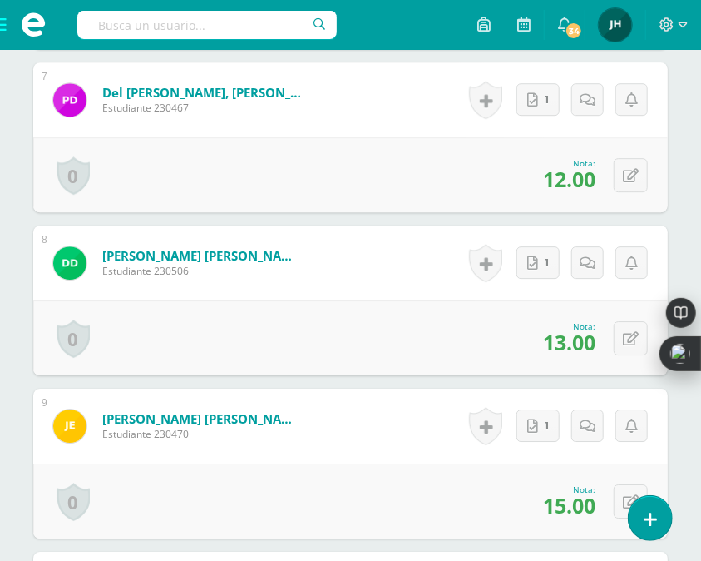
scroll to position [1565, 0]
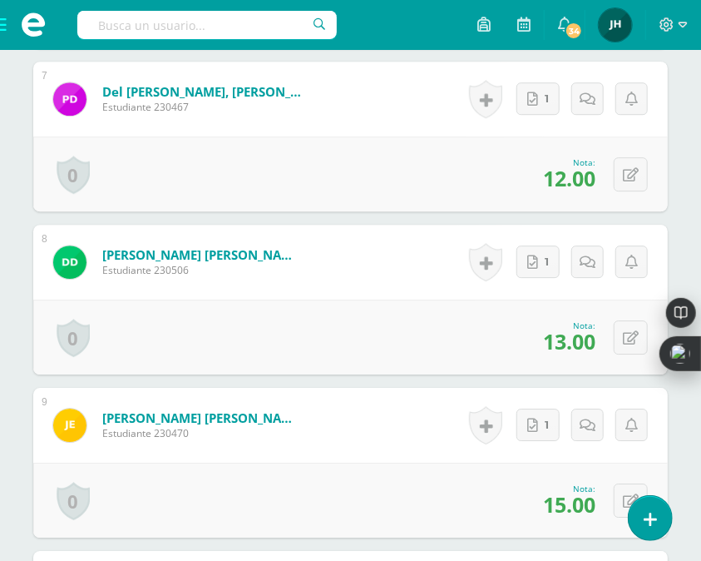
click at [484, 353] on div "0 [GEOGRAPHIC_DATA] Logros obtenidos Aún no hay logros agregados Nota: 13.00" at bounding box center [350, 336] width 635 height 75
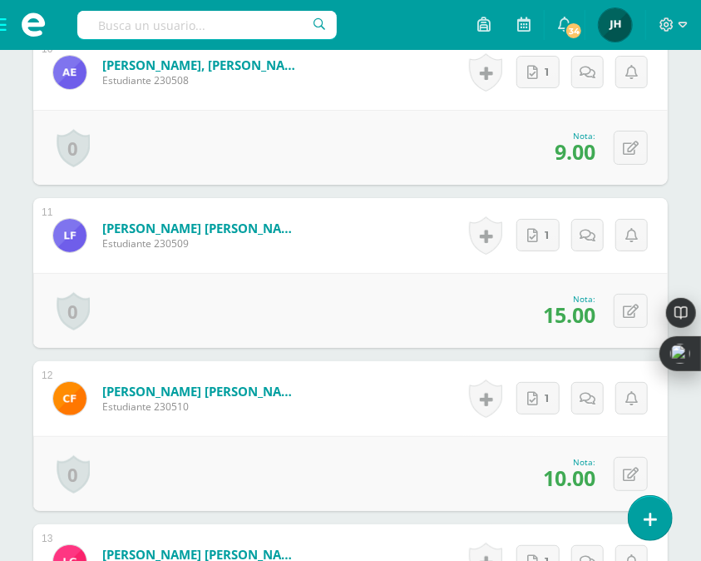
scroll to position [2083, 0]
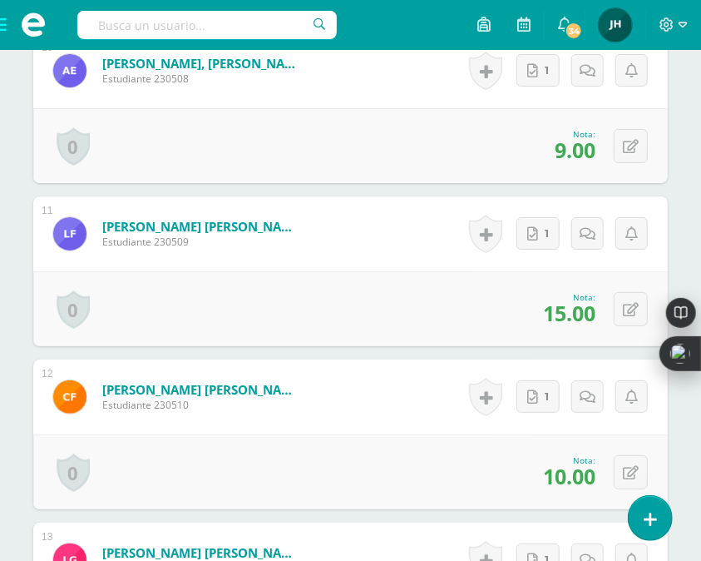
click at [383, 462] on div "0 [GEOGRAPHIC_DATA] Logros obtenidos Aún no hay logros agregados Nota: 10.00" at bounding box center [350, 471] width 635 height 75
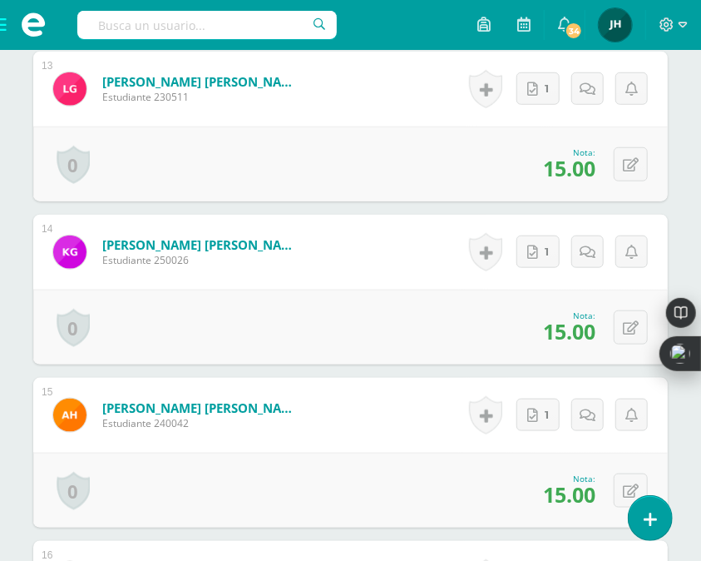
scroll to position [2563, 0]
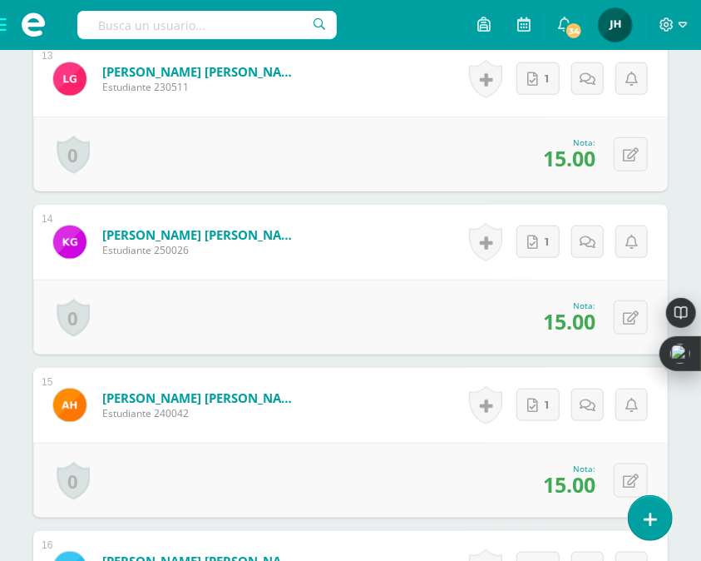
click at [437, 462] on div "0 [GEOGRAPHIC_DATA] Logros obtenidos Aún no hay logros agregados Nota: 15.00" at bounding box center [350, 479] width 635 height 75
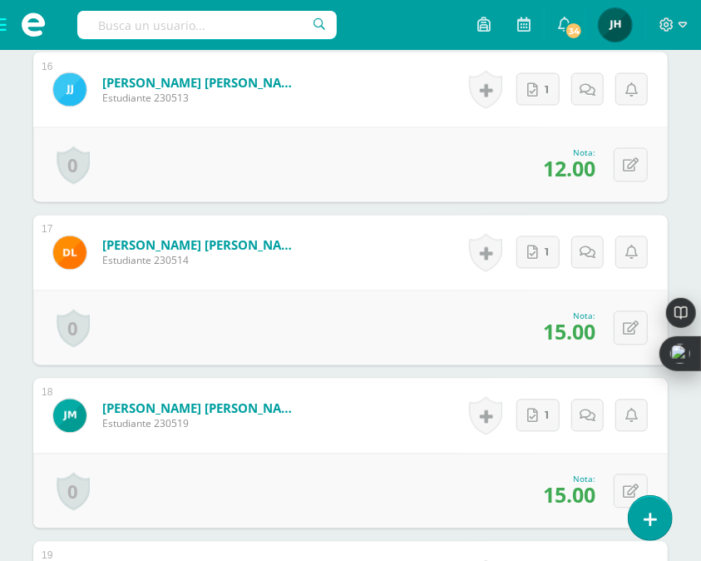
scroll to position [3044, 0]
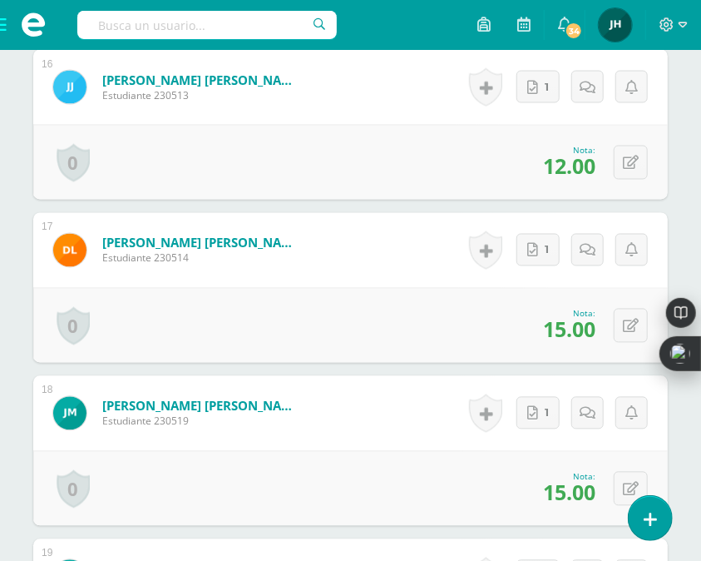
click at [421, 433] on form "[PERSON_NAME] [PERSON_NAME] Estudiante 230519 Nota 15.00 0 [GEOGRAPHIC_DATA] Lo…" at bounding box center [350, 413] width 635 height 75
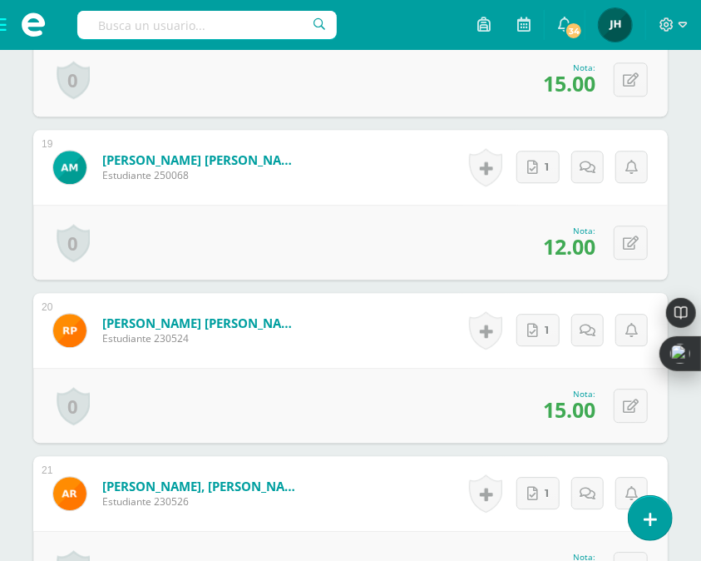
scroll to position [3488, 0]
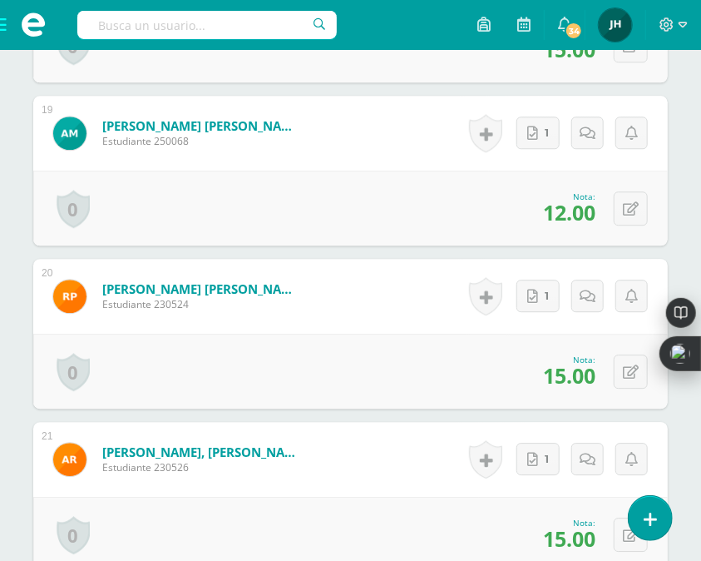
click at [412, 338] on div "0 [GEOGRAPHIC_DATA] Logros obtenidos Aún no hay logros agregados Nota: 15.00" at bounding box center [350, 371] width 635 height 75
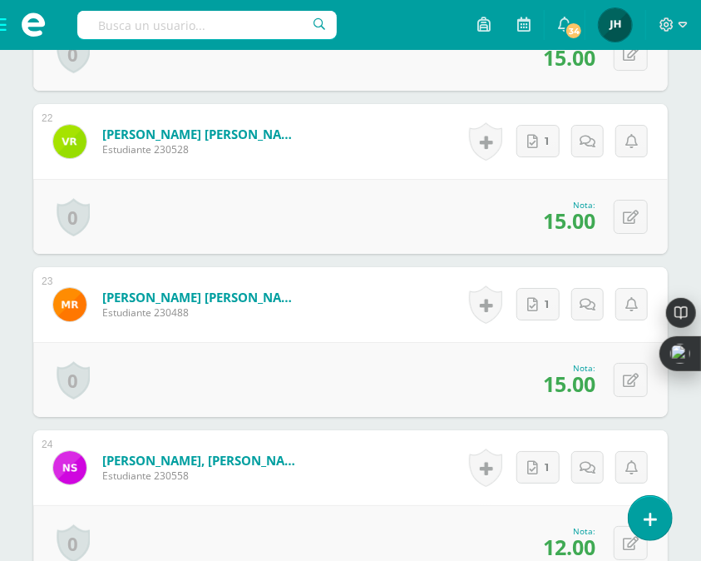
scroll to position [4005, 0]
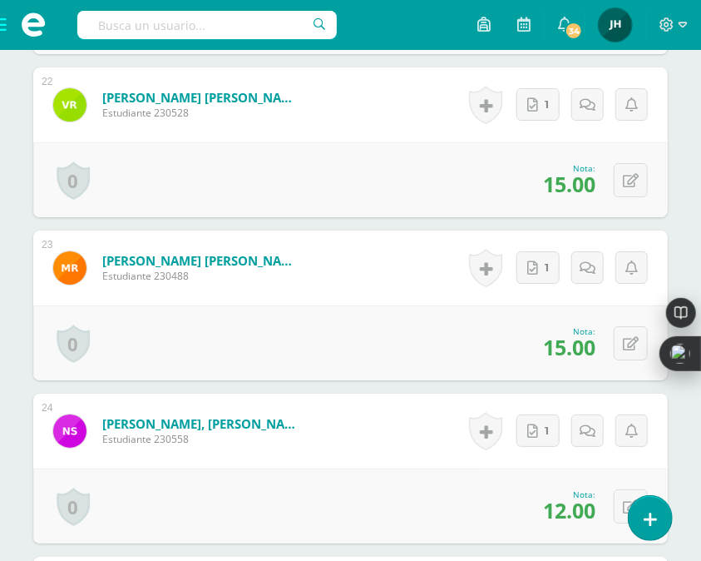
click at [363, 462] on form "[PERSON_NAME], [PERSON_NAME] Estudiante 230558 Nota 12.00 0 [GEOGRAPHIC_DATA] L…" at bounding box center [350, 430] width 635 height 75
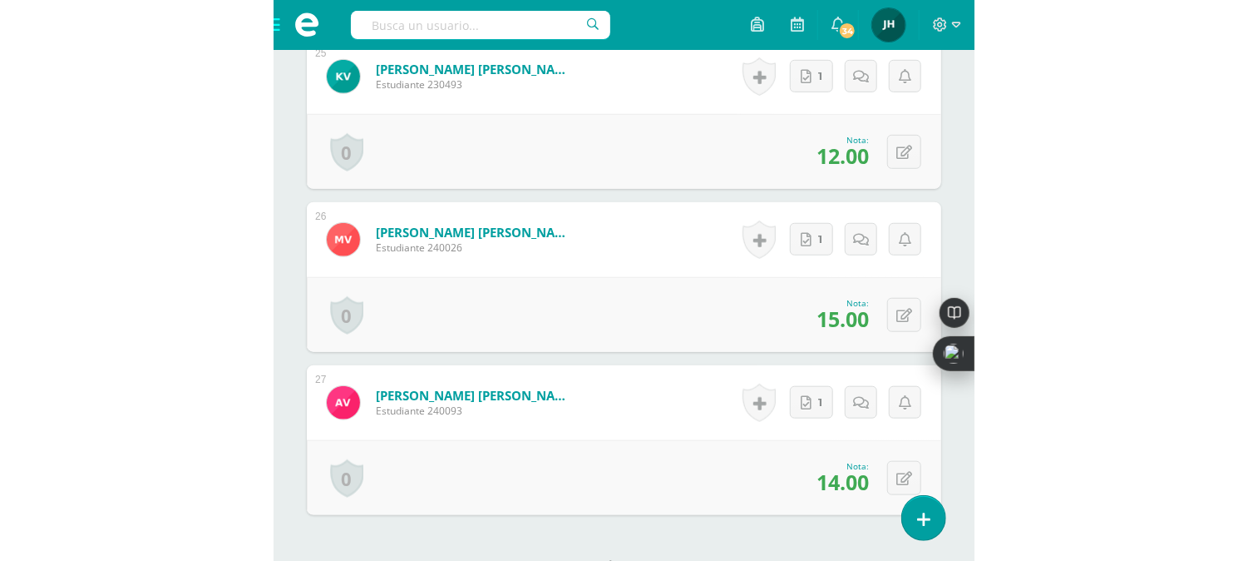
scroll to position [2589, 0]
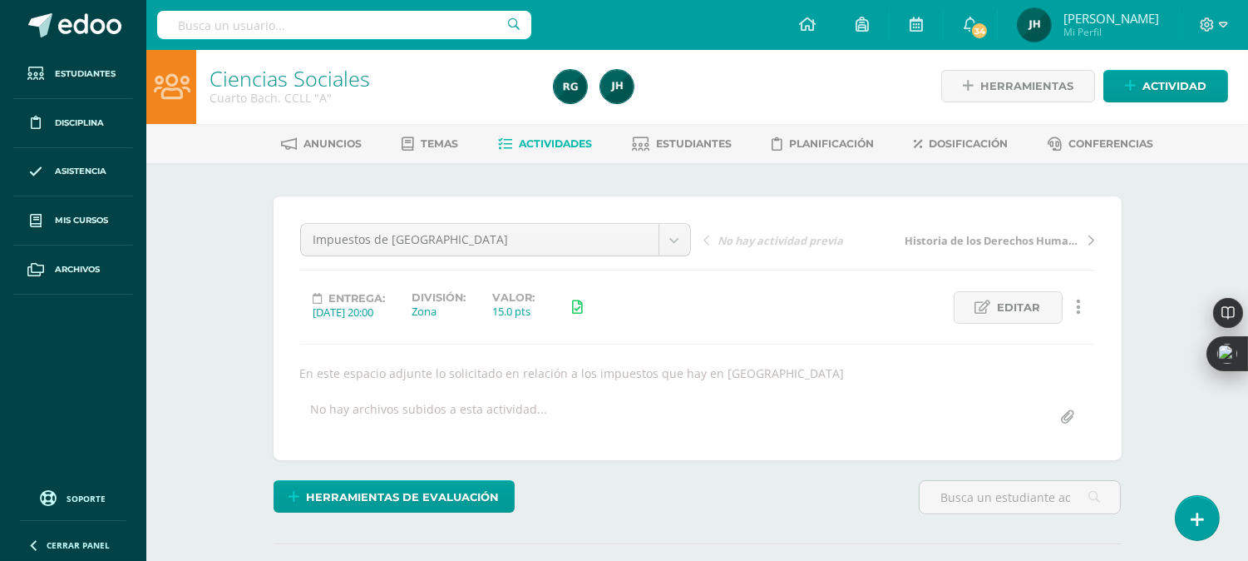
scroll to position [0, 0]
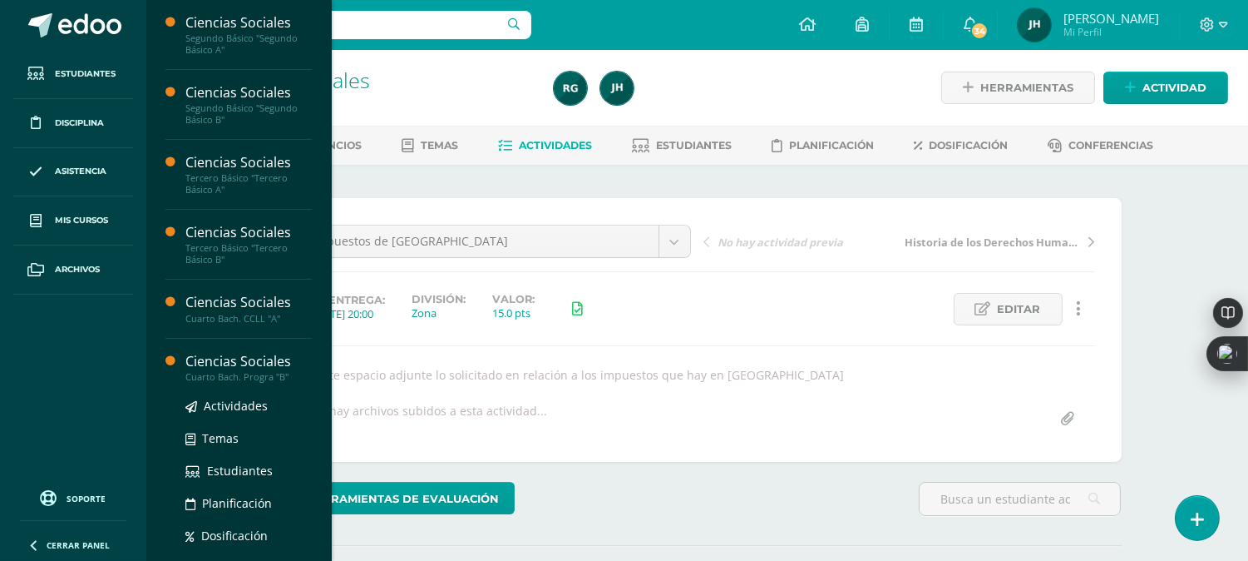
click at [268, 373] on div "Cuarto Bach. Progra "B"" at bounding box center [248, 377] width 126 height 12
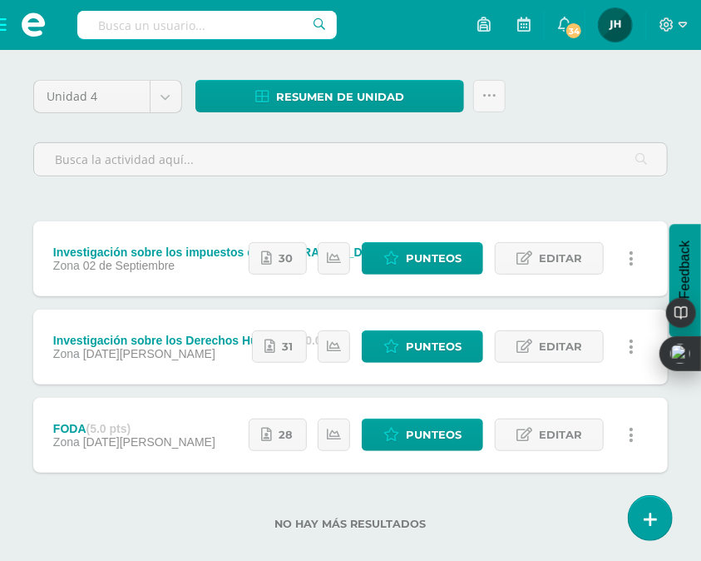
scroll to position [166, 0]
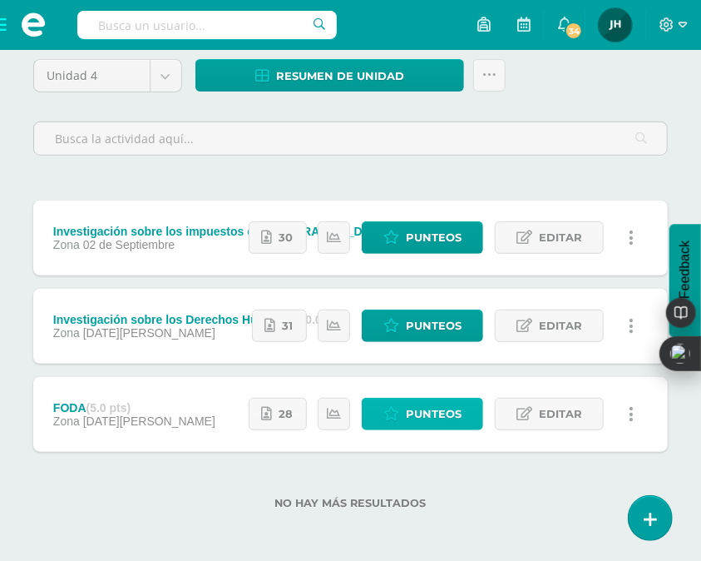
click at [413, 411] on span "Punteos" at bounding box center [434, 413] width 56 height 31
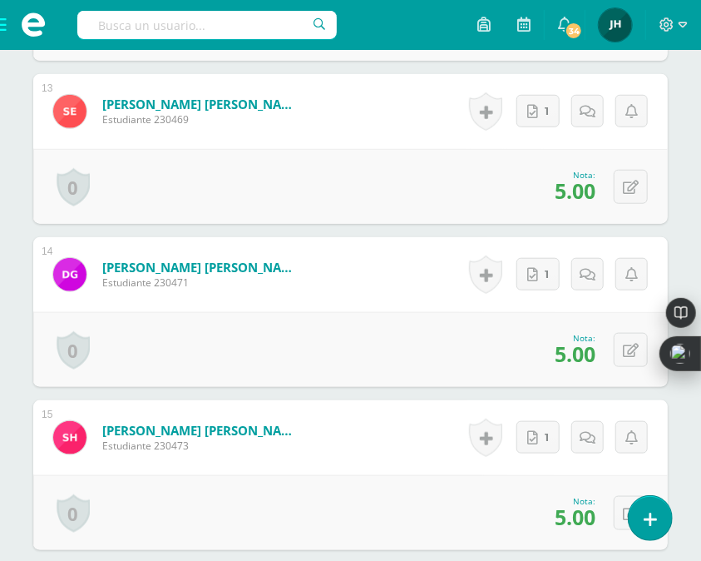
scroll to position [2525, 0]
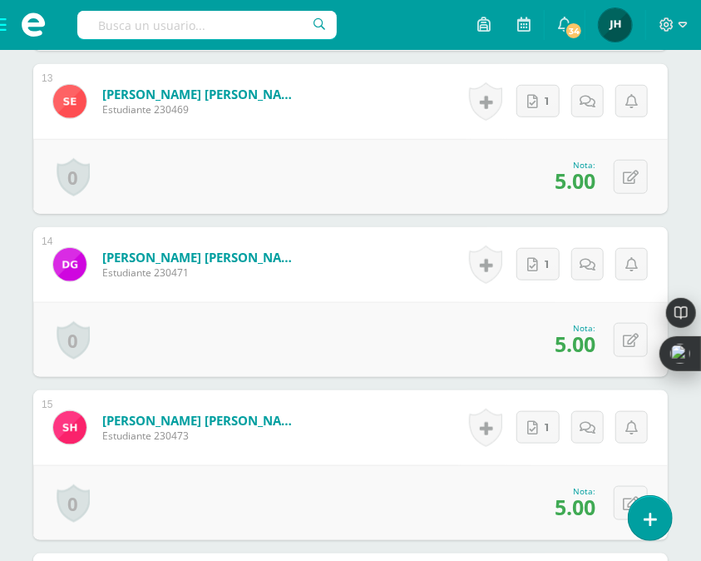
drag, startPoint x: 620, startPoint y: 289, endPoint x: 452, endPoint y: 305, distance: 168.8
click at [620, 289] on div "Historial de actividad No hay historial para esta actividad 1 Agregar Comentari…" at bounding box center [557, 264] width 221 height 75
click at [446, 310] on div "0 Logros Logros obtenidos Aún no hay logros agregados Nota: 5.00" at bounding box center [350, 339] width 635 height 75
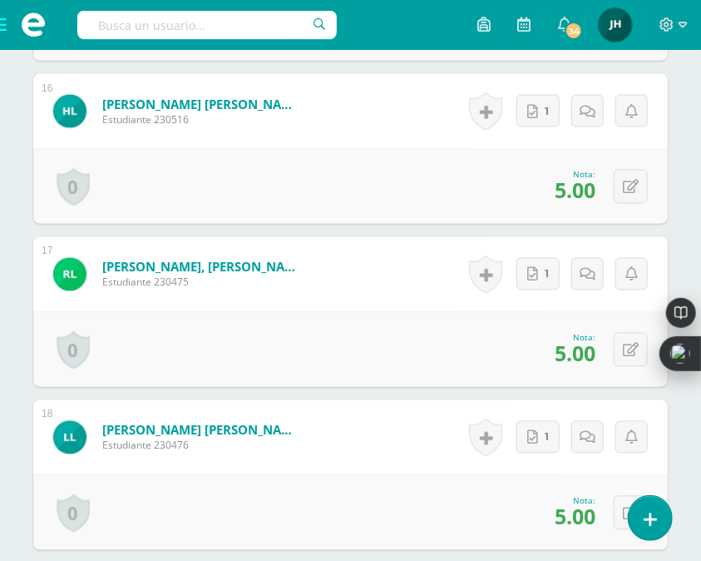
scroll to position [3006, 0]
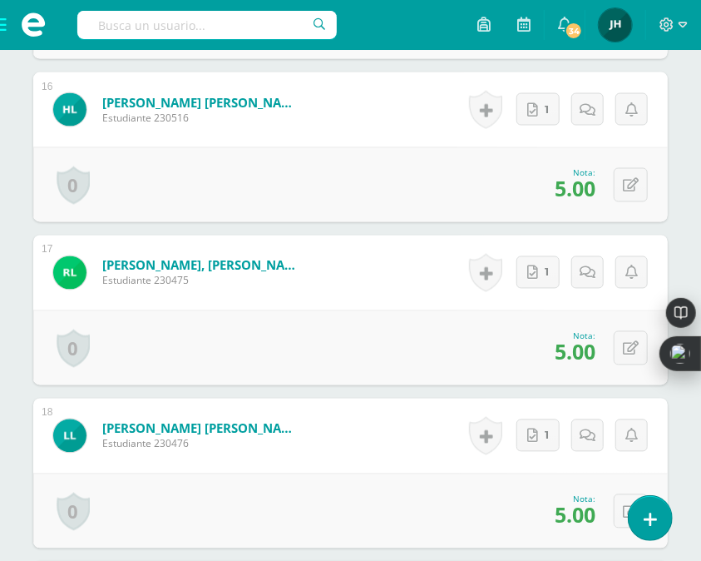
click at [386, 404] on form "Luna Alvarez, Luis Angel Estudiante 230476 Nota 5.00 0 Logros Logros obtenidos" at bounding box center [350, 435] width 635 height 75
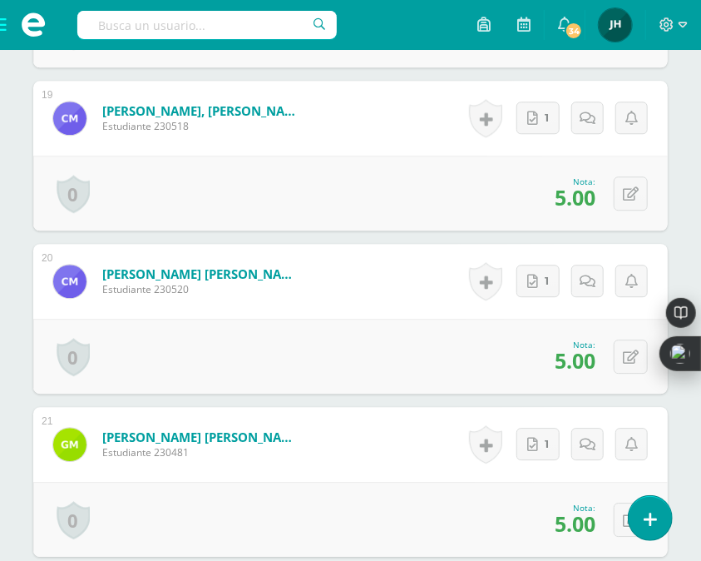
scroll to position [3523, 0]
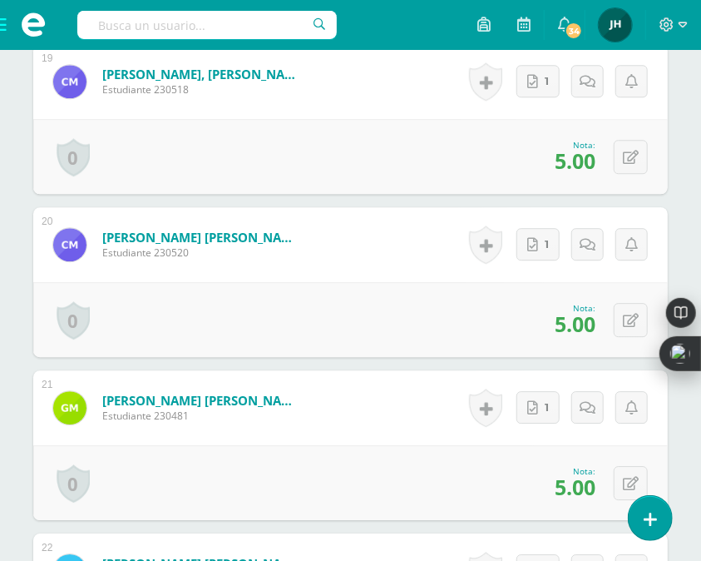
click at [458, 485] on div "0 Logros Logros obtenidos Aún no hay logros agregados Nota: 5.00" at bounding box center [350, 482] width 635 height 75
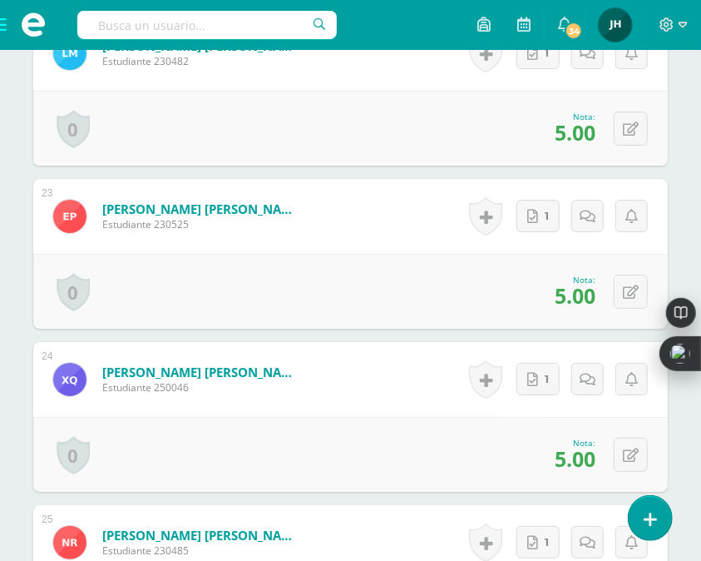
scroll to position [4004, 0]
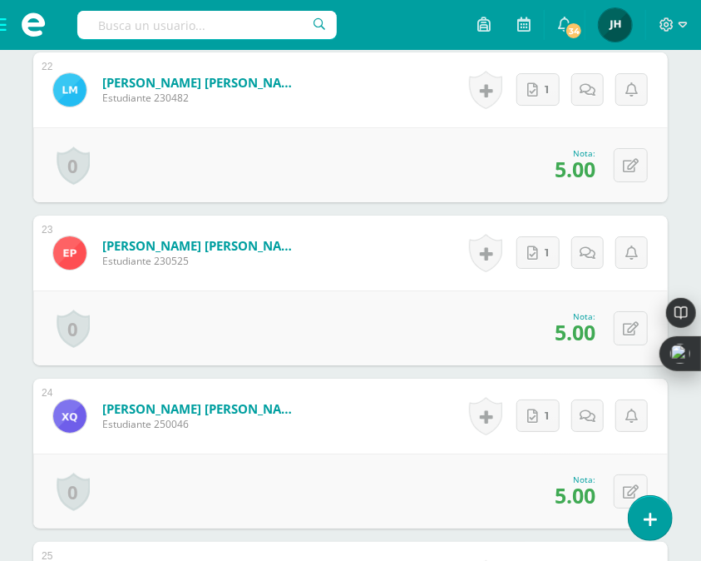
click at [446, 460] on div "0 Logros Logros obtenidos Aún no hay logros agregados Nota: 5.00" at bounding box center [350, 490] width 635 height 75
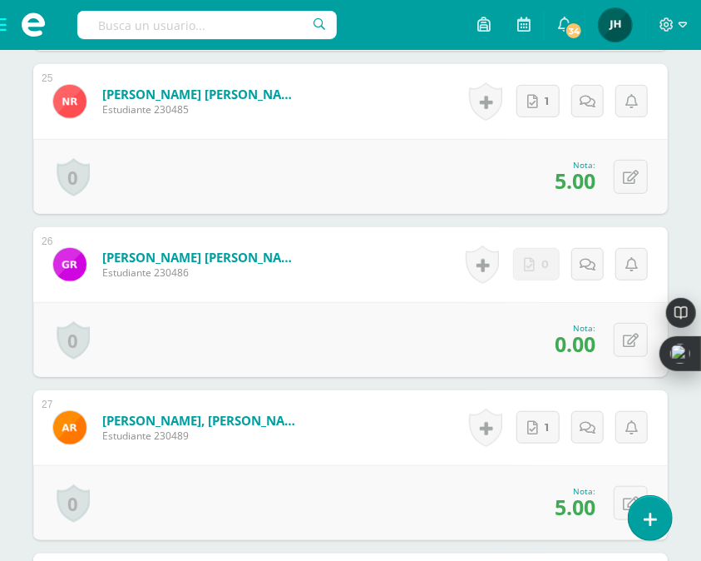
scroll to position [4485, 0]
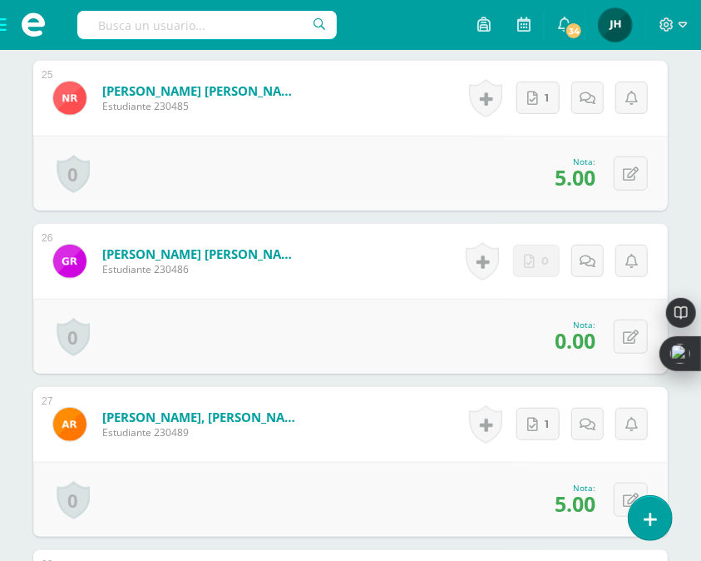
click at [393, 478] on div "0 Logros Logros obtenidos Aún no hay logros agregados Nota: 5.00" at bounding box center [350, 499] width 635 height 75
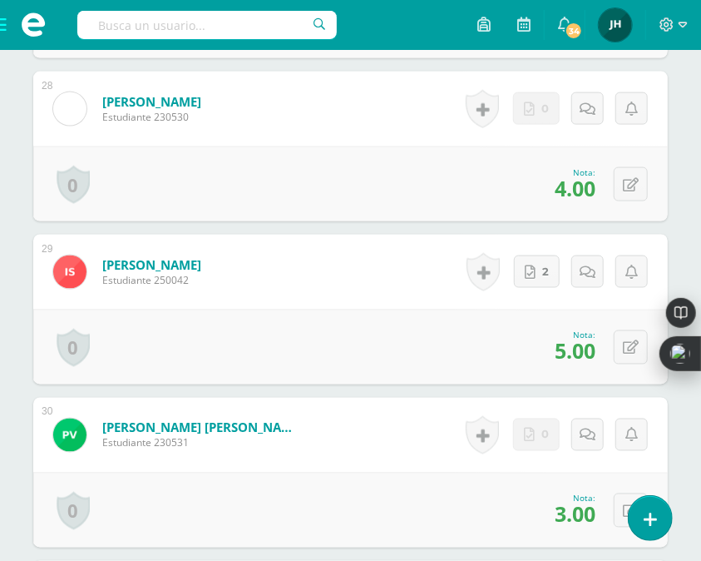
scroll to position [4966, 0]
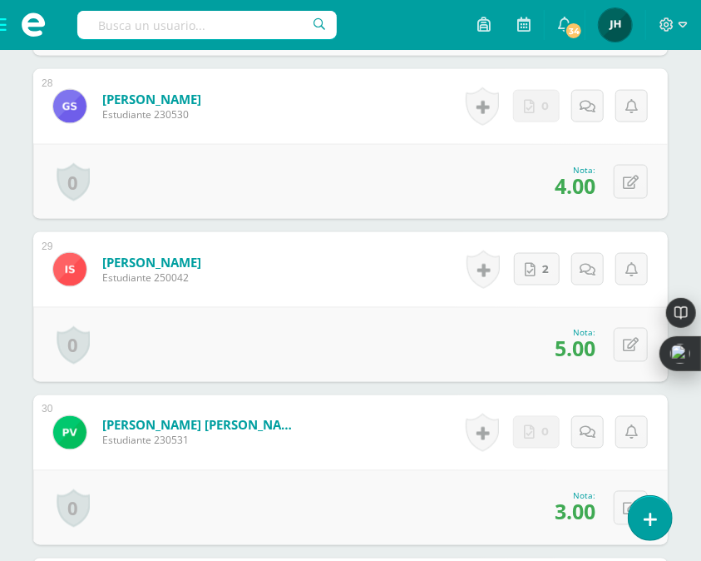
click at [452, 369] on div "0 Logros Logros obtenidos Aún no hay logros agregados Nota: 5.00" at bounding box center [350, 344] width 635 height 75
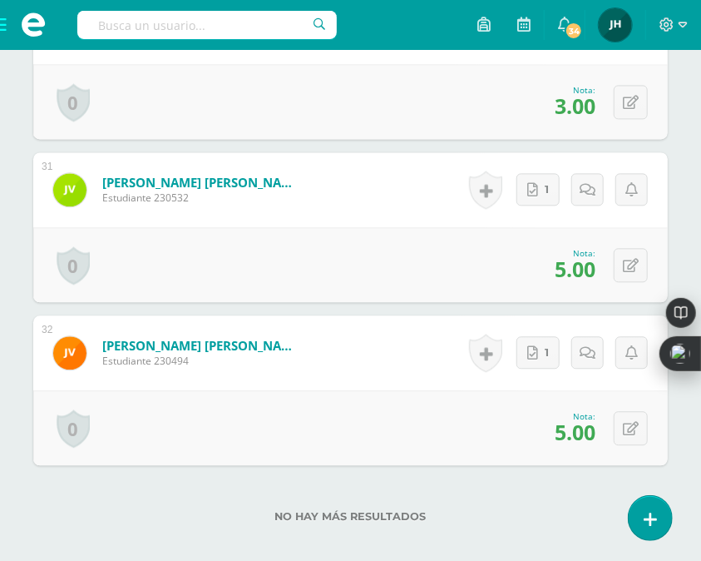
scroll to position [5465, 0]
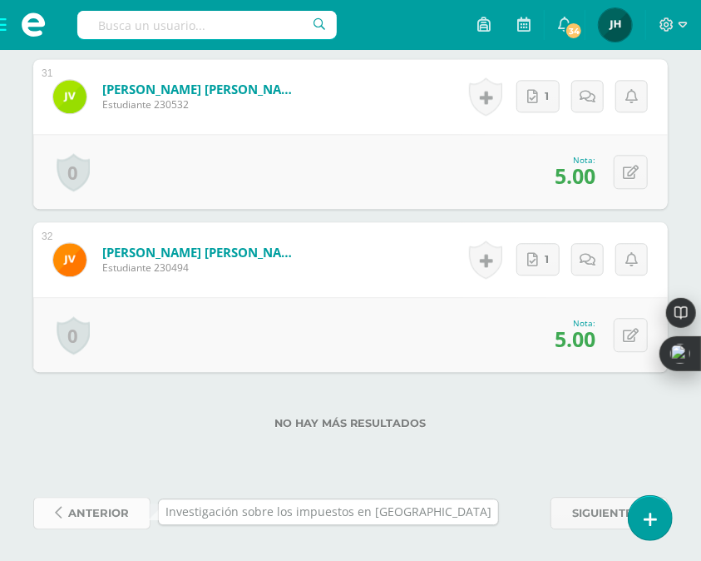
click at [101, 513] on span "anterior" at bounding box center [98, 512] width 61 height 31
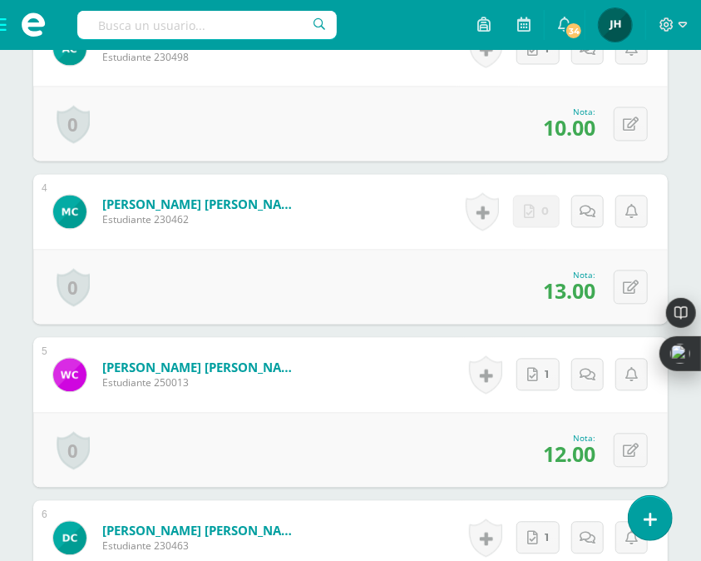
scroll to position [1095, 0]
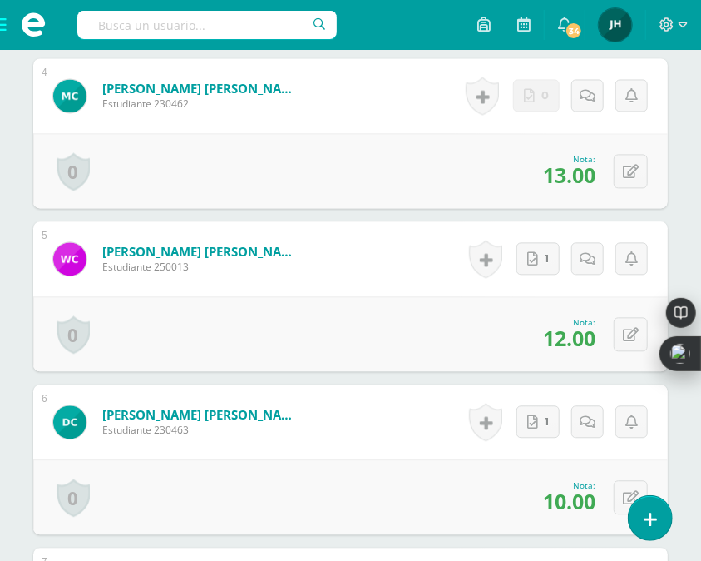
click at [430, 303] on div "0 [GEOGRAPHIC_DATA] Logros obtenidos Aún no hay logros agregados Nota: 12.00" at bounding box center [350, 333] width 635 height 75
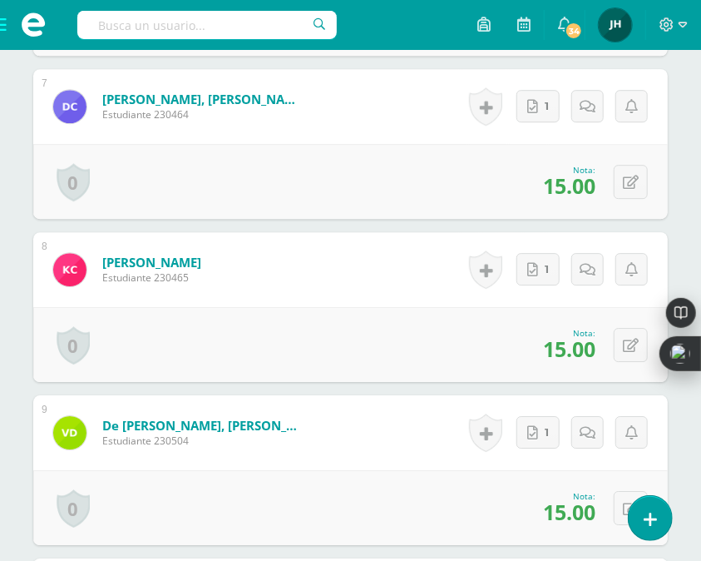
scroll to position [1576, 0]
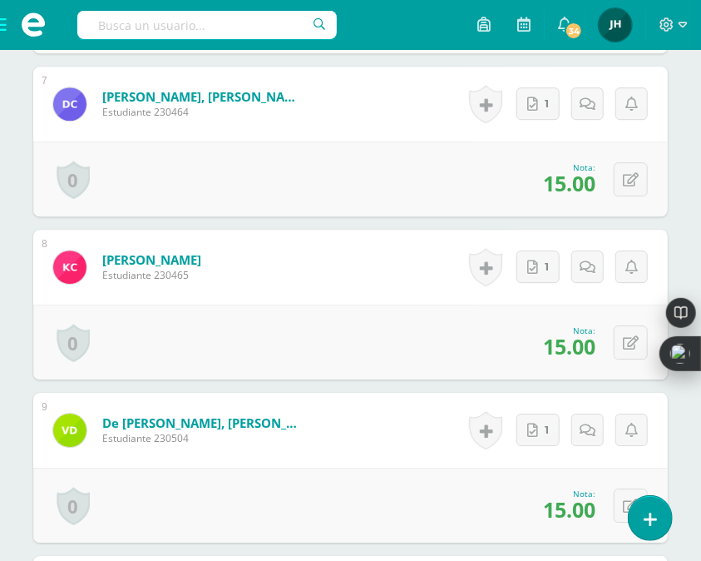
click at [378, 478] on div "0 Logros Logros obtenidos Aún no hay logros agregados Nota: 15.00" at bounding box center [350, 504] width 635 height 75
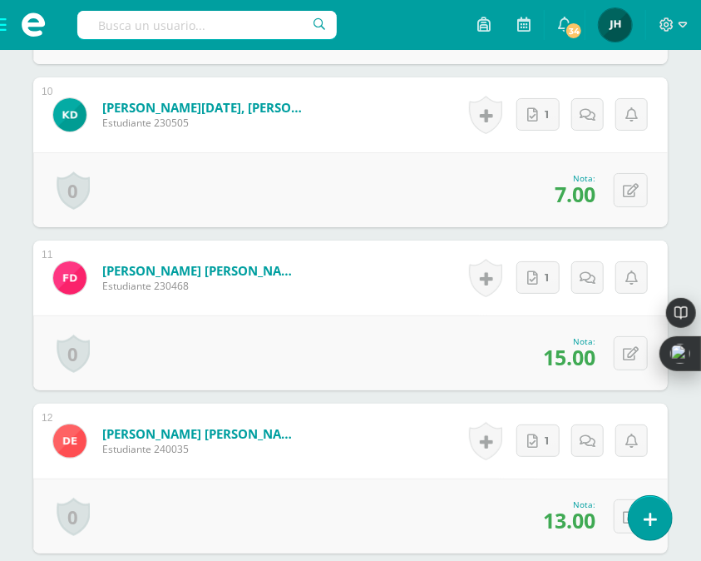
scroll to position [2057, 0]
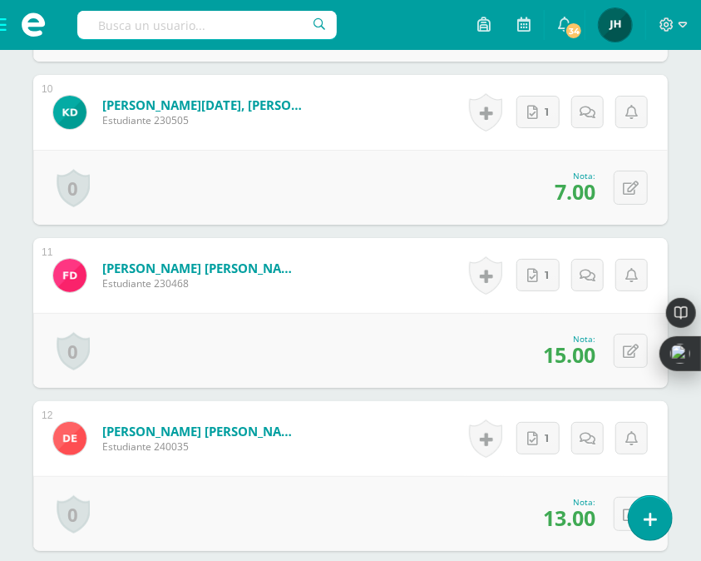
click at [433, 476] on div "0 Logros Logros obtenidos Aún no hay logros agregados Nota: 13.00" at bounding box center [350, 513] width 635 height 75
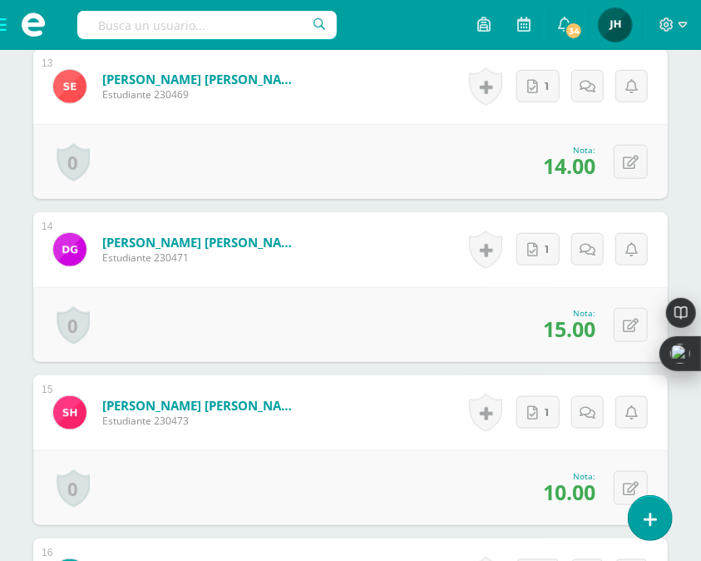
scroll to position [2574, 0]
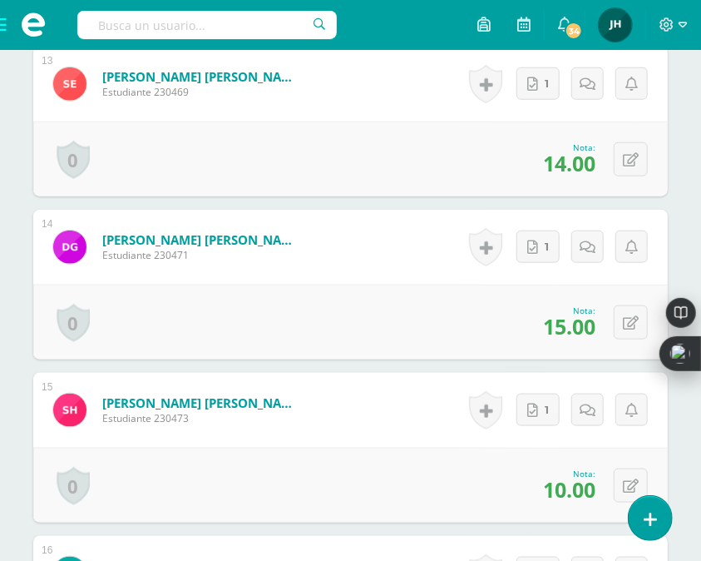
click at [376, 451] on div "0 Logros Logros obtenidos Aún no hay logros agregados Nota: 10.00" at bounding box center [350, 484] width 635 height 75
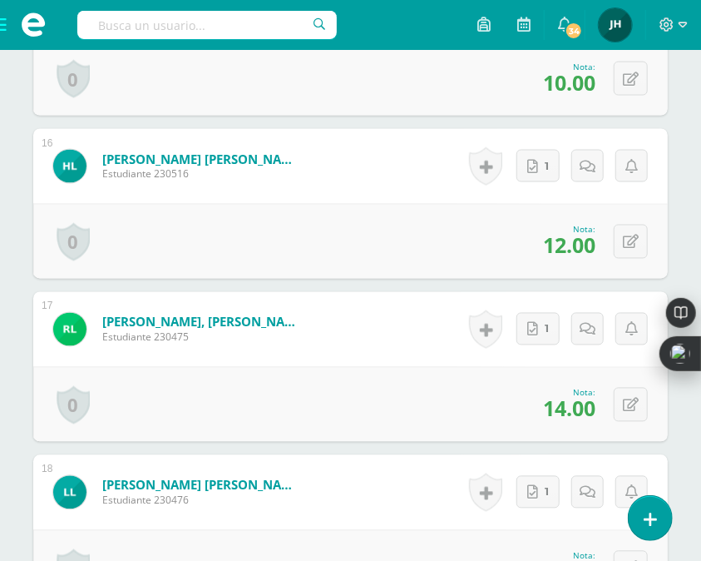
scroll to position [3018, 0]
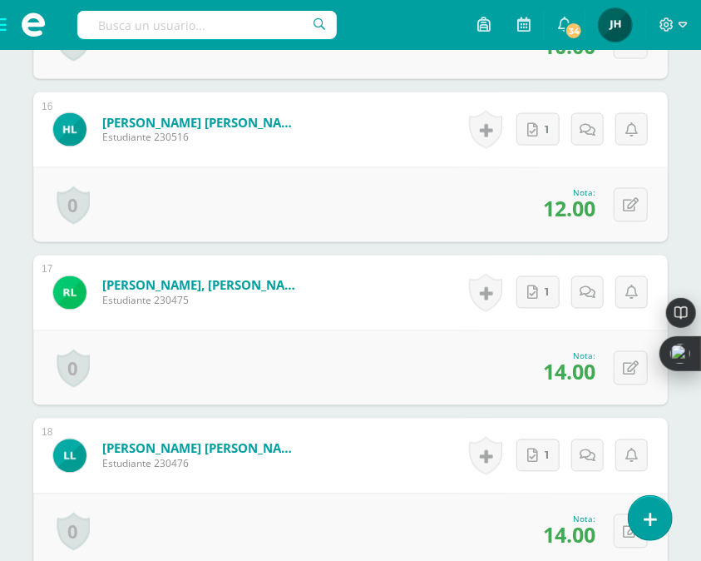
click at [388, 370] on div "0 Logros Logros obtenidos Aún no hay logros agregados Nota: 14.00" at bounding box center [350, 367] width 635 height 75
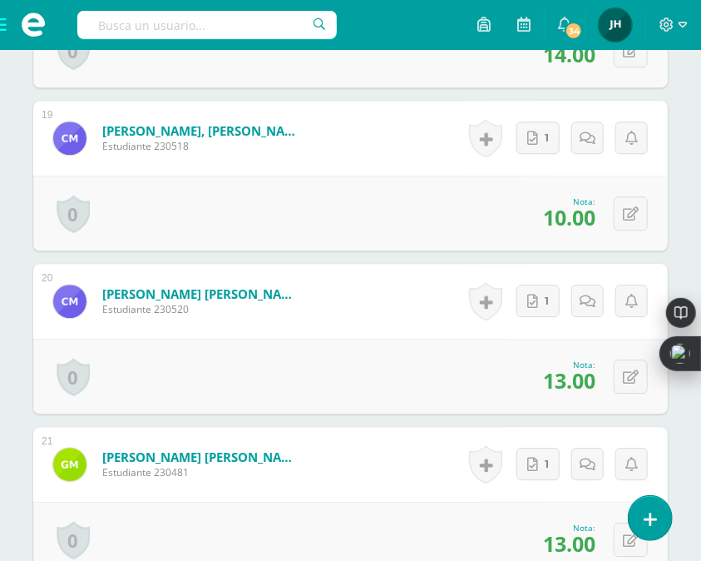
scroll to position [3536, 0]
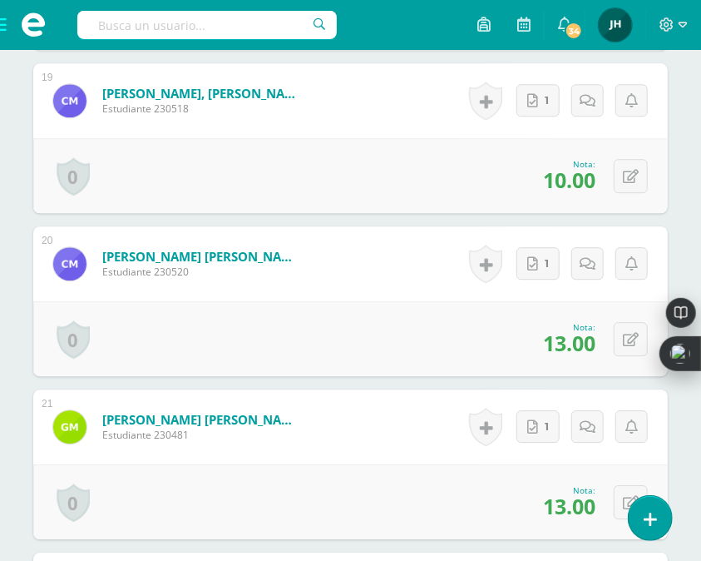
click at [379, 442] on form "Morales Prado, Gabriel Andre Estudiante 230481 Nota 13.00 0 Logros Logros obten…" at bounding box center [350, 426] width 635 height 75
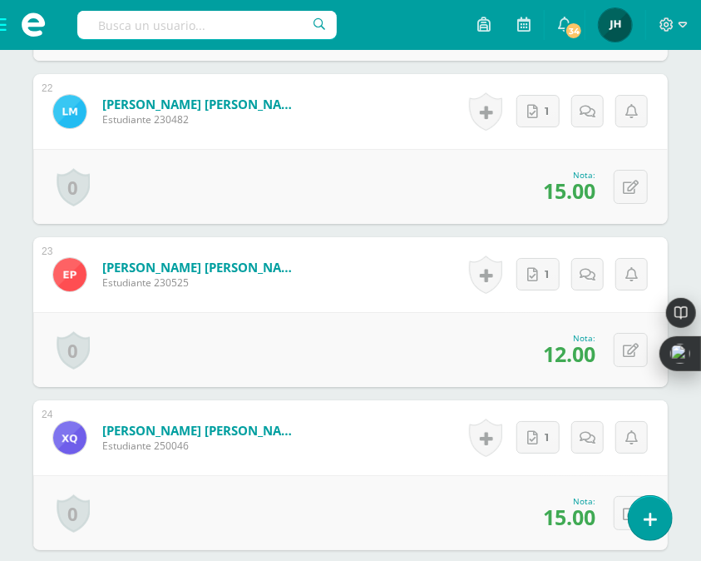
scroll to position [4016, 0]
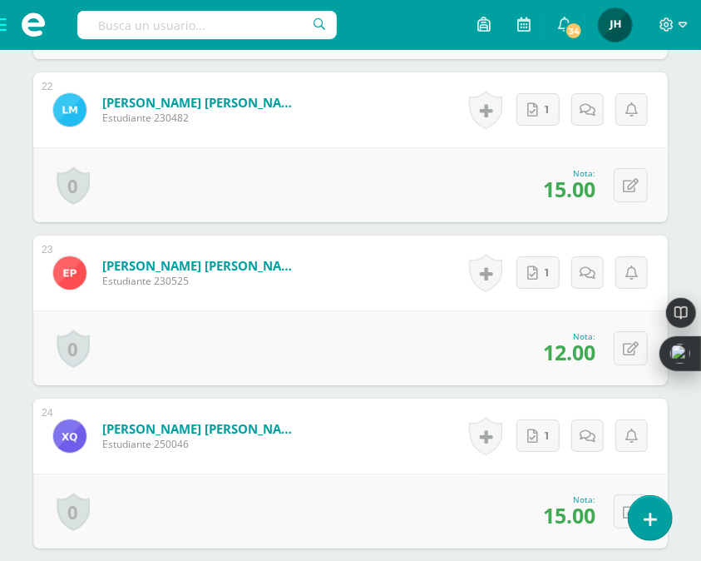
click at [355, 473] on div "0 Logros Logros obtenidos Aún no hay logros agregados Nota: 15.00" at bounding box center [350, 510] width 635 height 75
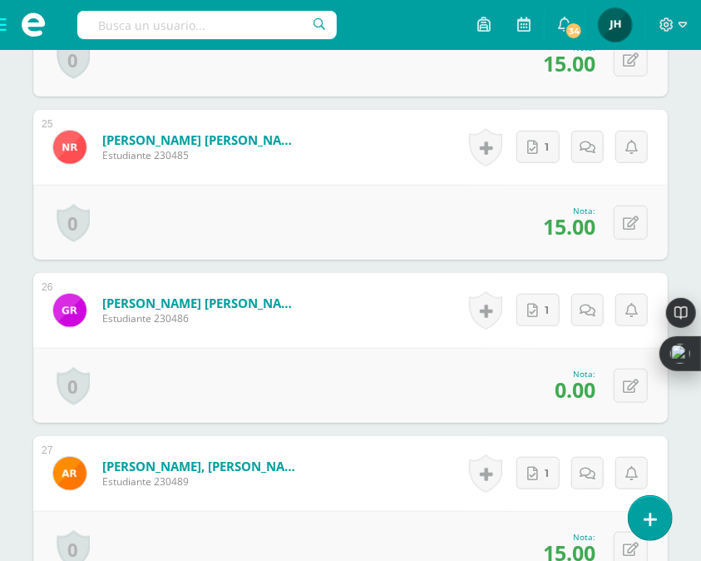
scroll to position [4496, 0]
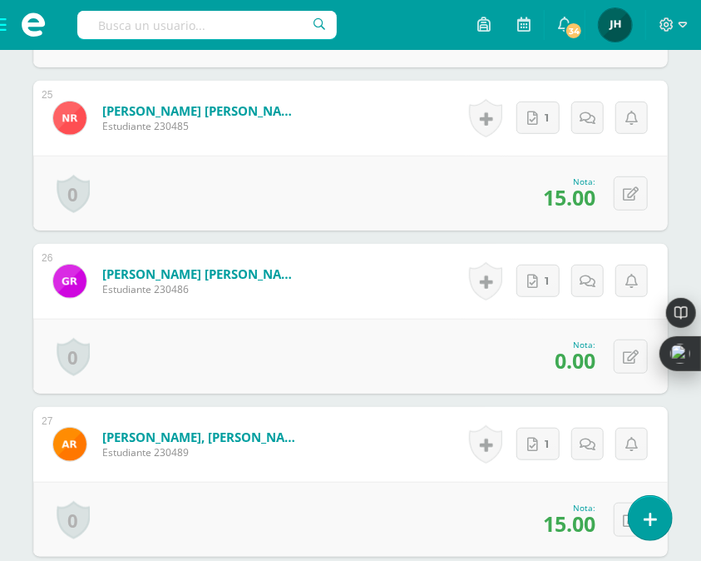
click at [309, 488] on div "0 Logros Logros obtenidos Aún no hay logros agregados Nota: 15.00" at bounding box center [350, 519] width 635 height 75
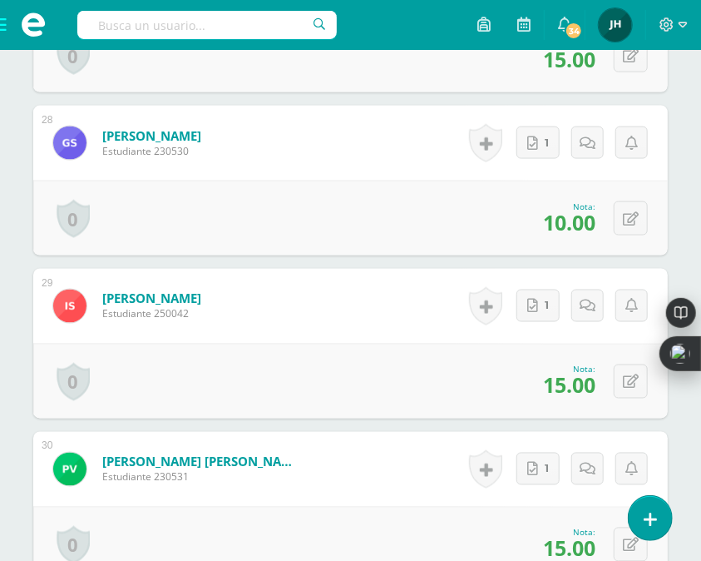
scroll to position [4977, 0]
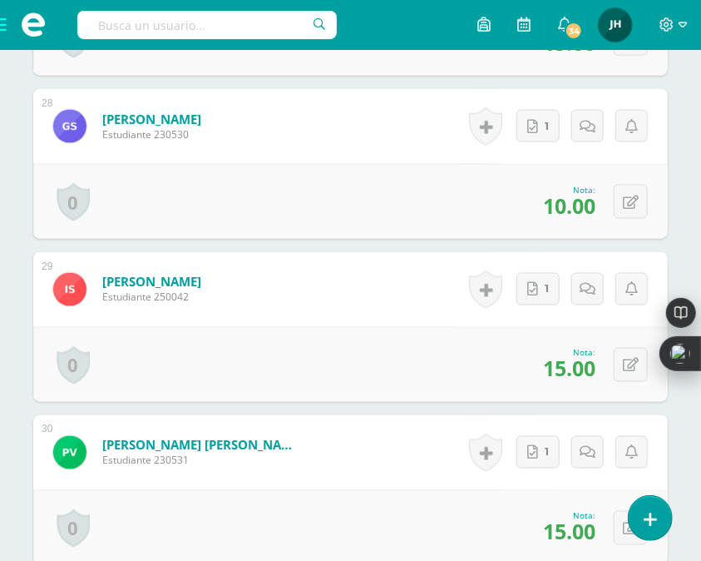
click at [400, 497] on div "0 Logros Logros obtenidos Aún no hay logros agregados Nota: 15.00" at bounding box center [350, 527] width 635 height 75
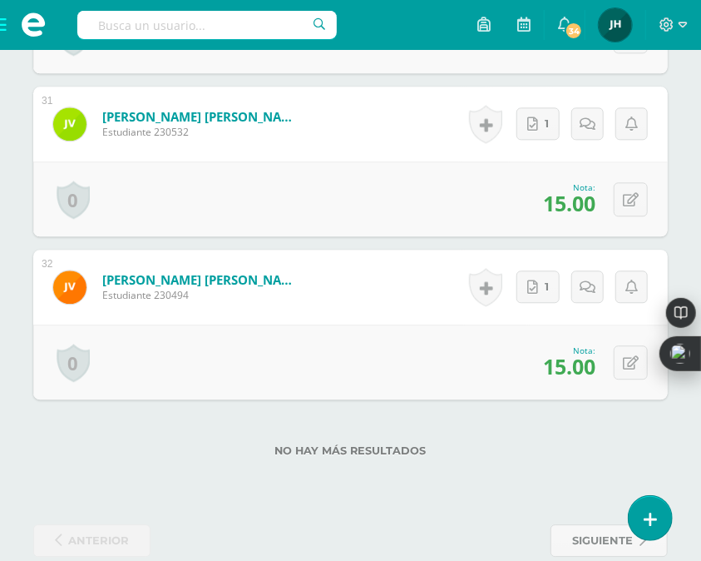
scroll to position [5480, 0]
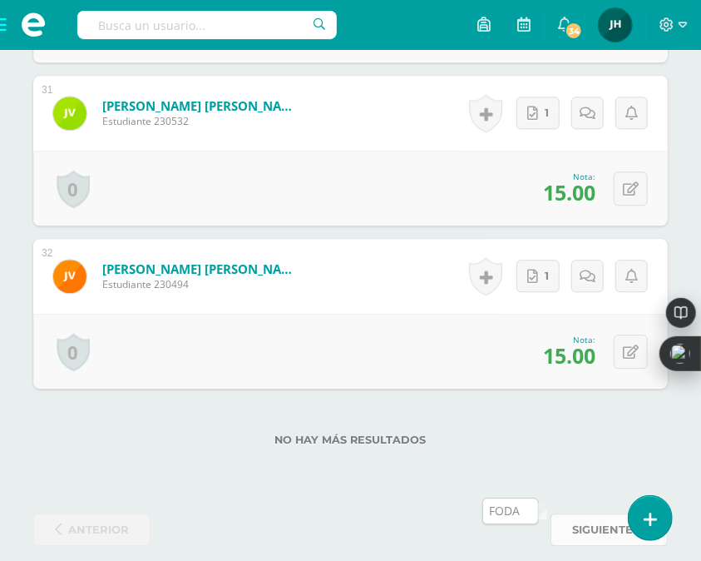
click at [583, 517] on span "siguiente" at bounding box center [602, 529] width 61 height 31
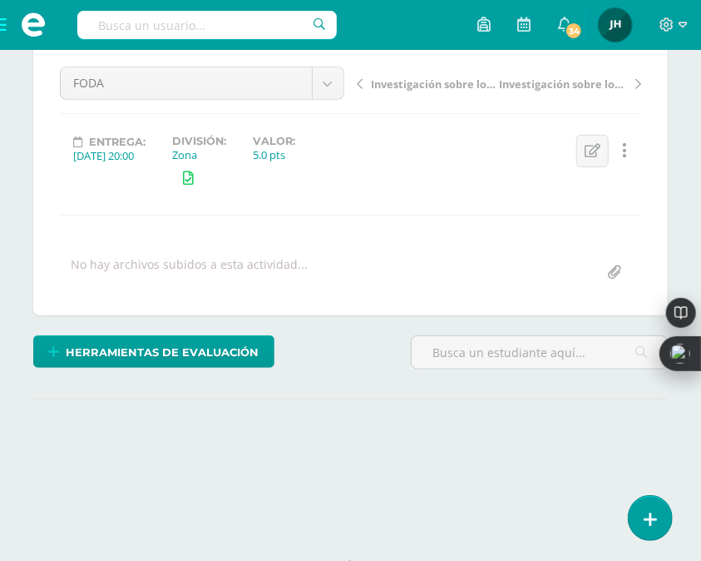
scroll to position [186, 0]
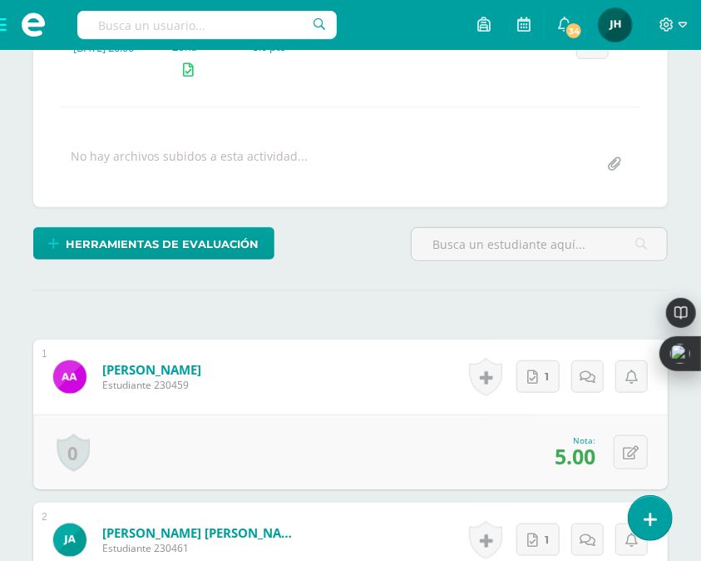
drag, startPoint x: 705, startPoint y: 336, endPoint x: 687, endPoint y: 480, distance: 145.1
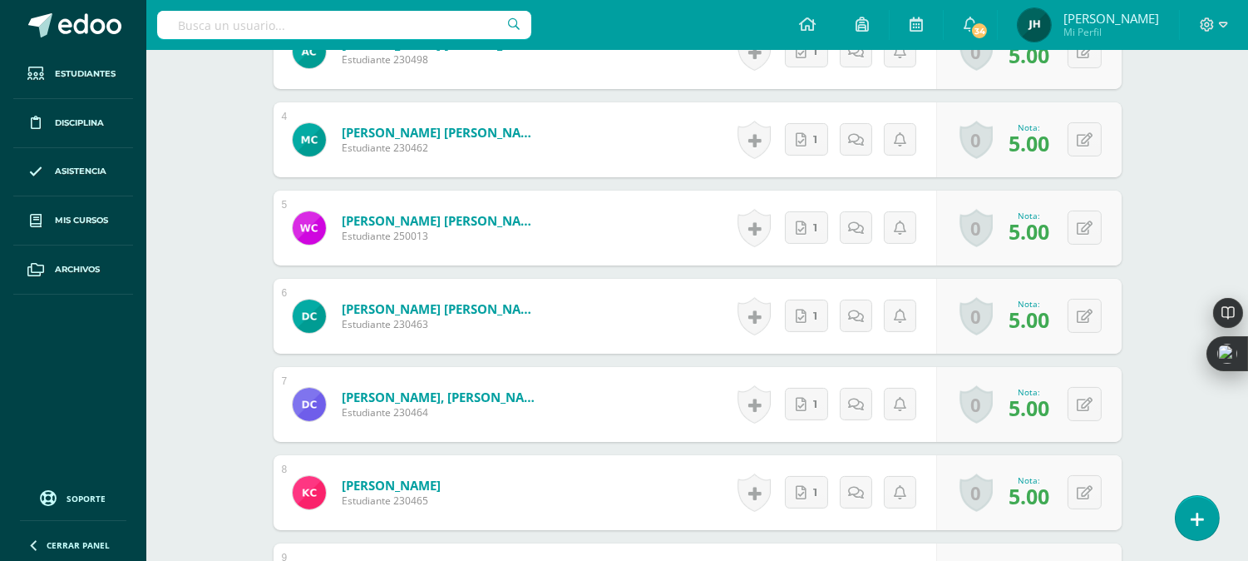
scroll to position [0, 0]
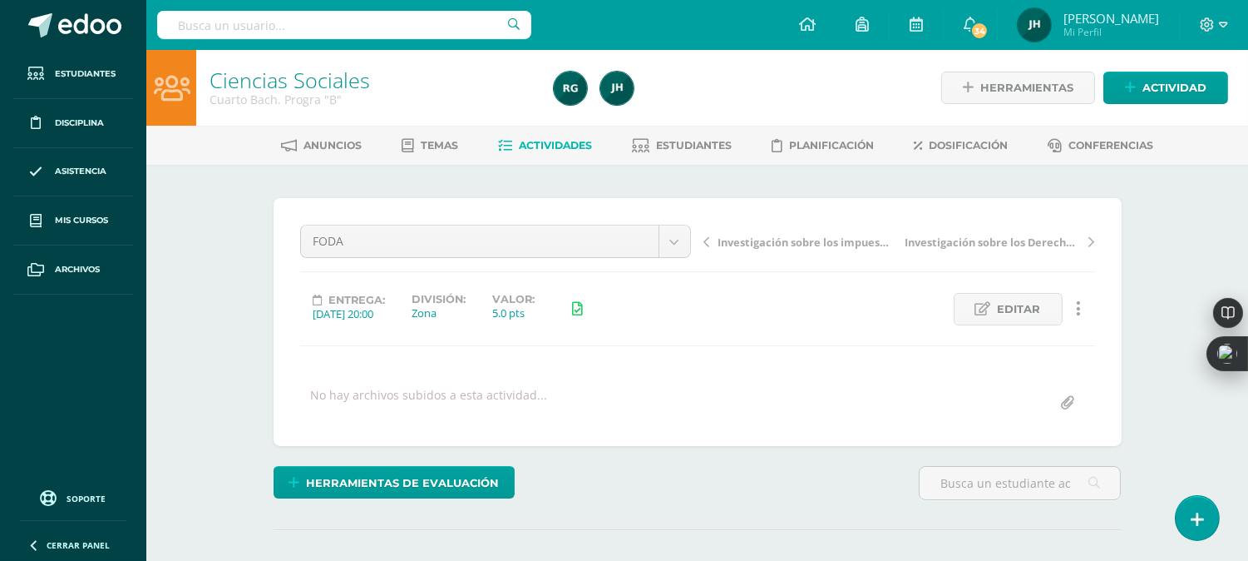
click at [561, 148] on span "Actividades" at bounding box center [555, 145] width 73 height 12
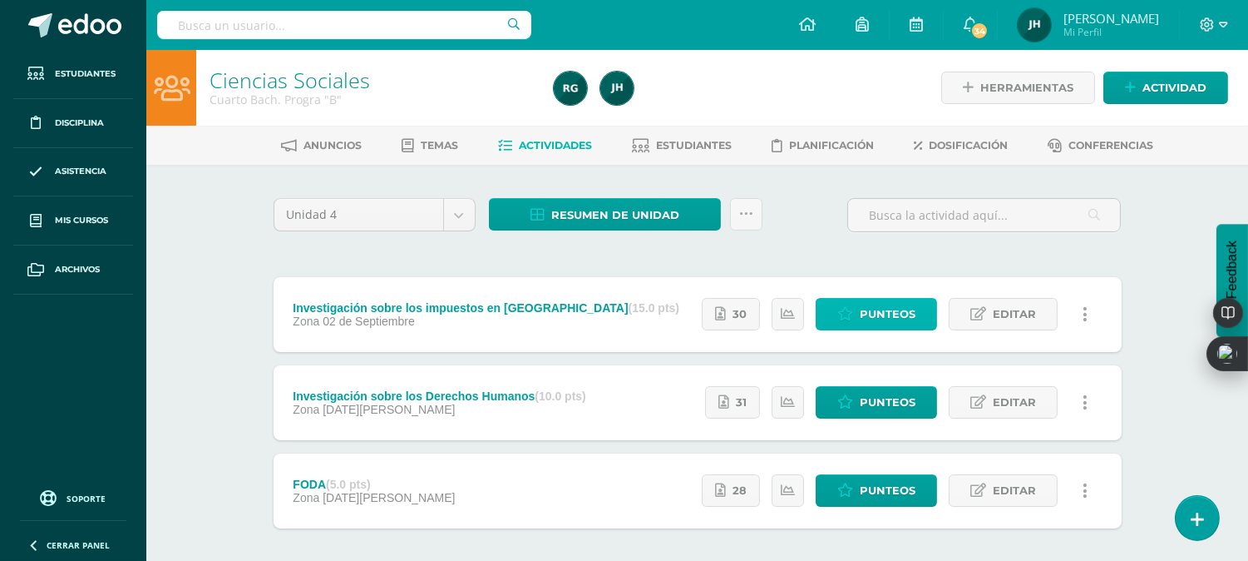
click at [858, 313] on link "Punteos" at bounding box center [876, 314] width 121 height 32
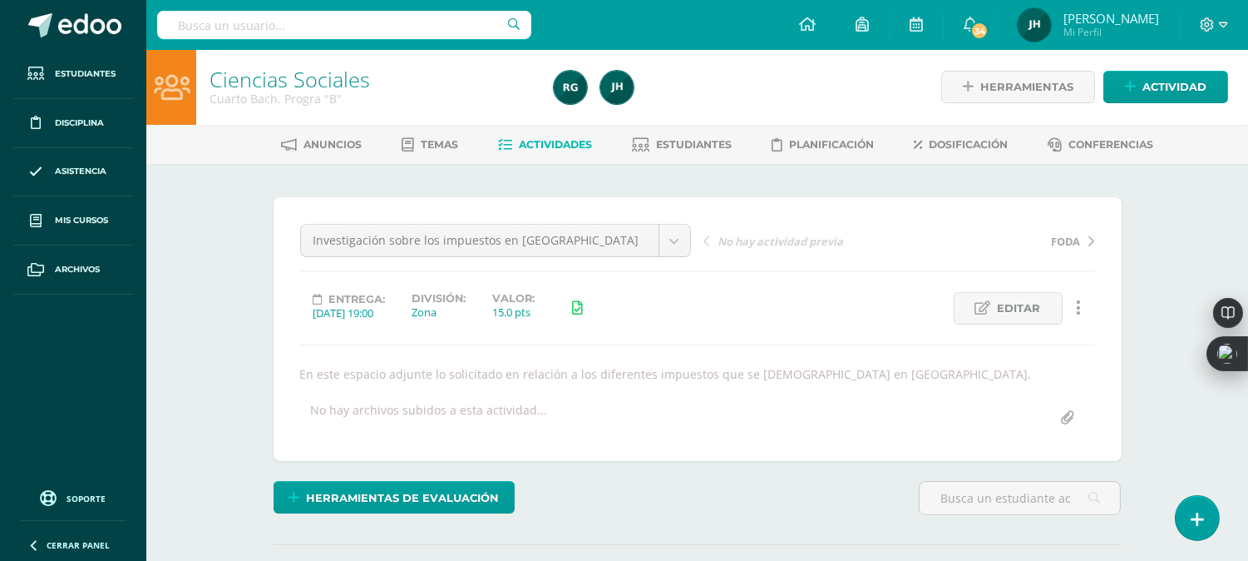
scroll to position [2, 0]
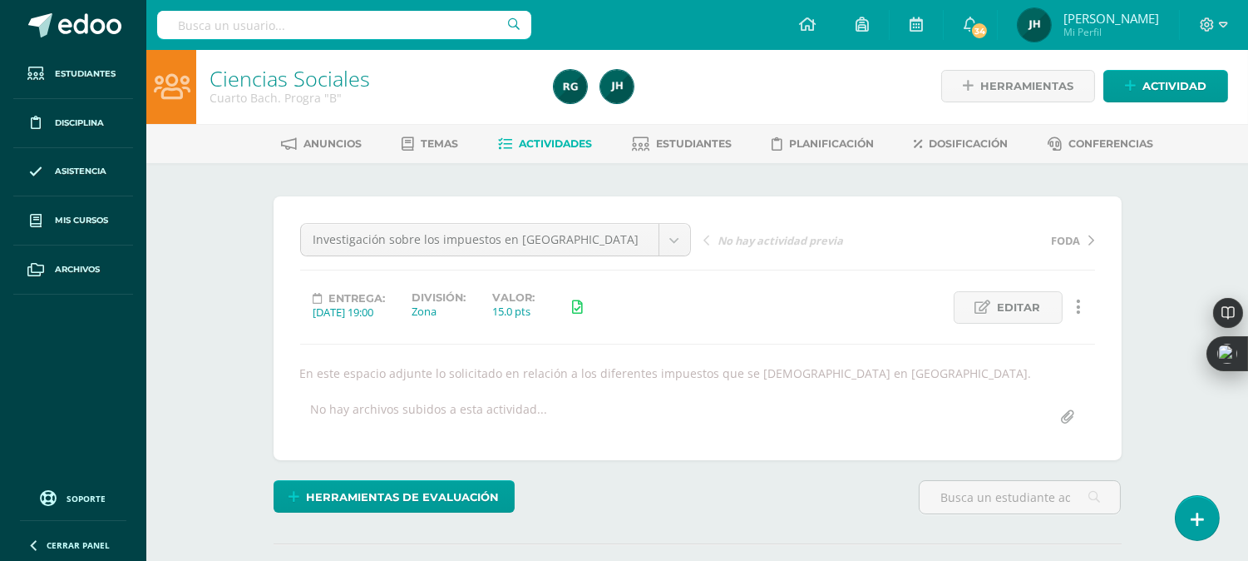
click at [630, 502] on div "Herramientas de evaluación Lista de cotejo Escala de valoración Puntos Extra Su…" at bounding box center [698, 503] width 862 height 47
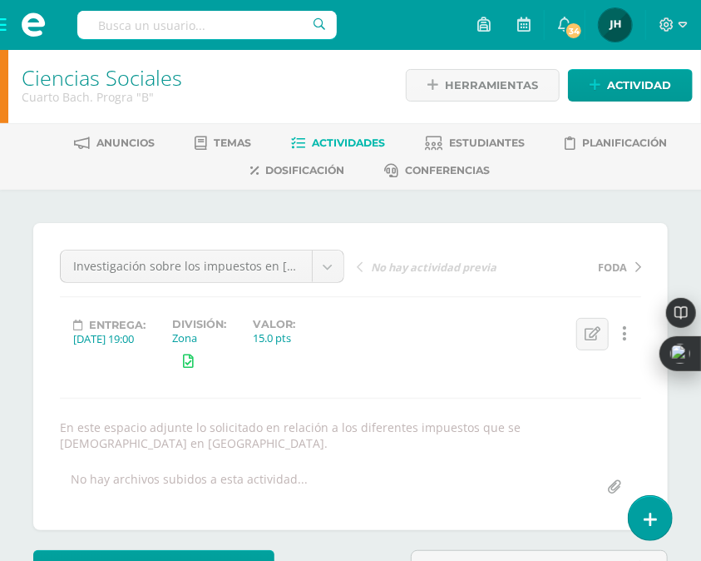
scroll to position [3, 0]
click at [478, 442] on div "Investigación sobre los impuestos en Guatemala Investigación sobre los impuesto…" at bounding box center [350, 376] width 581 height 254
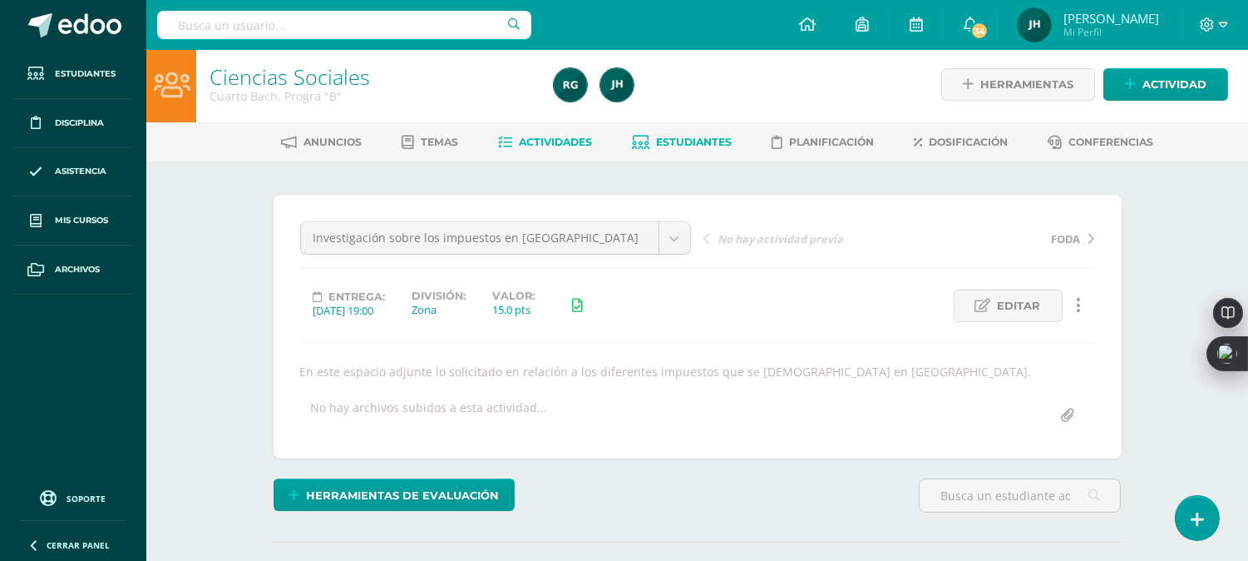
click at [689, 152] on link "Estudiantes" at bounding box center [682, 142] width 100 height 27
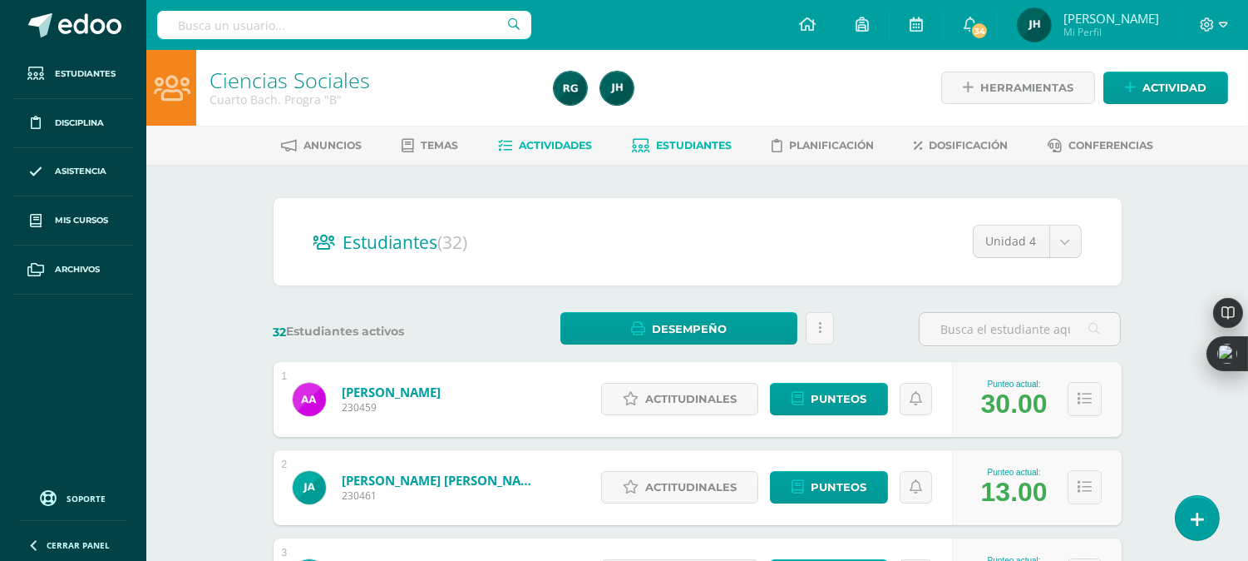
click at [554, 140] on span "Actividades" at bounding box center [555, 145] width 73 height 12
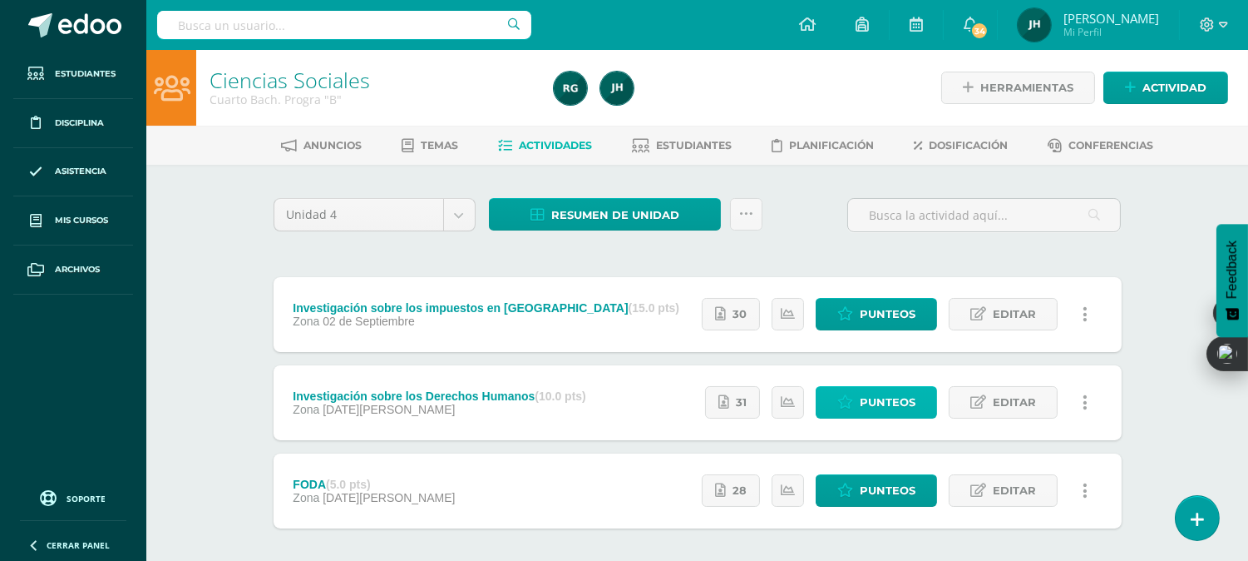
click at [898, 403] on span "Punteos" at bounding box center [888, 402] width 56 height 31
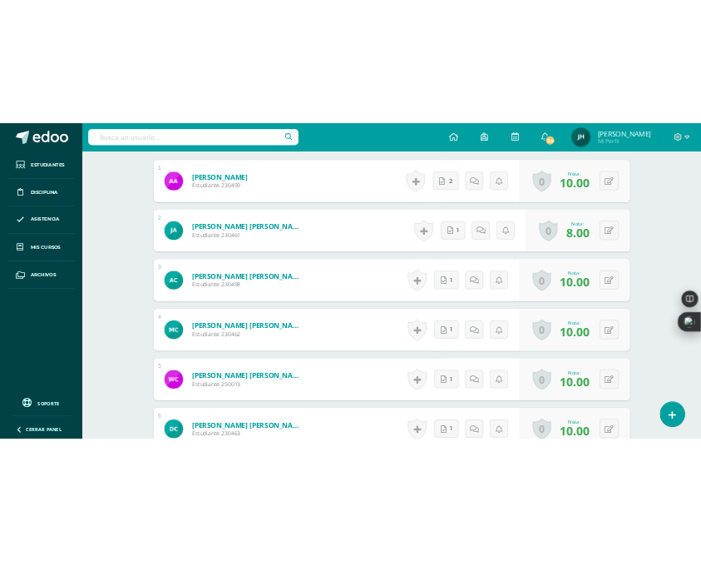
scroll to position [596, 0]
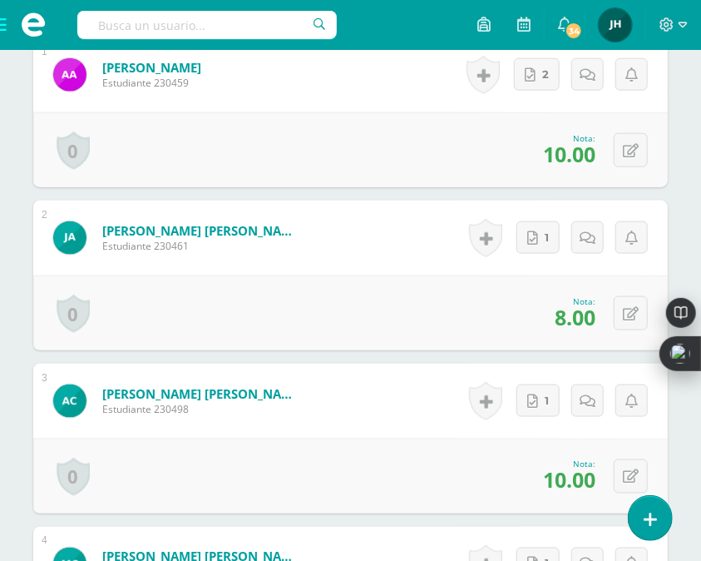
click at [497, 446] on div "0 Logros Logros obtenidos Aún no hay logros agregados Nota: 10.00" at bounding box center [350, 475] width 635 height 75
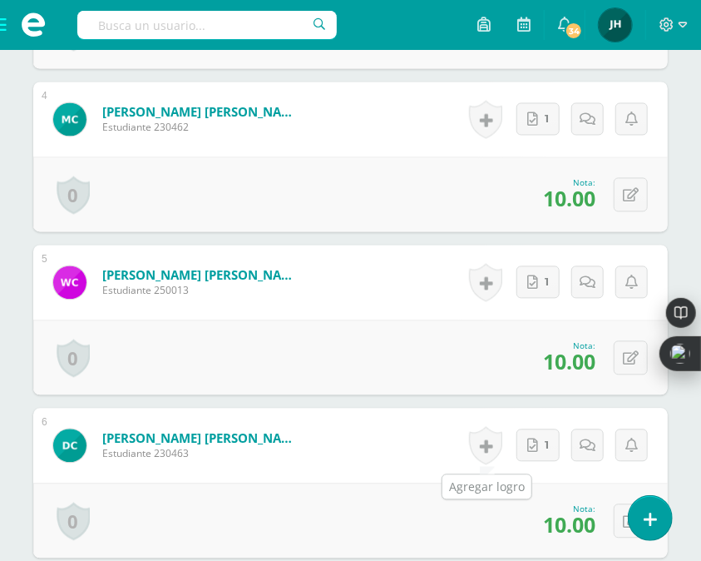
scroll to position [1076, 0]
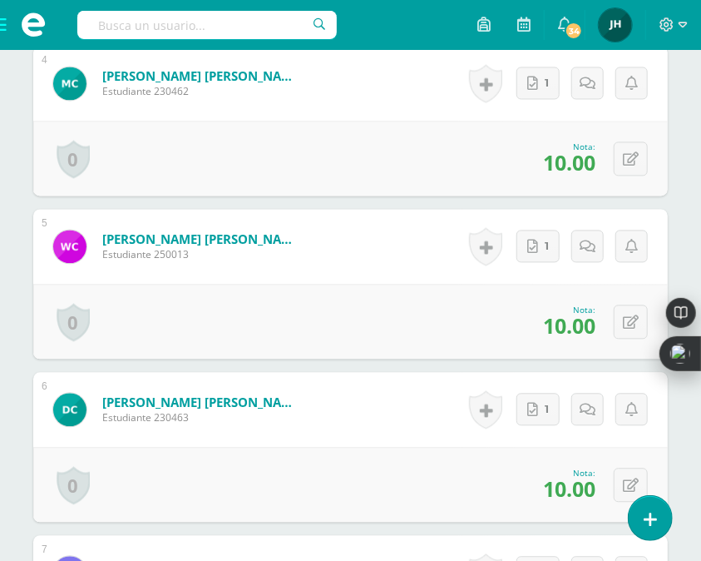
click at [497, 447] on div "0 Logros Logros obtenidos Aún no hay logros agregados Nota: 10.00" at bounding box center [350, 484] width 635 height 75
click at [405, 420] on form "Chajón González, David Andres Estudiante 230463 Nota 10.00 0 Logros Logros obte…" at bounding box center [350, 409] width 635 height 75
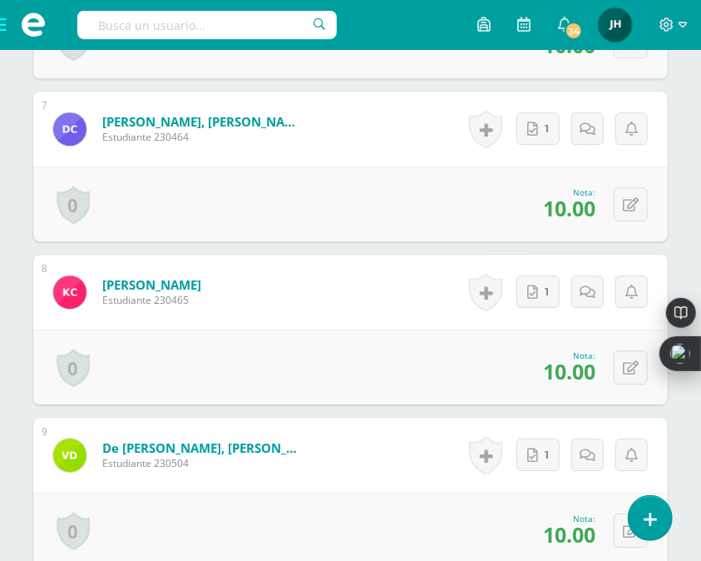
scroll to position [1557, 0]
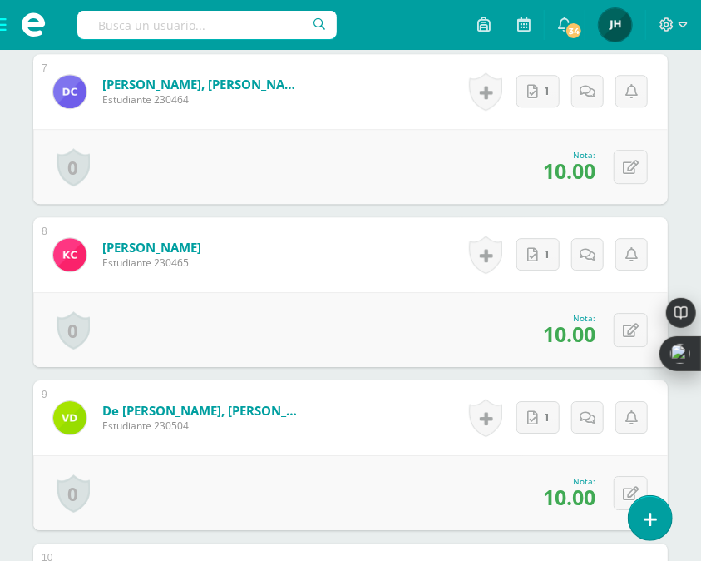
click at [383, 418] on form "de León Ramos, Victor Andrés Estudiante 230504 Nota 10.00 0 Logros Logros obten…" at bounding box center [350, 417] width 635 height 75
click at [478, 458] on div "0 Logros Logros obtenidos Aún no hay logros agregados Nota: 10.00" at bounding box center [350, 492] width 635 height 75
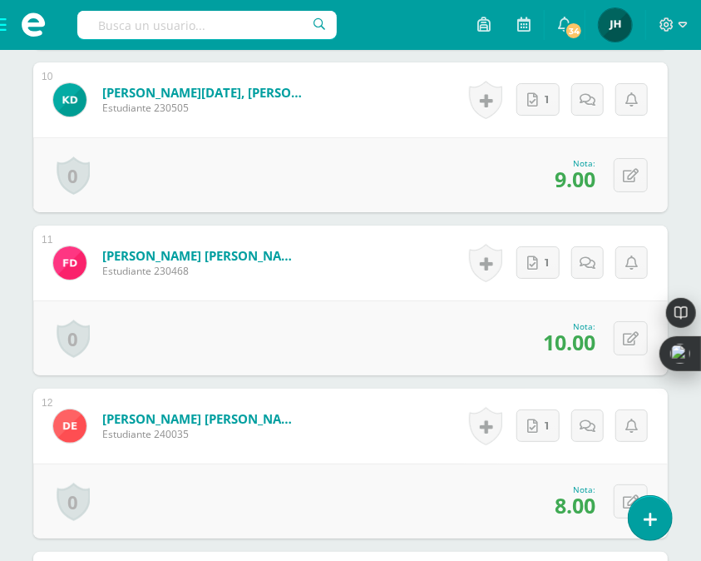
scroll to position [2074, 0]
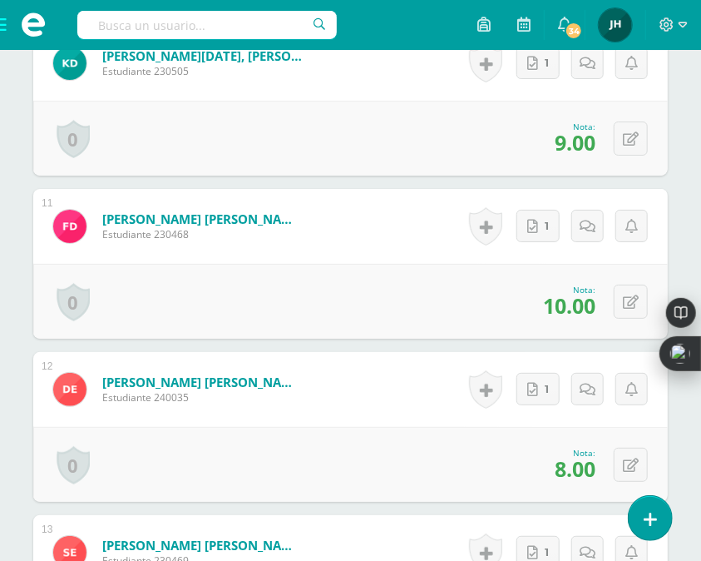
click at [419, 445] on div "0 Logros Logros obtenidos Aún no hay logros agregados Nota: 8.00" at bounding box center [350, 464] width 635 height 75
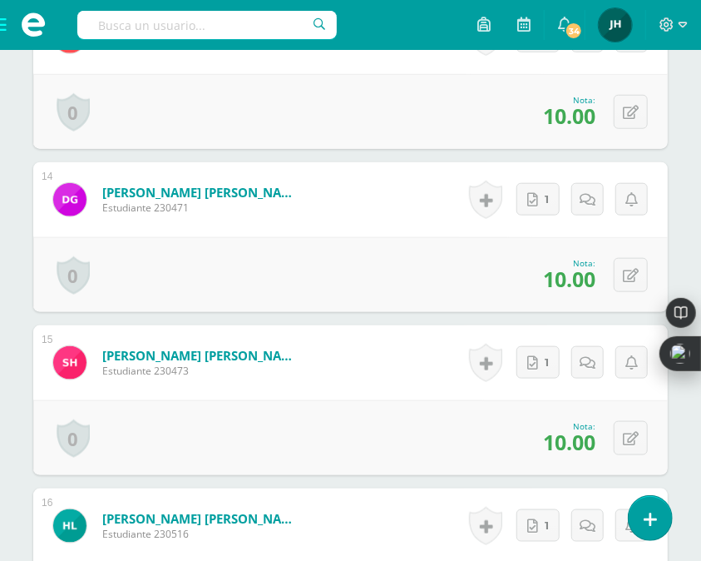
scroll to position [2592, 0]
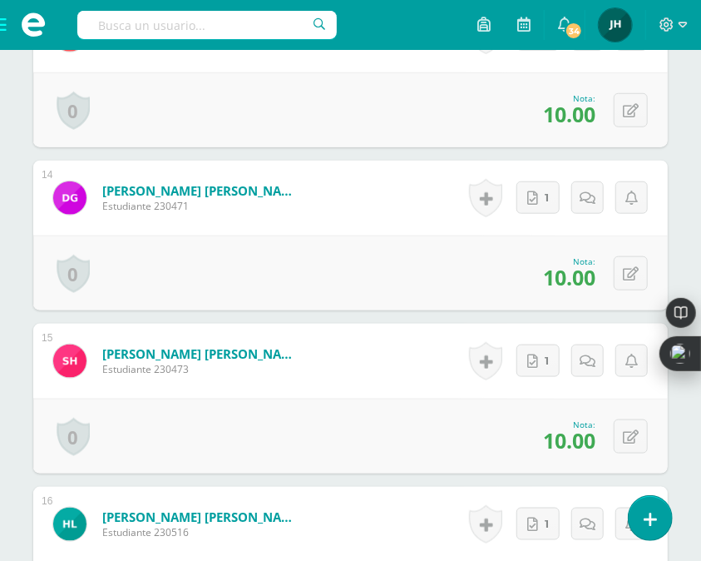
click at [423, 453] on div "0 Logros Logros obtenidos Aún no hay logros agregados Nota: 10.00" at bounding box center [350, 435] width 635 height 75
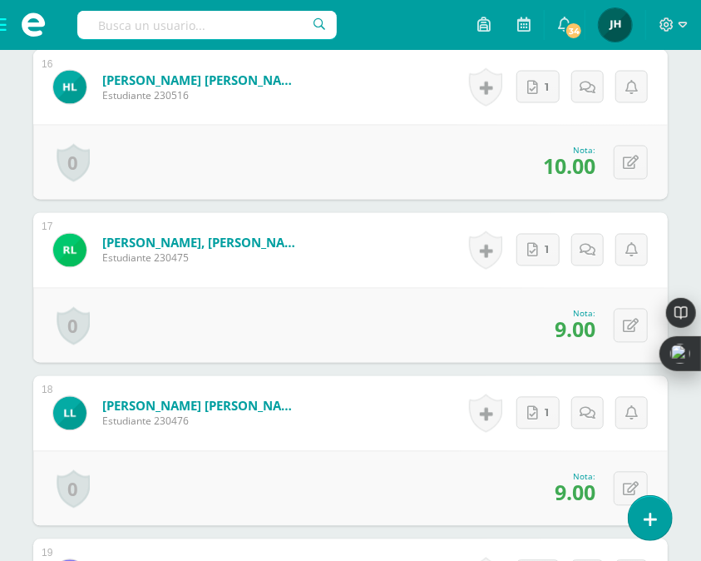
scroll to position [3036, 0]
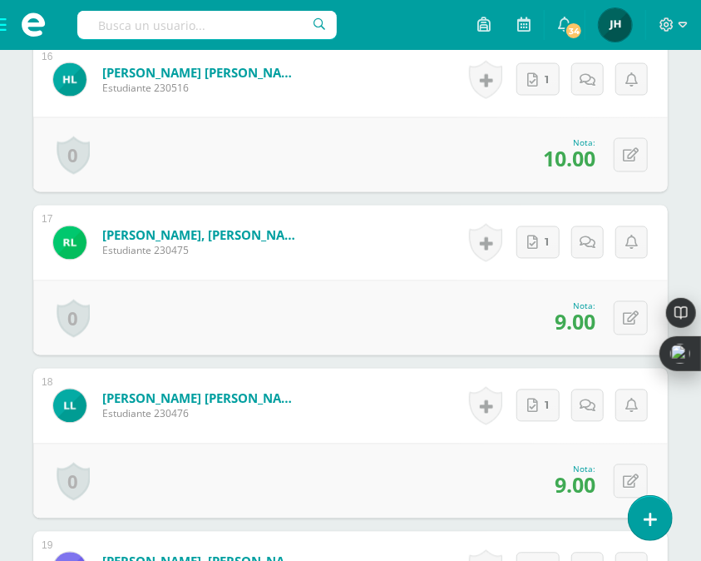
click at [396, 457] on div "0 Logros Logros obtenidos Aún no hay logros agregados Nota: 9.00" at bounding box center [350, 480] width 635 height 75
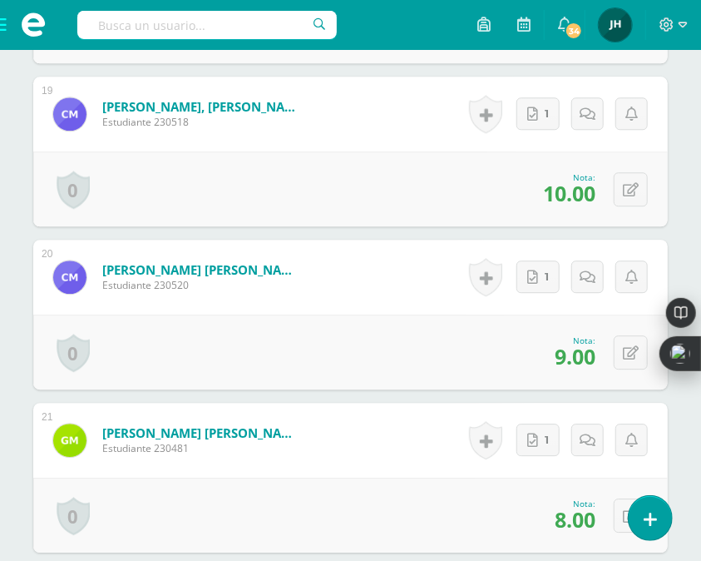
scroll to position [3516, 0]
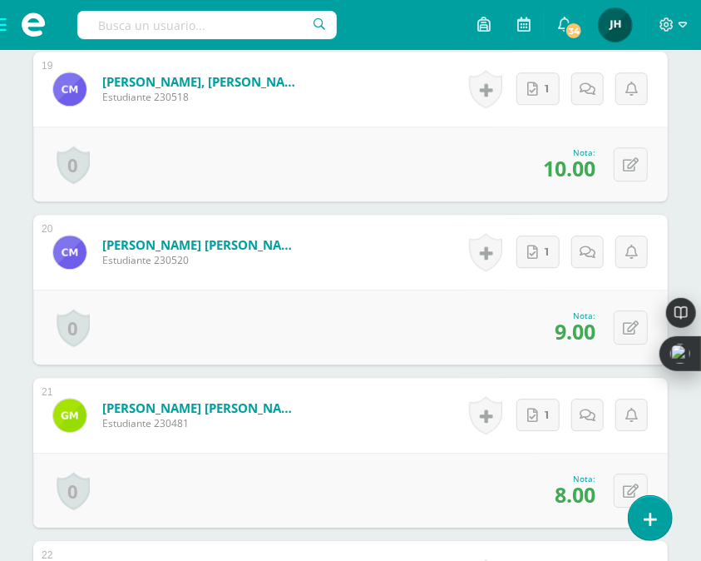
click at [386, 484] on div "0 Logros Logros obtenidos Aún no hay logros agregados Nota: 8.00" at bounding box center [350, 489] width 635 height 75
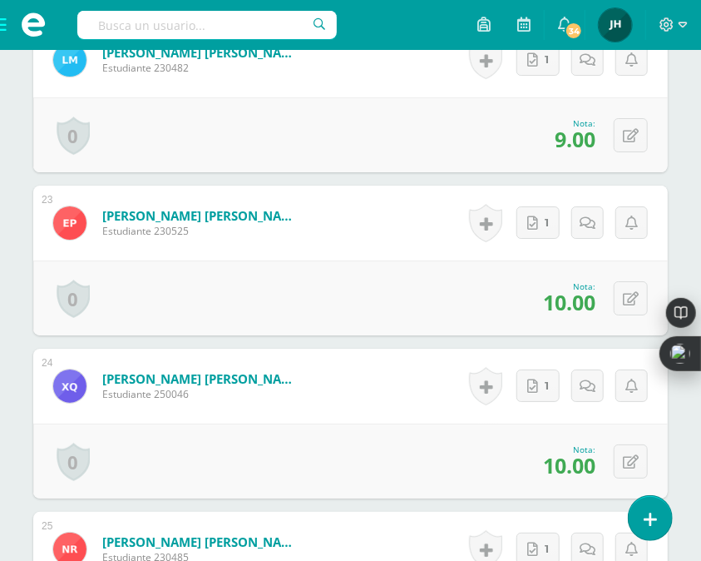
scroll to position [3725, 0]
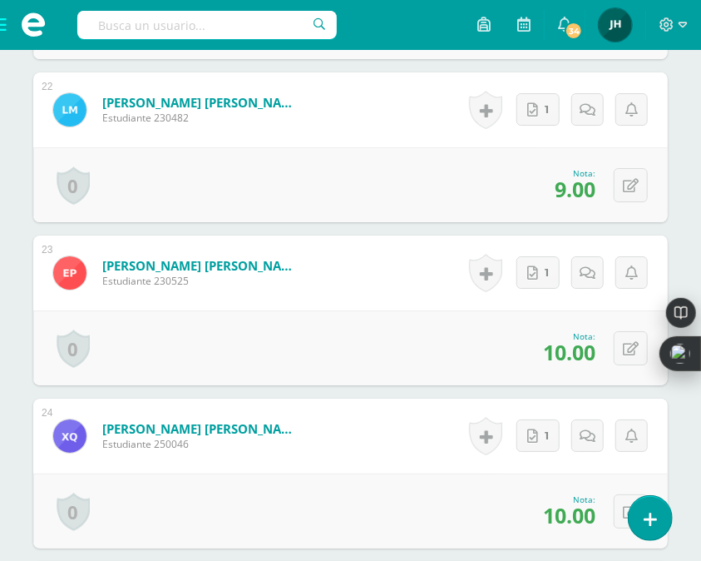
scroll to position [4021, 0]
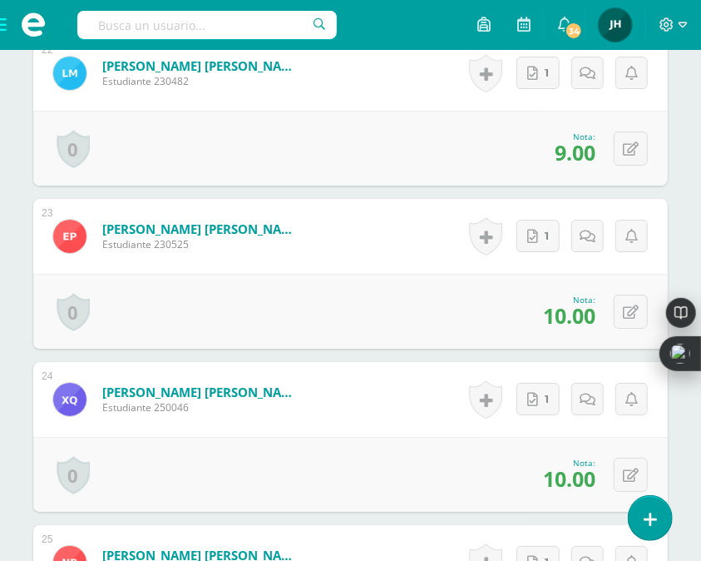
click at [378, 462] on div "0 Logros Logros obtenidos Aún no hay logros agregados Nota: 10.00" at bounding box center [350, 474] width 635 height 75
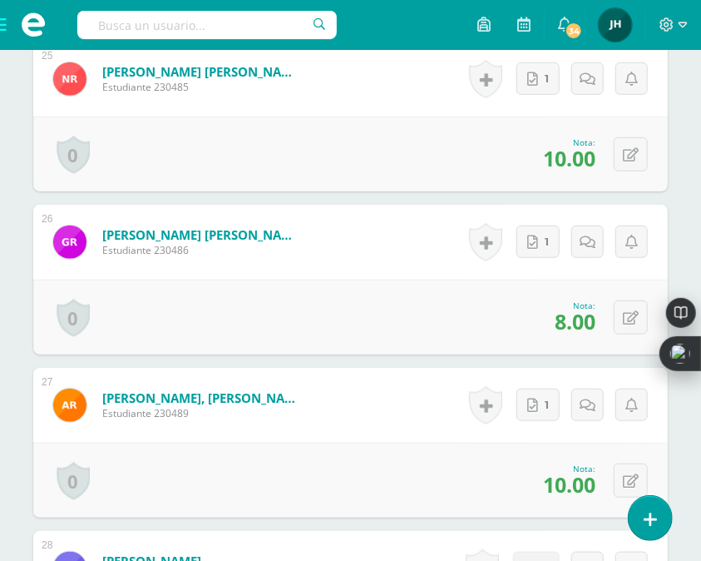
scroll to position [4501, 0]
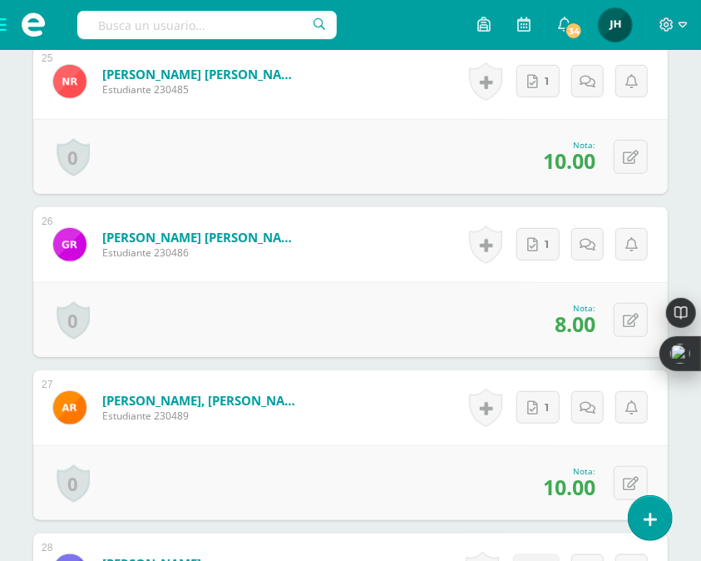
click at [346, 467] on div "0 Logros Logros obtenidos Aún no hay logros agregados Nota: 10.00" at bounding box center [350, 482] width 635 height 75
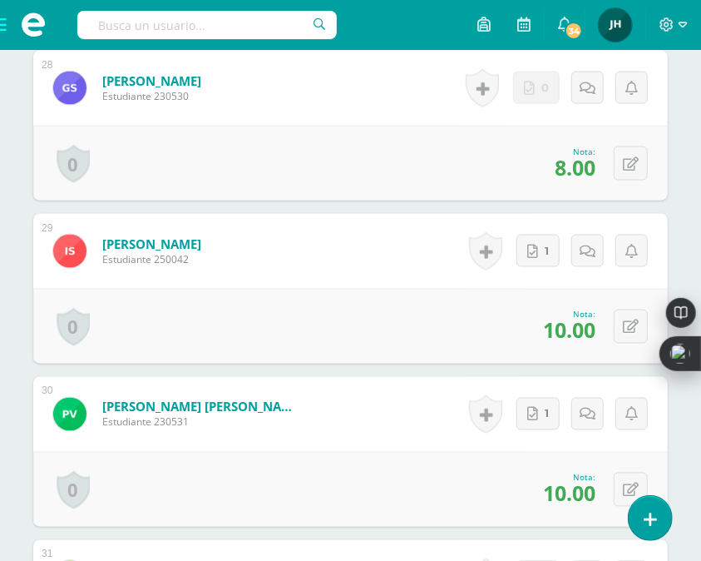
scroll to position [4982, 0]
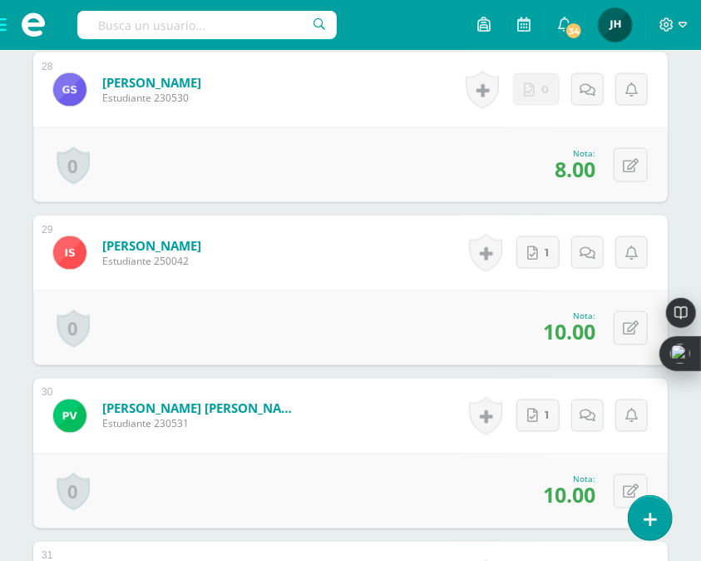
click at [486, 462] on div "0 Logros Logros obtenidos Aún no hay logros agregados Nota: 10.00" at bounding box center [350, 490] width 635 height 75
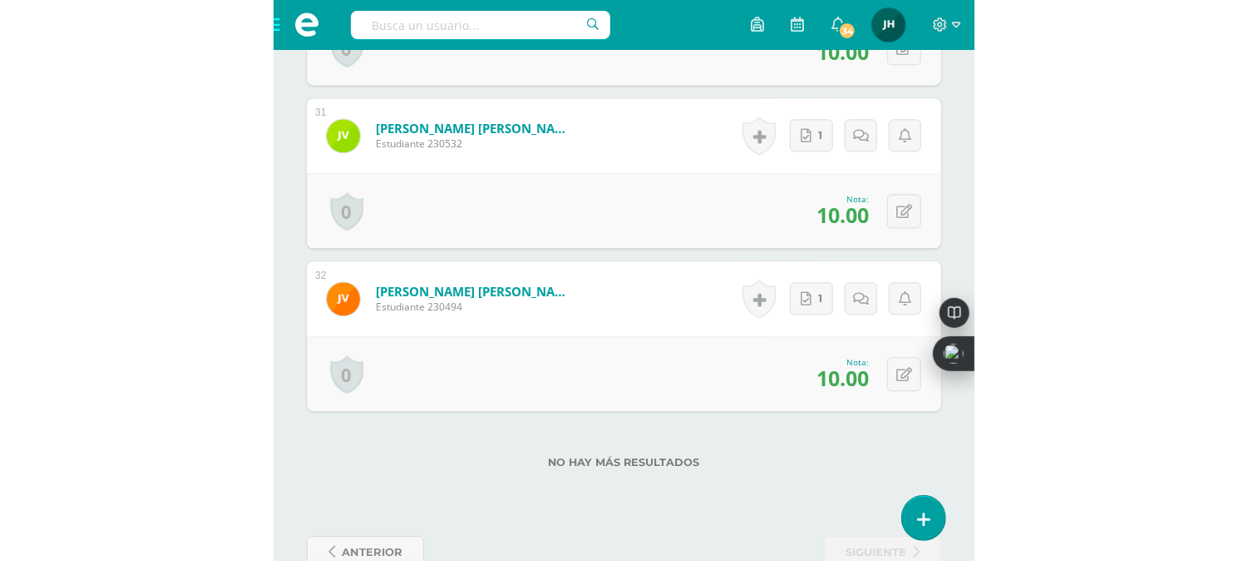
scroll to position [3014, 0]
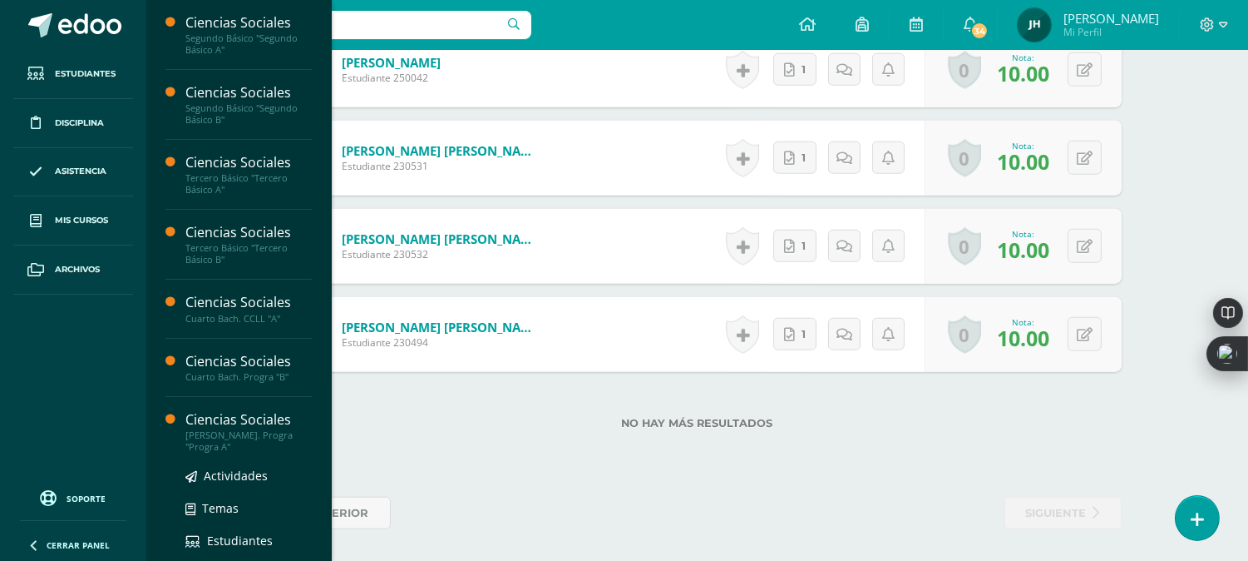
click at [233, 433] on div "[PERSON_NAME]. Progra "Progra A"" at bounding box center [248, 440] width 126 height 23
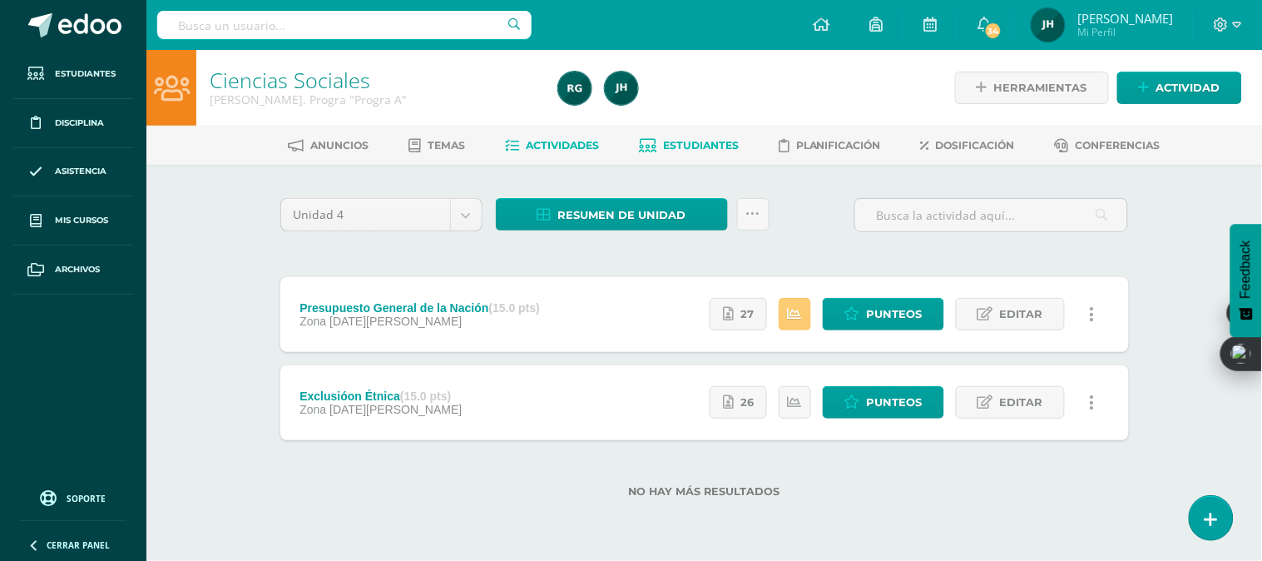
click at [685, 150] on span "Estudiantes" at bounding box center [701, 145] width 76 height 12
